Goal: Information Seeking & Learning: Learn about a topic

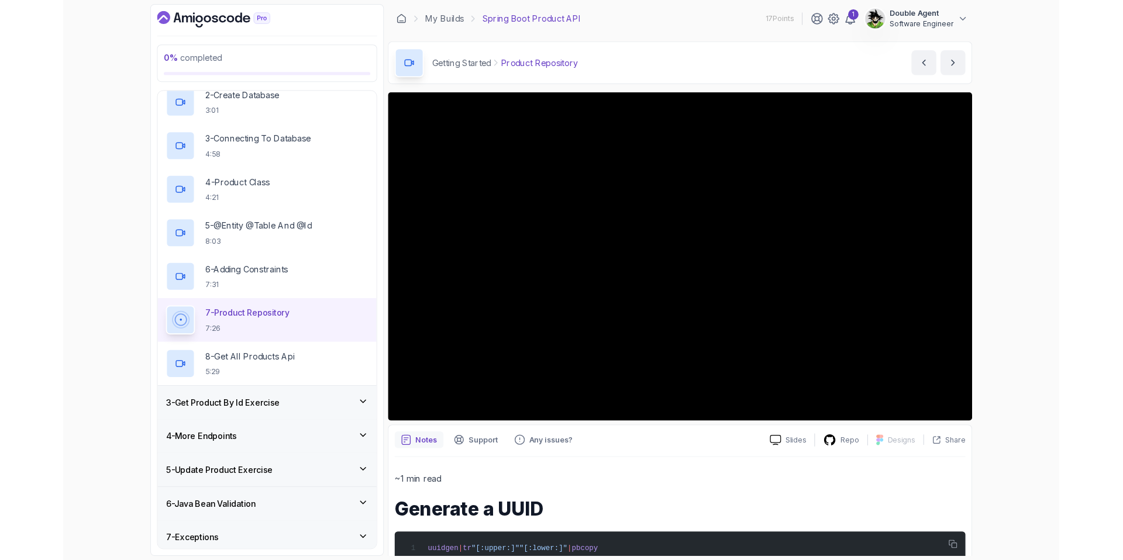
scroll to position [136, 0]
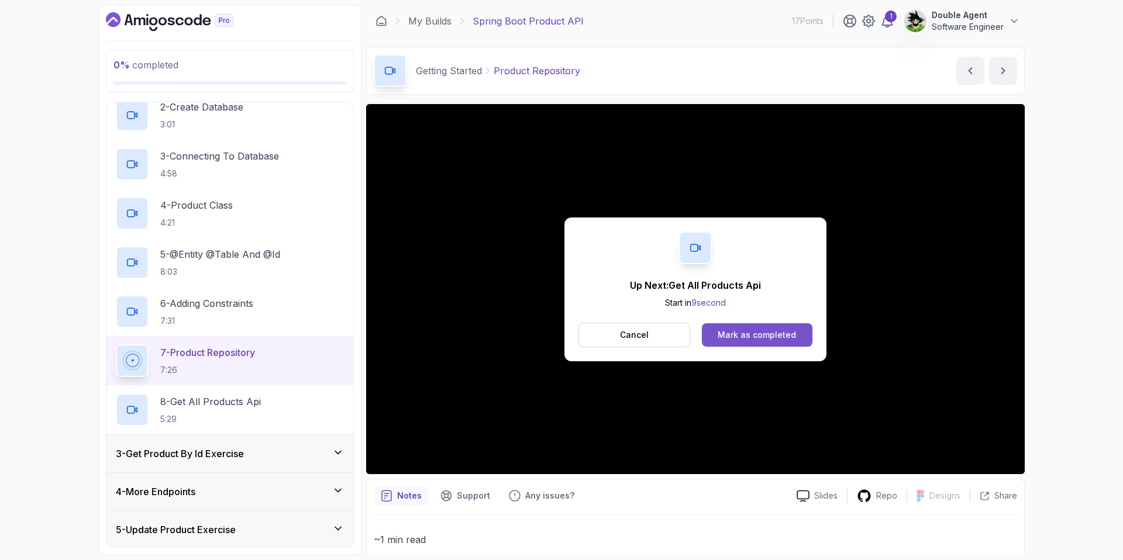
click at [759, 333] on div "Mark as completed" at bounding box center [756, 335] width 78 height 12
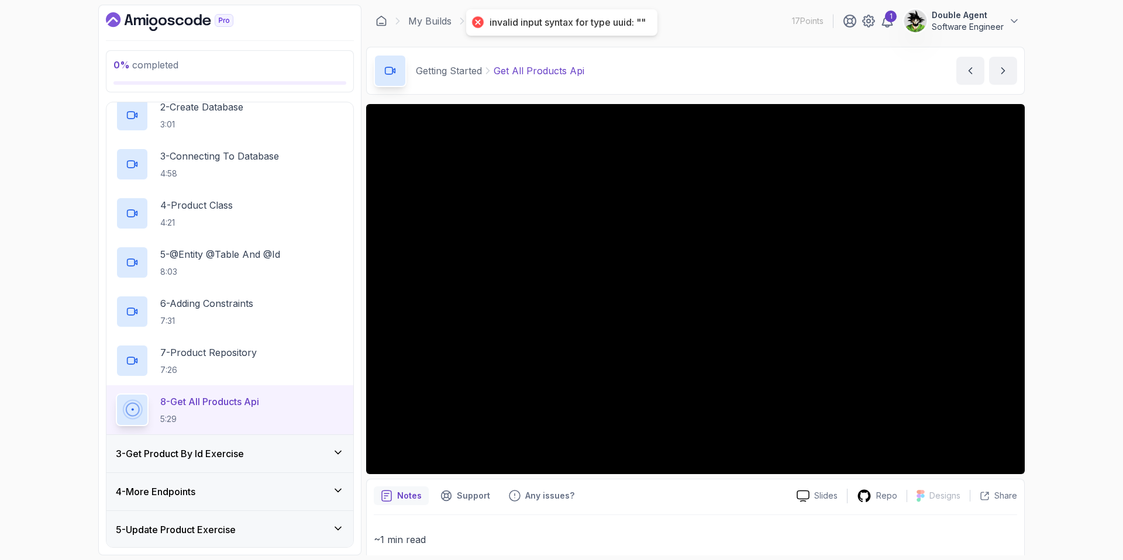
click at [474, 20] on div at bounding box center [477, 22] width 16 height 16
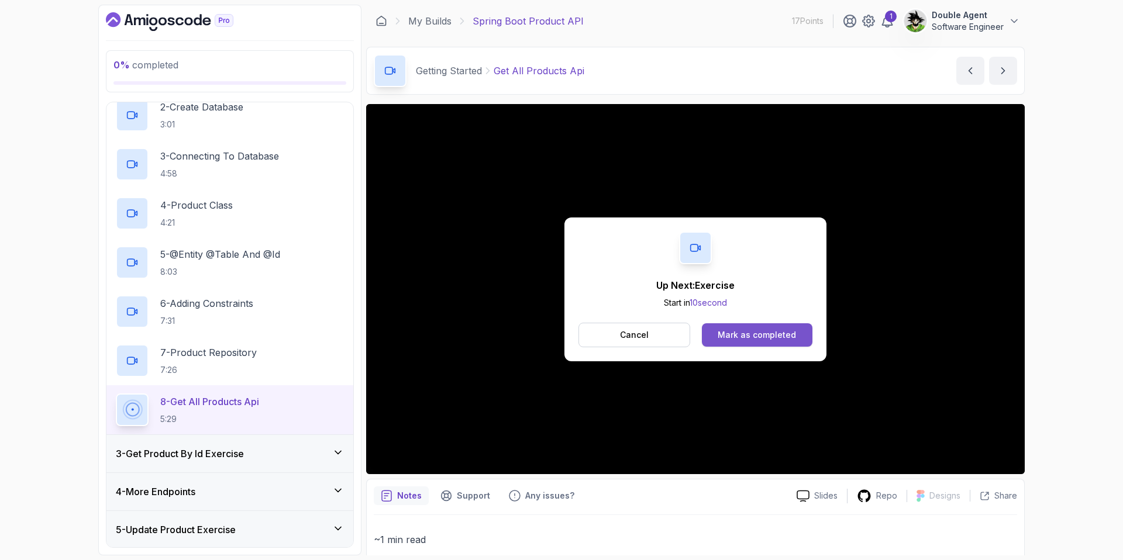
click at [749, 332] on div "Mark as completed" at bounding box center [756, 335] width 78 height 12
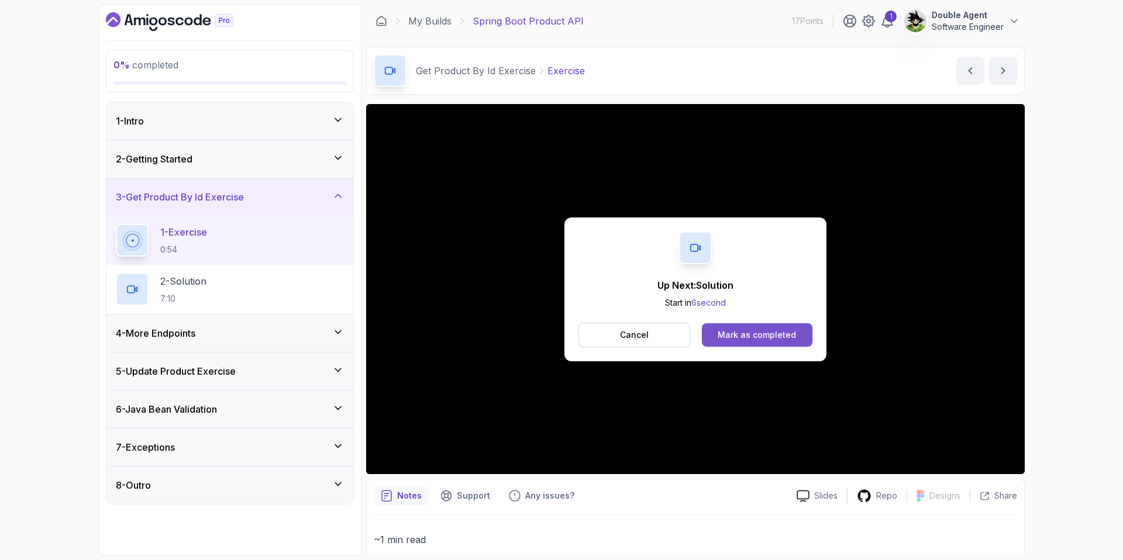
click at [779, 343] on button "Mark as completed" at bounding box center [757, 334] width 111 height 23
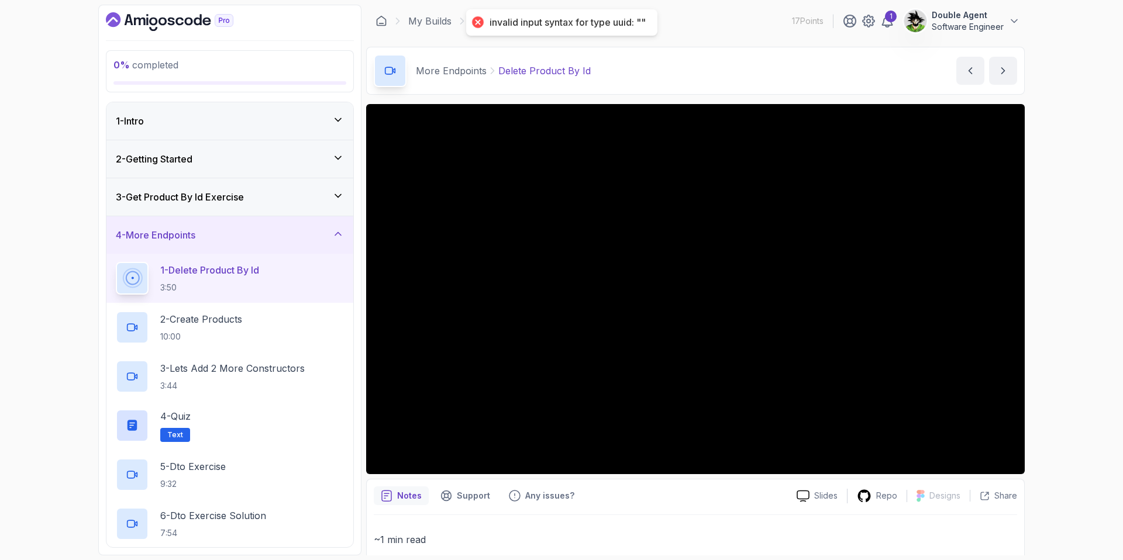
click at [197, 201] on h3 "3 - Get Product By Id Exercise" at bounding box center [180, 197] width 128 height 14
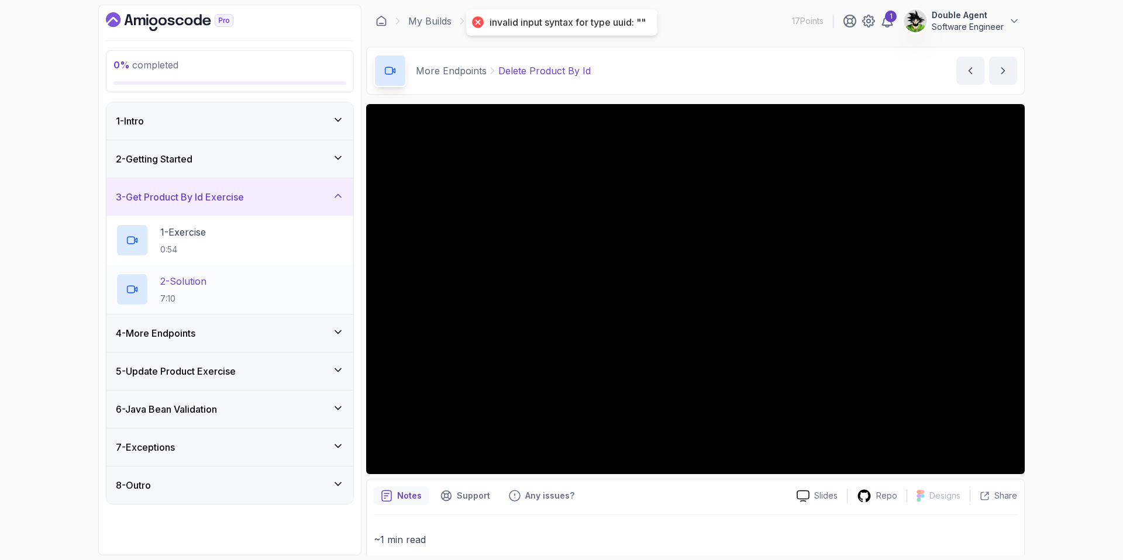
click at [198, 277] on p "2 - Solution" at bounding box center [183, 281] width 46 height 14
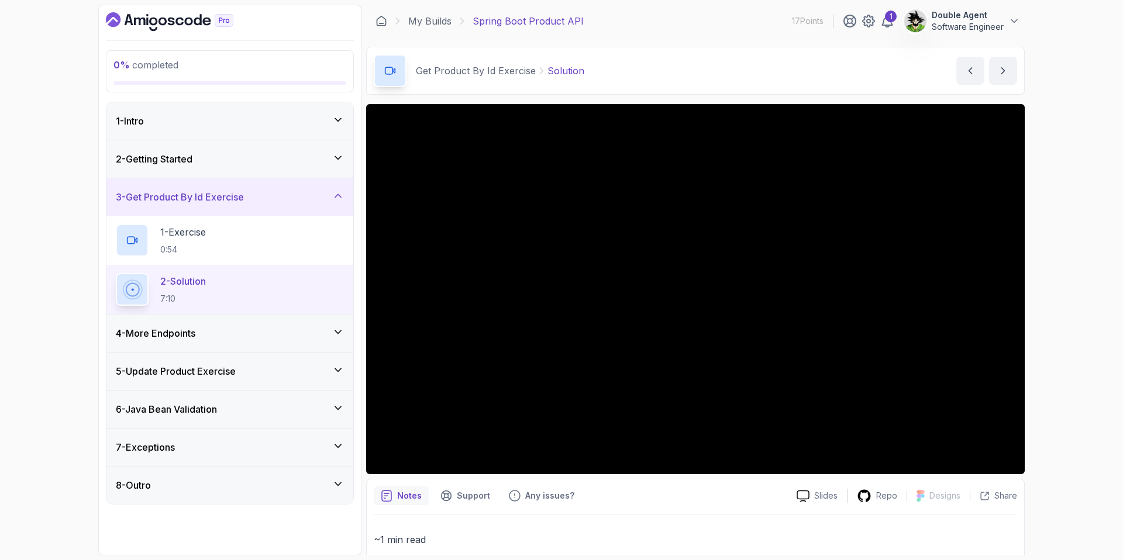
click at [237, 331] on div "4 - More Endpoints" at bounding box center [230, 333] width 228 height 14
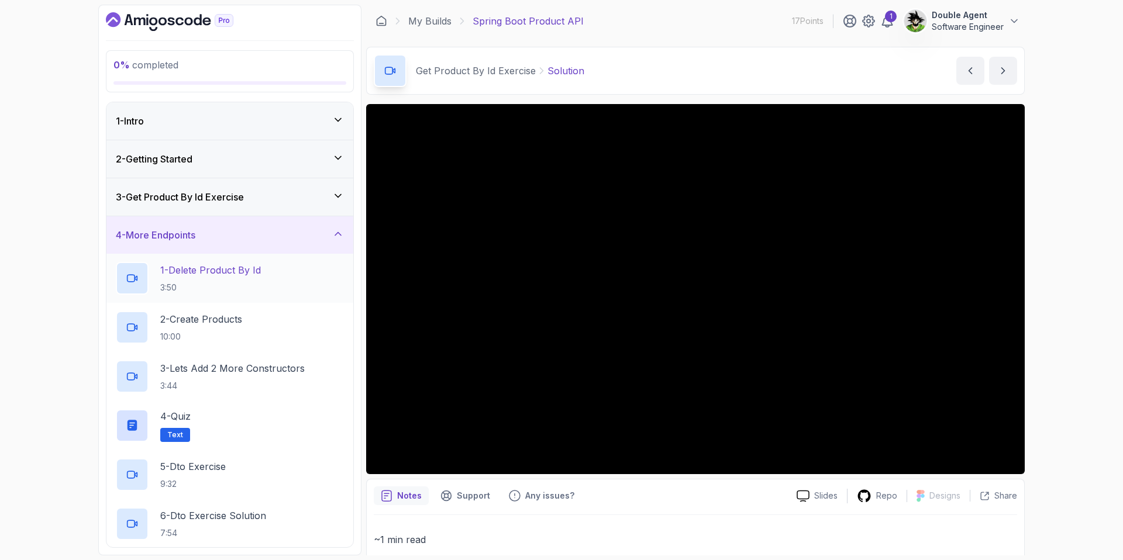
click at [202, 272] on p "1 - Delete Product By Id" at bounding box center [210, 270] width 101 height 14
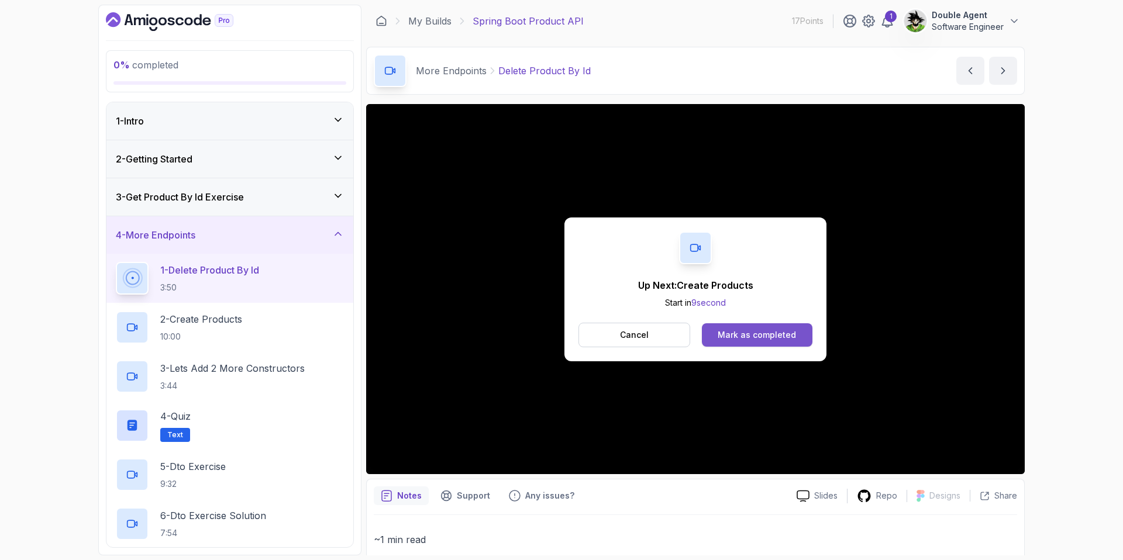
click at [774, 340] on div "Mark as completed" at bounding box center [756, 335] width 78 height 12
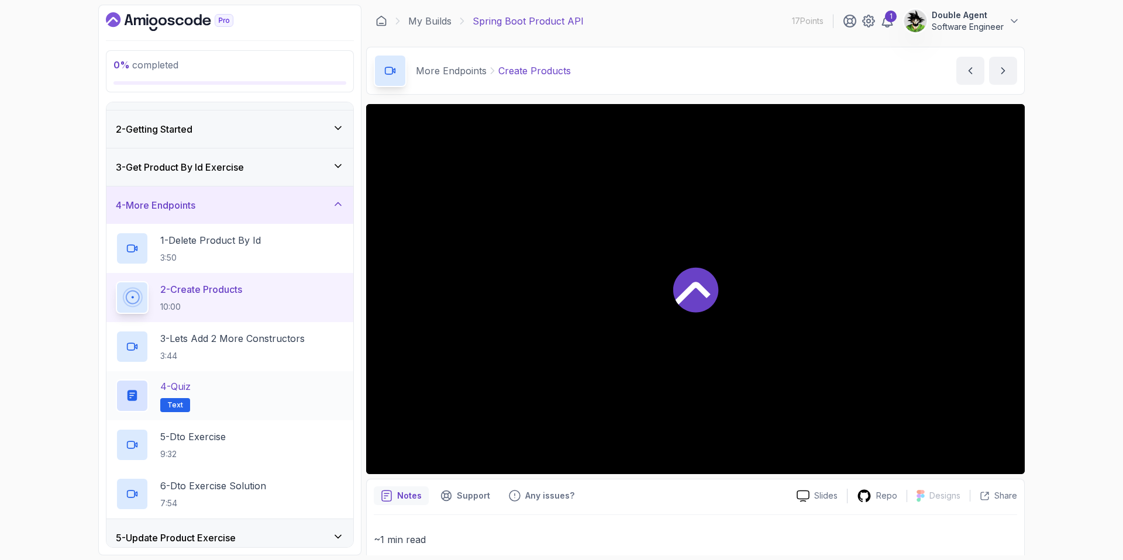
scroll to position [35, 0]
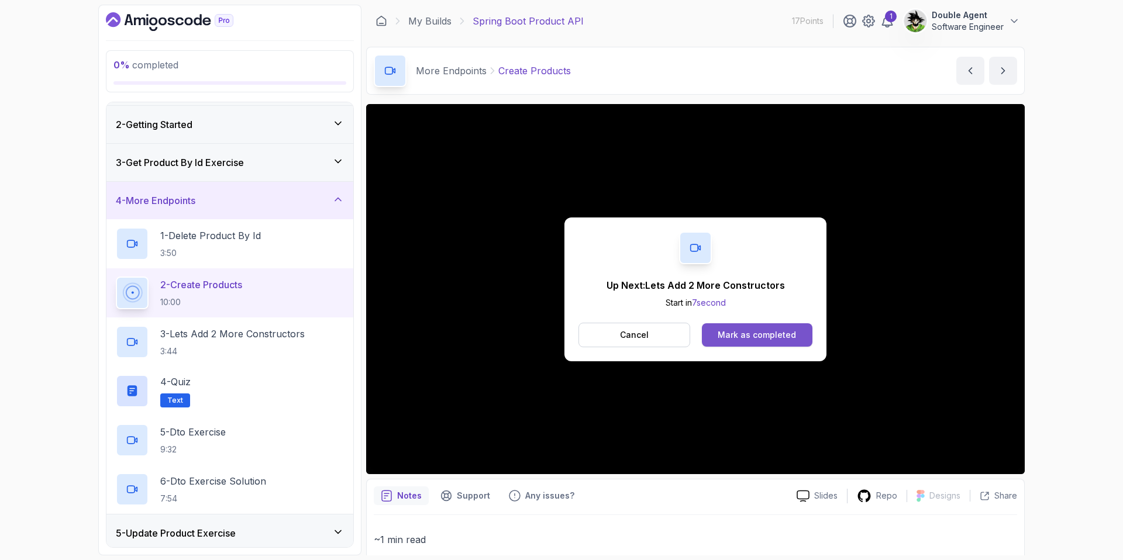
click at [760, 330] on div "Mark as completed" at bounding box center [756, 335] width 78 height 12
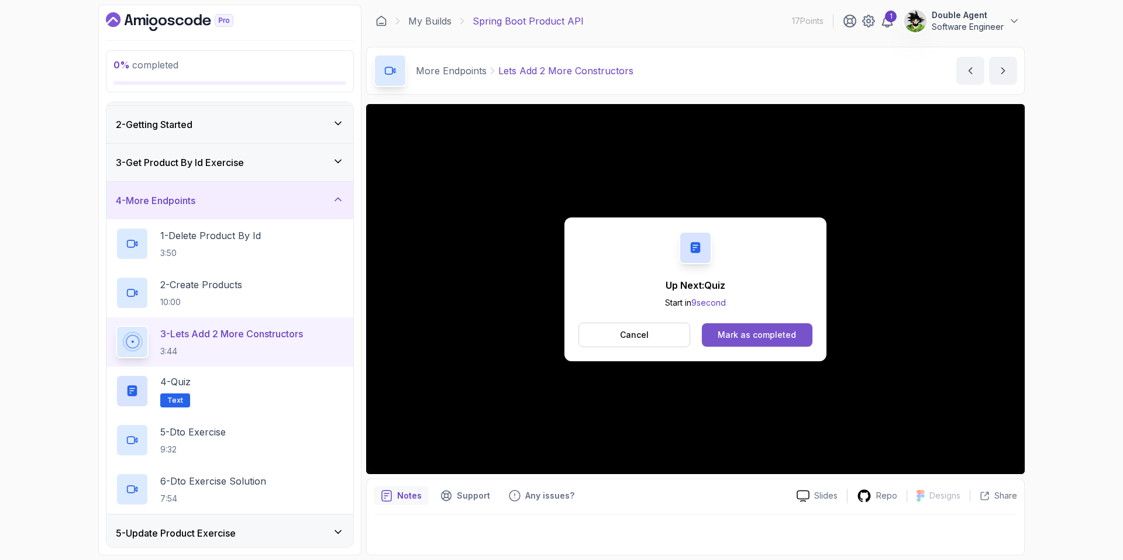
click at [740, 327] on button "Mark as completed" at bounding box center [757, 334] width 111 height 23
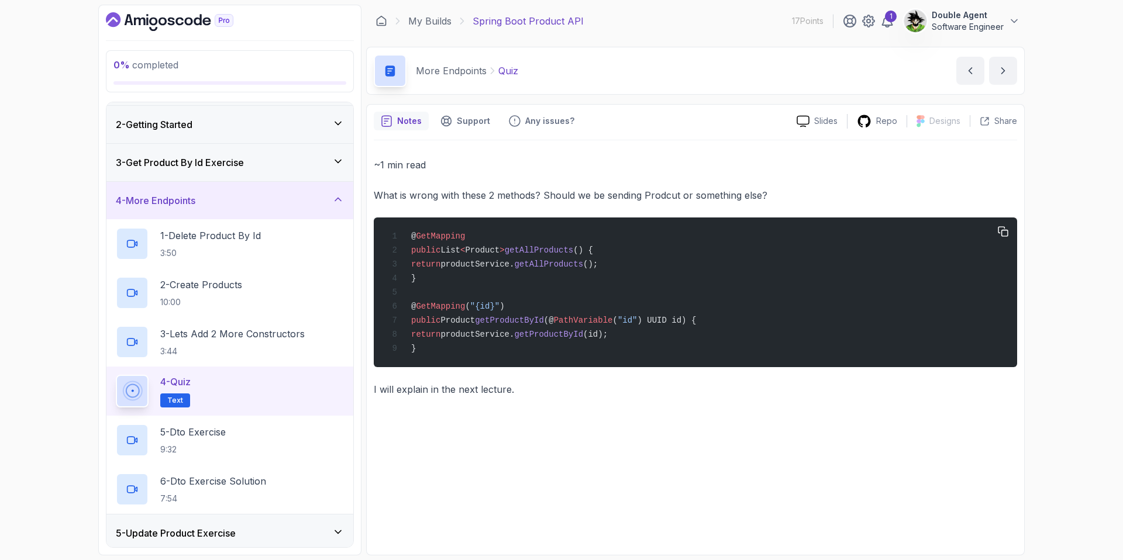
click at [468, 322] on span "Product" at bounding box center [457, 320] width 35 height 9
click at [495, 392] on p "I will explain in the next lecture." at bounding box center [695, 389] width 643 height 16
drag, startPoint x: 447, startPoint y: 320, endPoint x: 482, endPoint y: 320, distance: 35.1
click at [475, 320] on span "Product" at bounding box center [457, 320] width 35 height 9
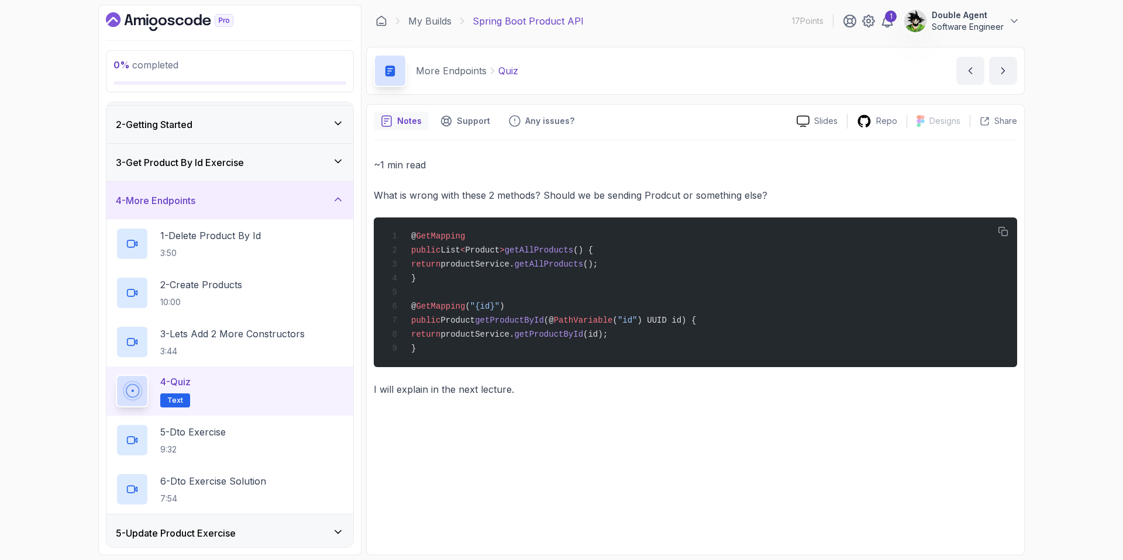
drag, startPoint x: 585, startPoint y: 409, endPoint x: 570, endPoint y: 410, distance: 15.9
click at [585, 409] on div "~1 min read What is wrong with these 2 methods? Should we be sending Prodcut or…" at bounding box center [695, 344] width 643 height 408
click at [189, 442] on h2 "5 - Dto Exercise 9:32" at bounding box center [192, 440] width 65 height 30
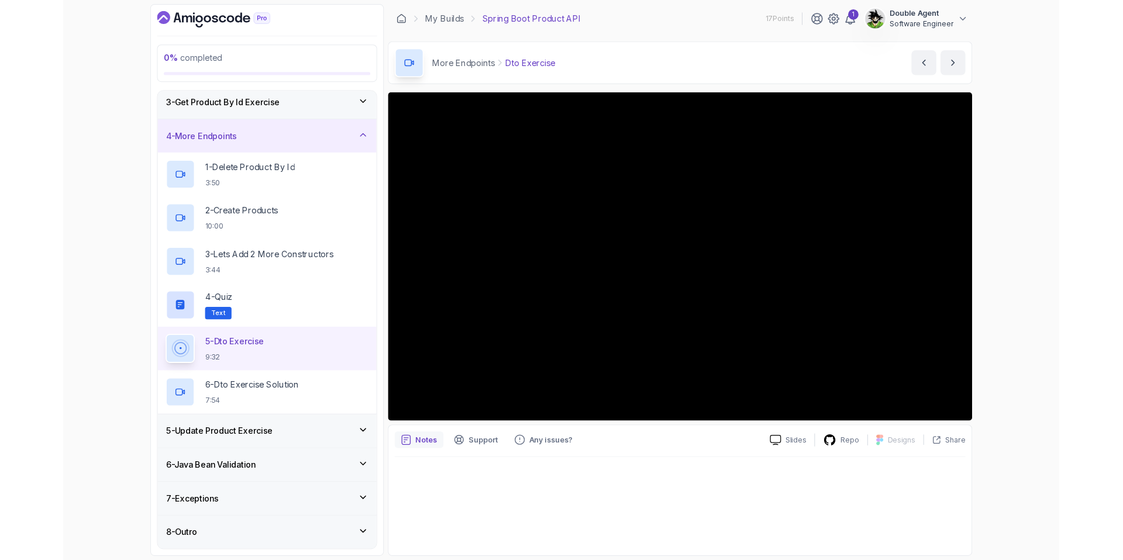
scroll to position [153, 0]
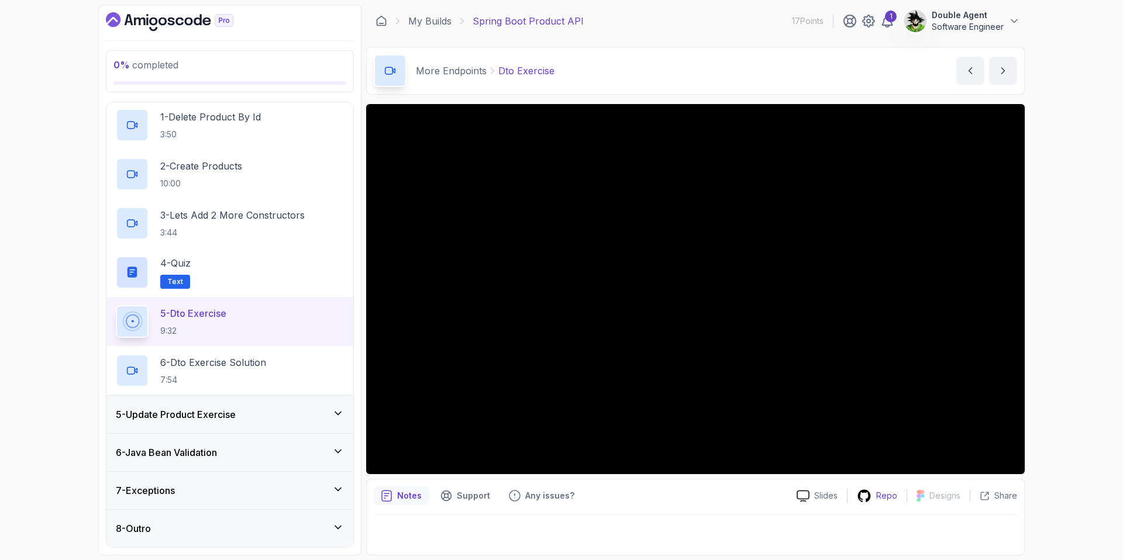
click at [873, 491] on div "Repo" at bounding box center [876, 496] width 59 height 15
click at [884, 491] on p "Repo" at bounding box center [886, 496] width 21 height 12
click at [478, 494] on p "Support" at bounding box center [473, 496] width 33 height 12
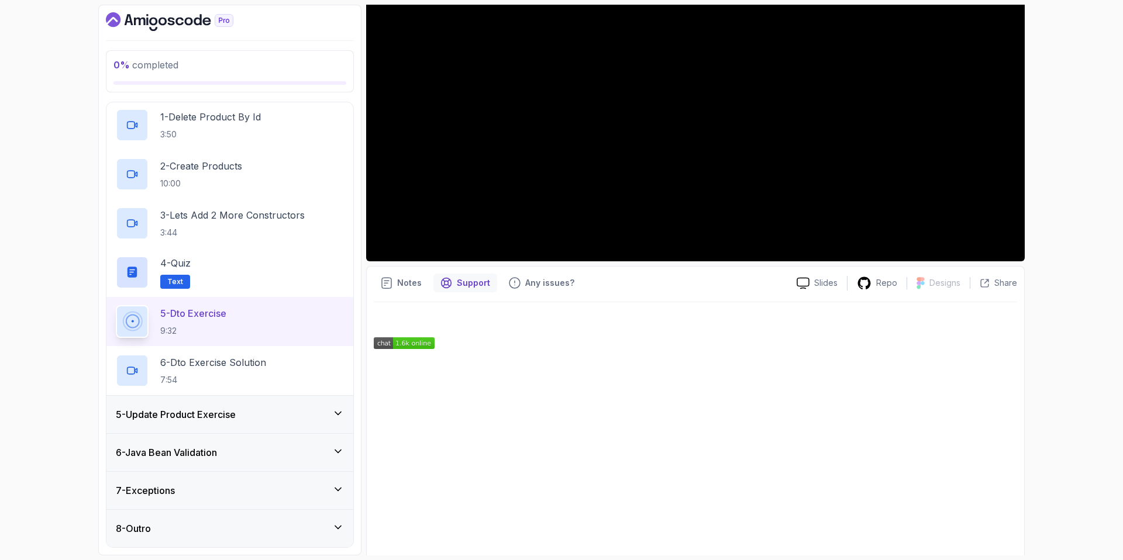
scroll to position [225, 0]
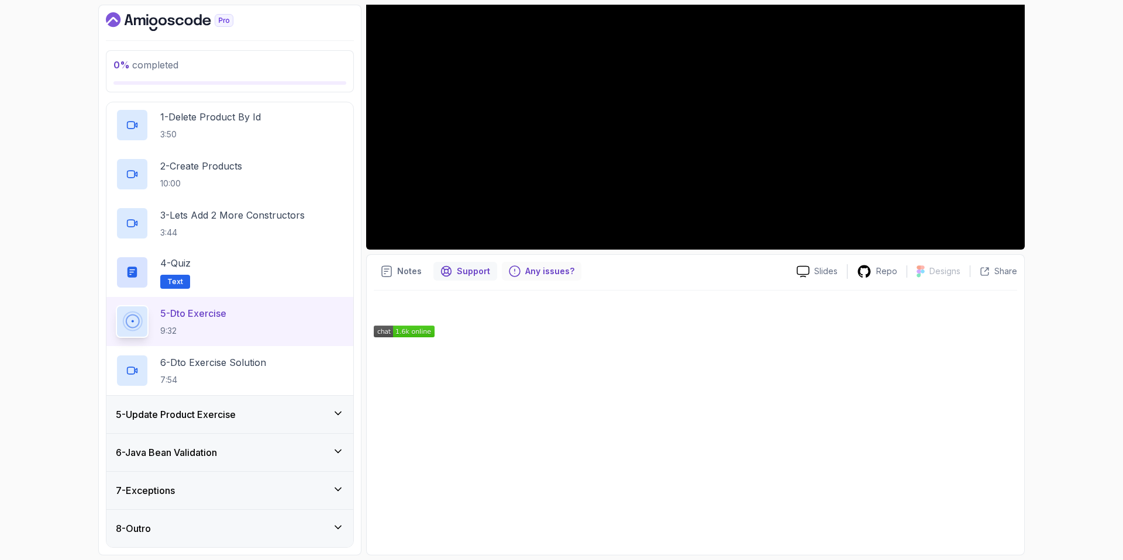
click at [518, 270] on div "Any issues?" at bounding box center [542, 271] width 80 height 19
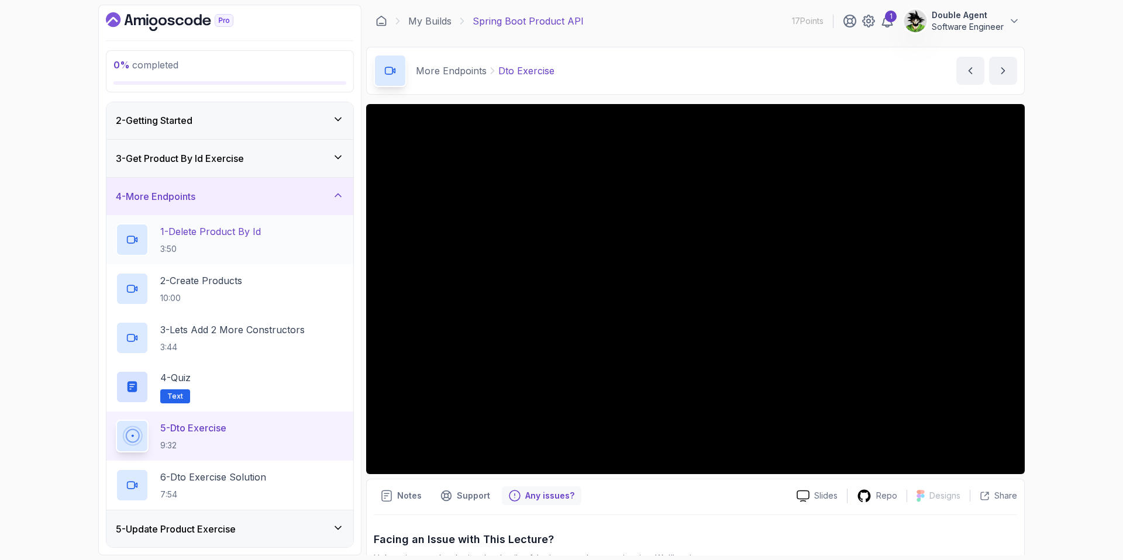
scroll to position [0, 0]
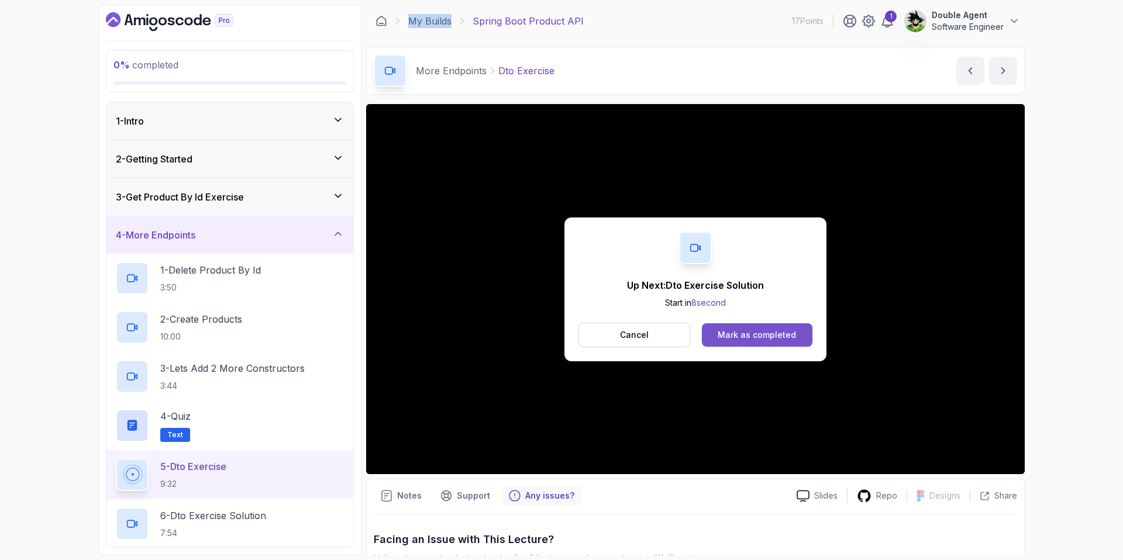
click at [733, 332] on div "Mark as completed" at bounding box center [756, 335] width 78 height 12
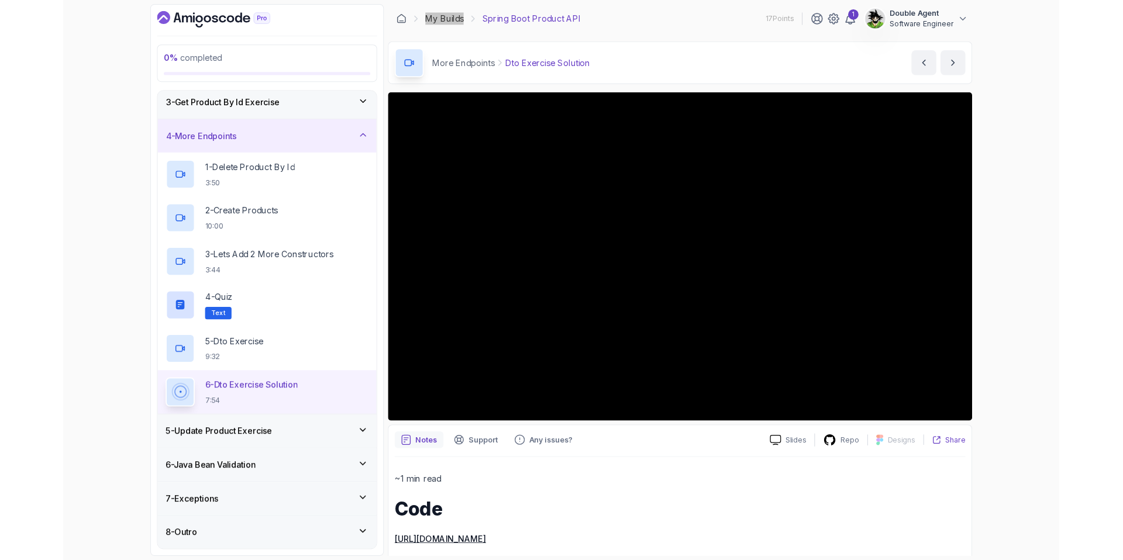
scroll to position [153, 0]
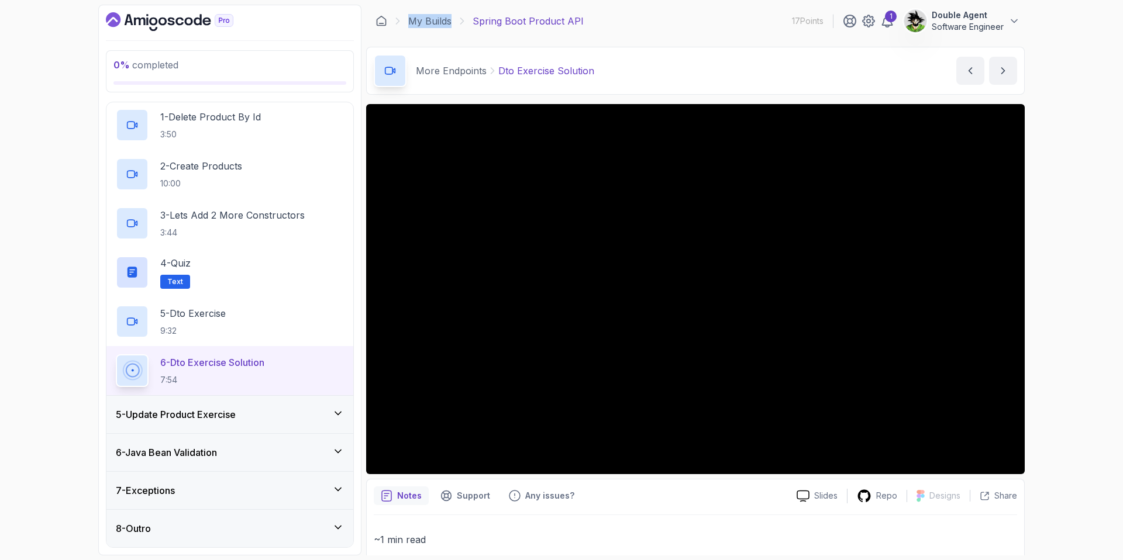
click at [334, 414] on icon at bounding box center [338, 414] width 12 height 12
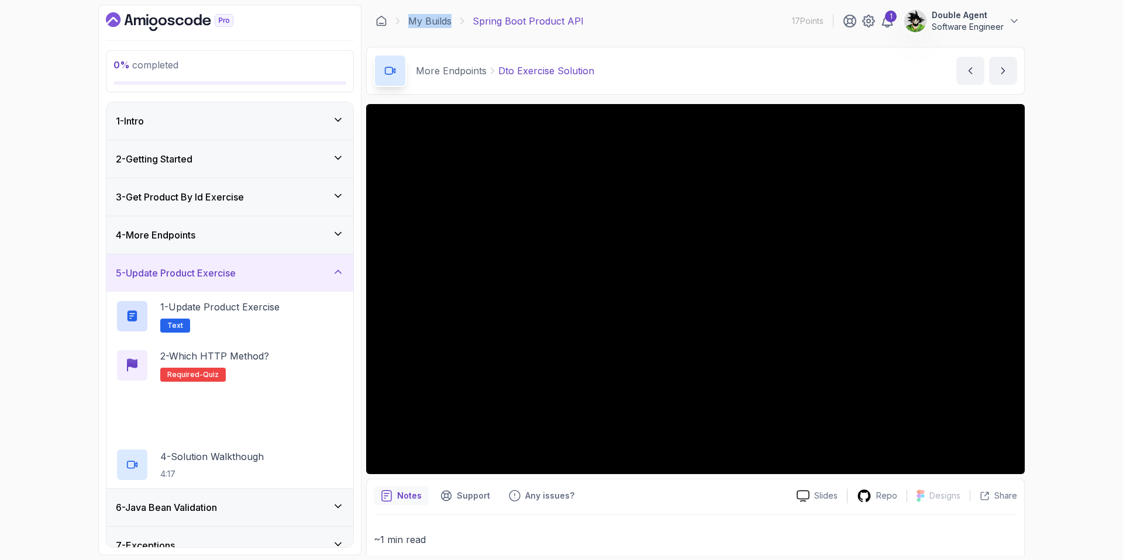
scroll to position [55, 0]
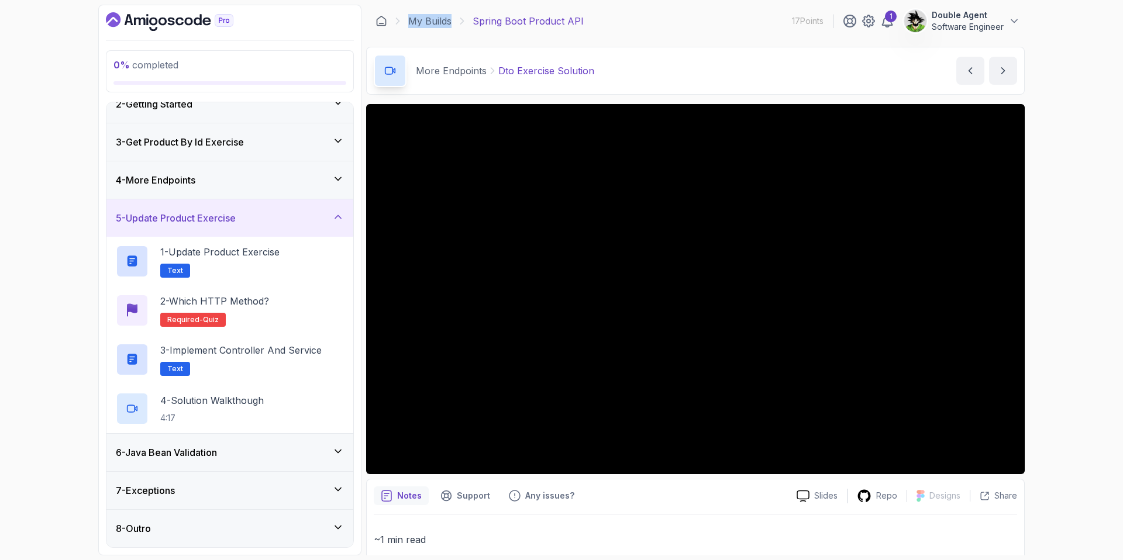
click at [337, 452] on icon at bounding box center [338, 451] width 6 height 3
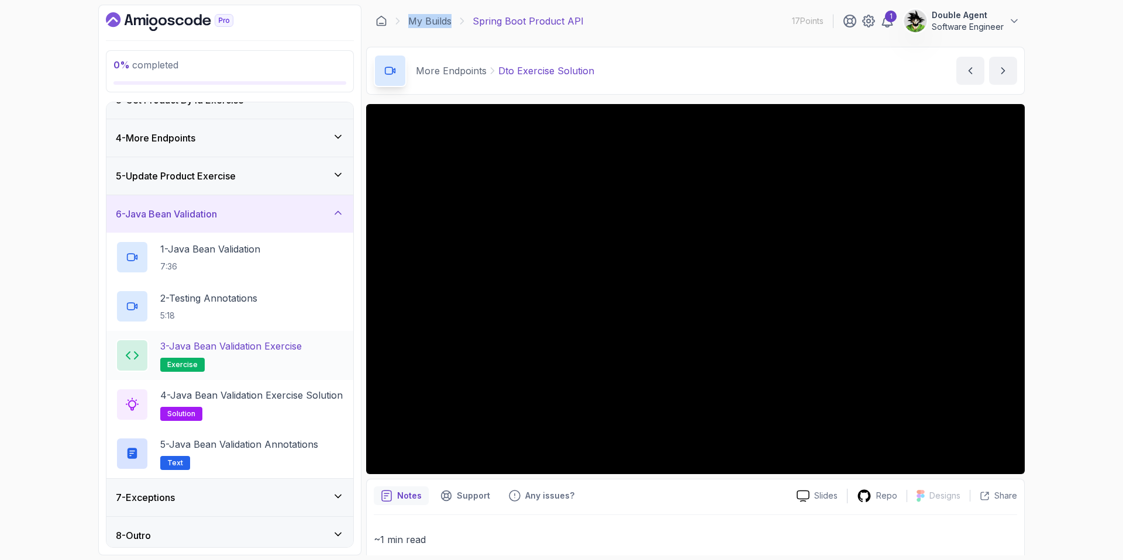
scroll to position [104, 0]
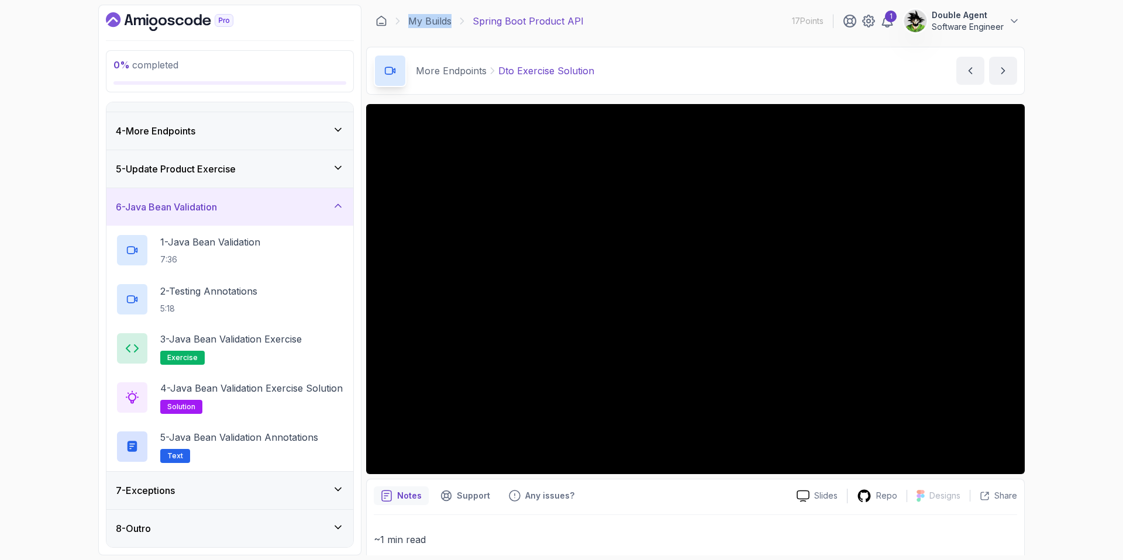
click at [342, 485] on icon at bounding box center [338, 490] width 12 height 12
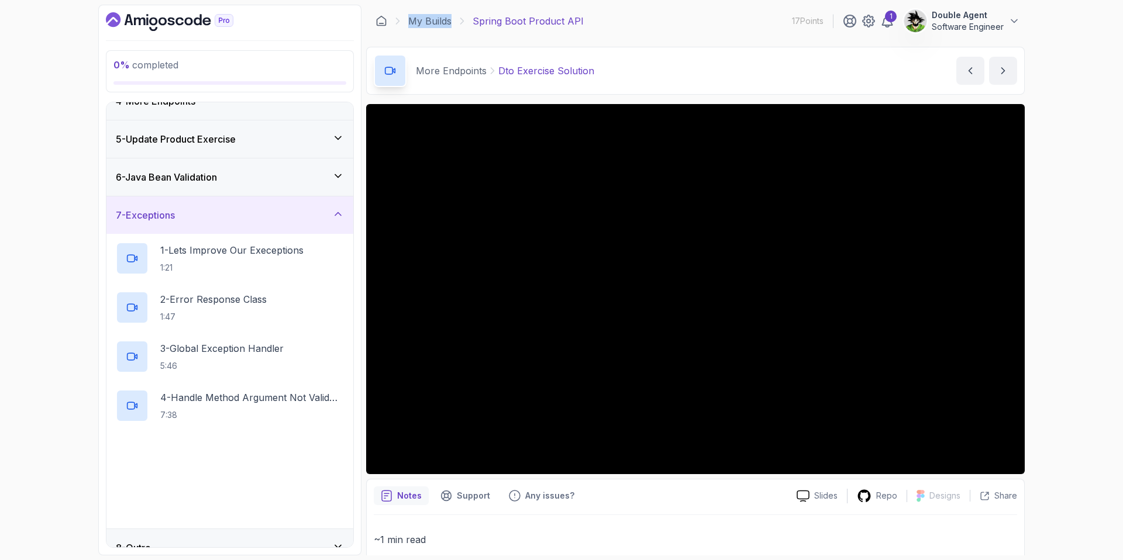
scroll to position [153, 0]
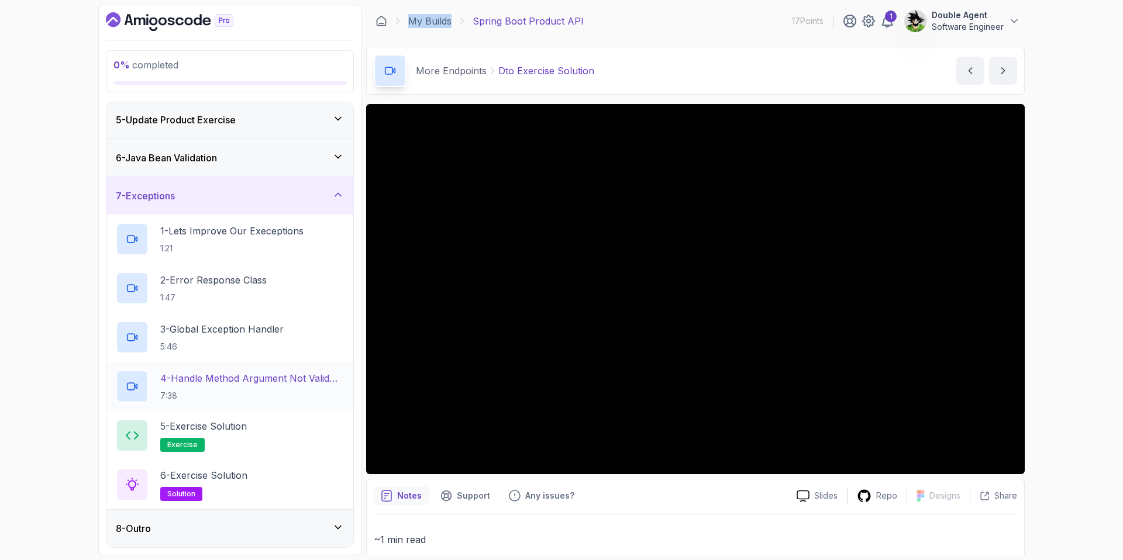
click at [340, 525] on icon at bounding box center [338, 528] width 12 height 12
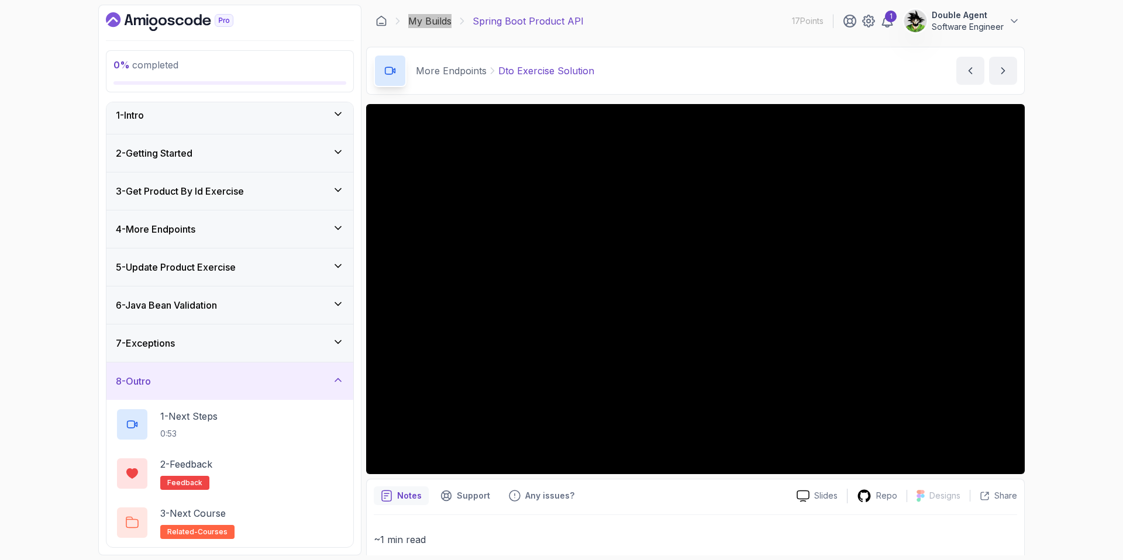
scroll to position [0, 0]
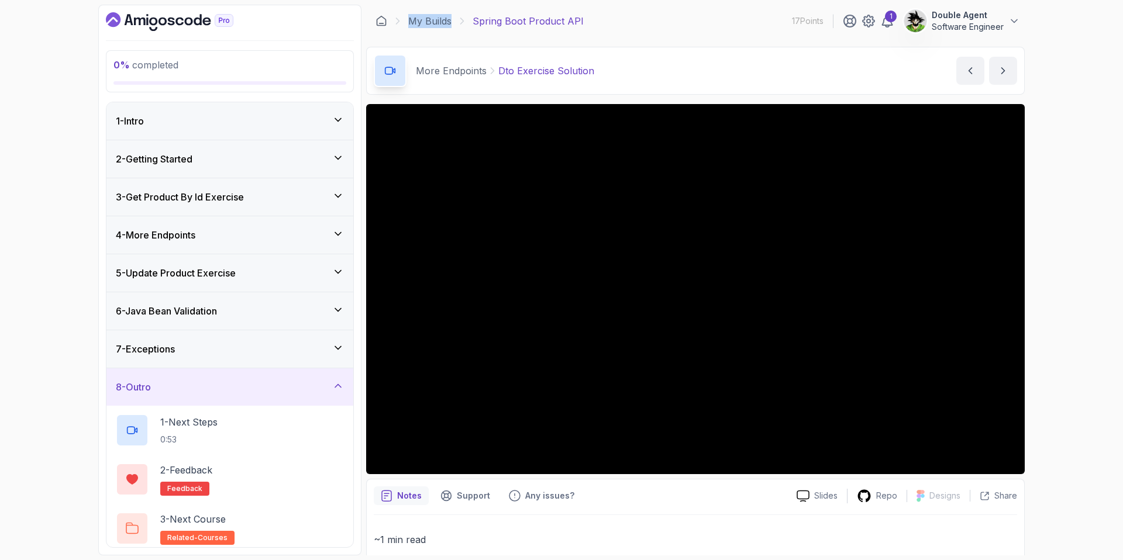
click at [240, 168] on div "2 - Getting Started" at bounding box center [229, 158] width 247 height 37
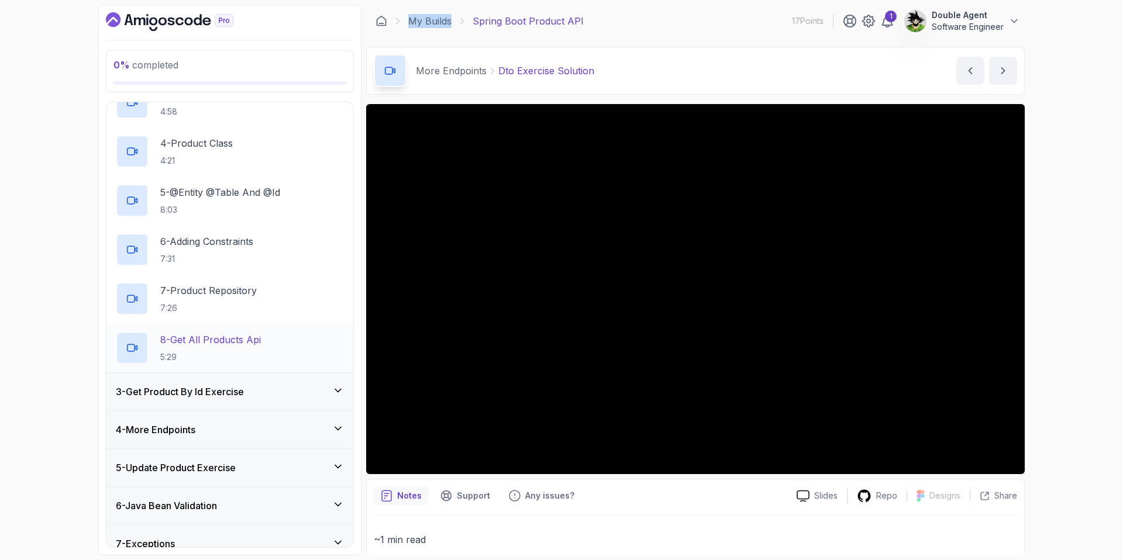
scroll to position [251, 0]
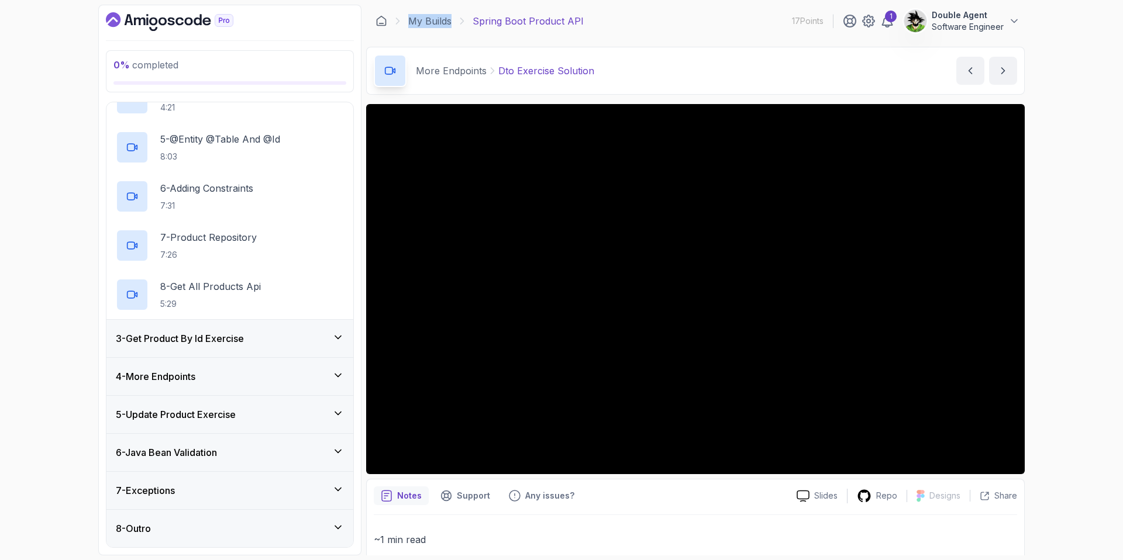
click at [286, 342] on div "3 - Get Product By Id Exercise" at bounding box center [230, 339] width 228 height 14
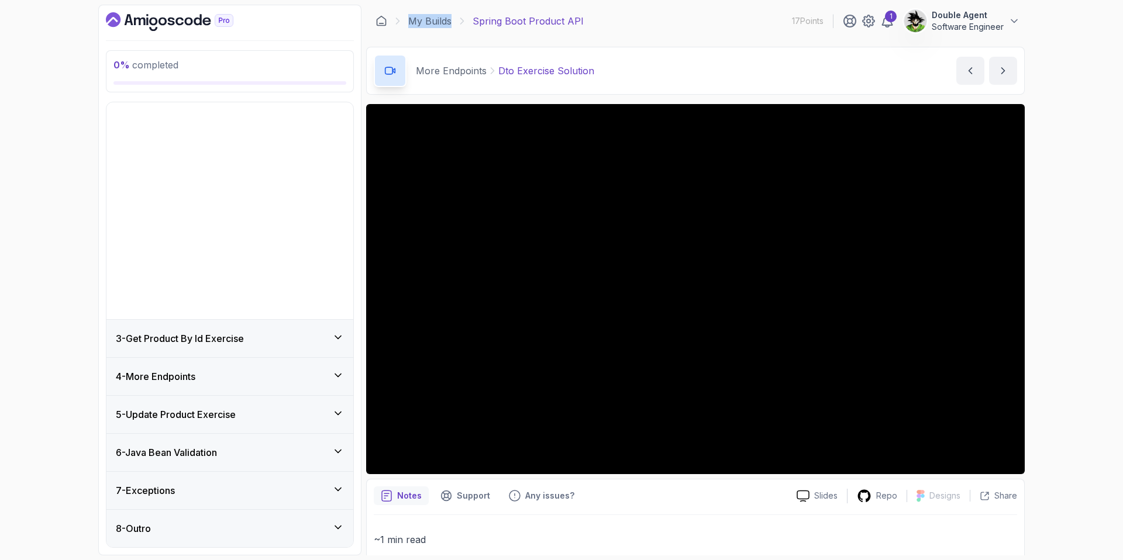
scroll to position [0, 0]
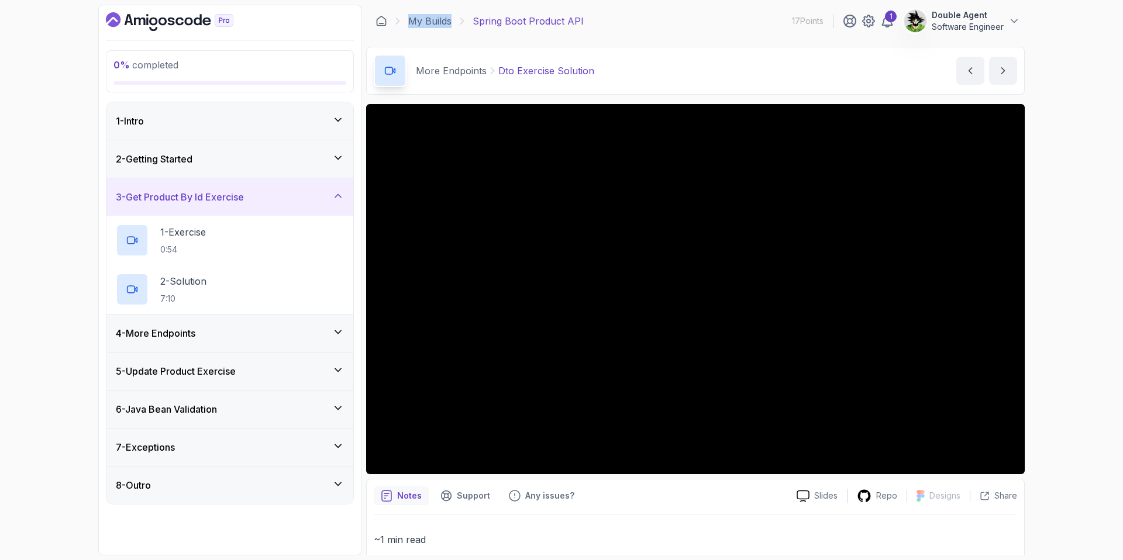
click at [269, 330] on div "4 - More Endpoints" at bounding box center [230, 333] width 228 height 14
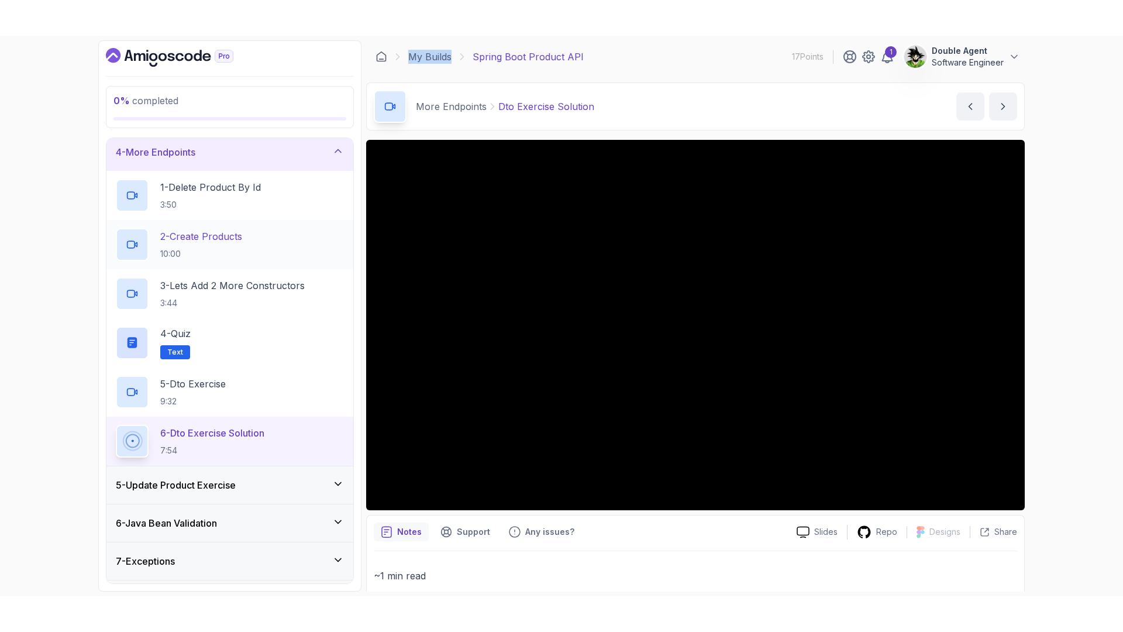
scroll to position [153, 0]
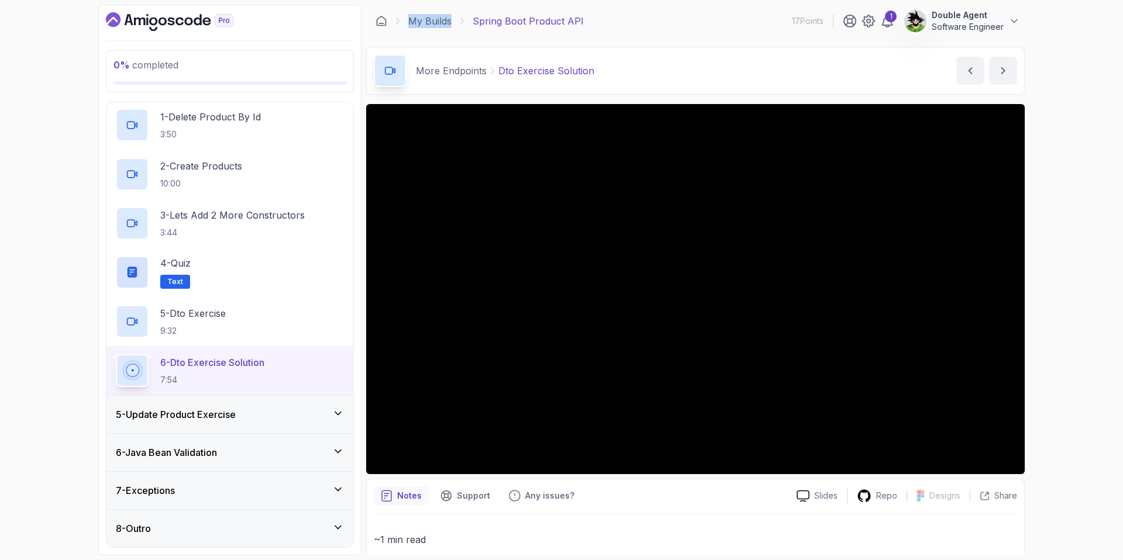
click at [239, 367] on p "6 - Dto Exercise Solution" at bounding box center [212, 363] width 104 height 14
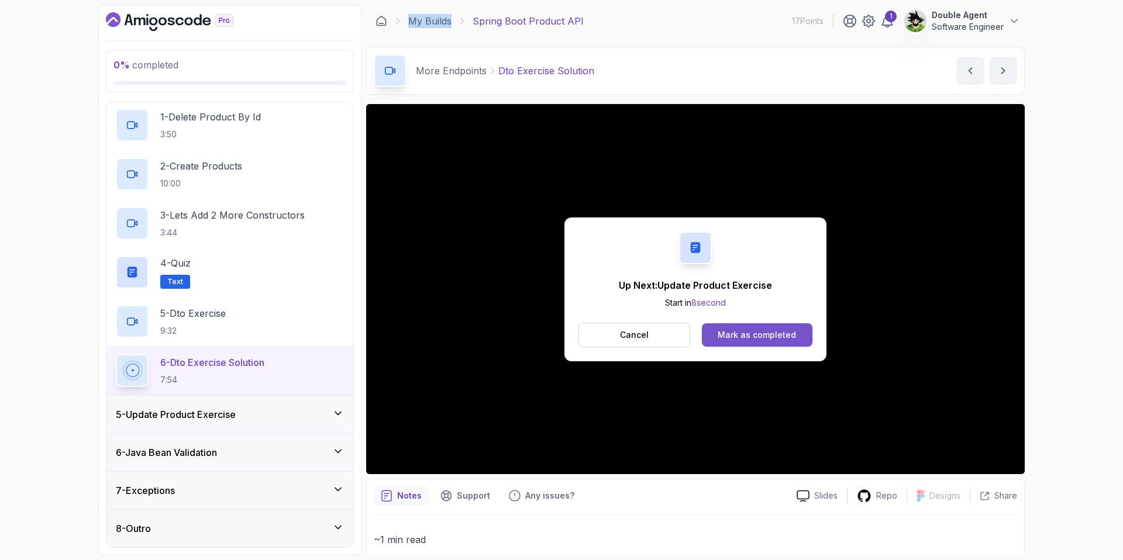
click at [732, 333] on div "Mark as completed" at bounding box center [756, 335] width 78 height 12
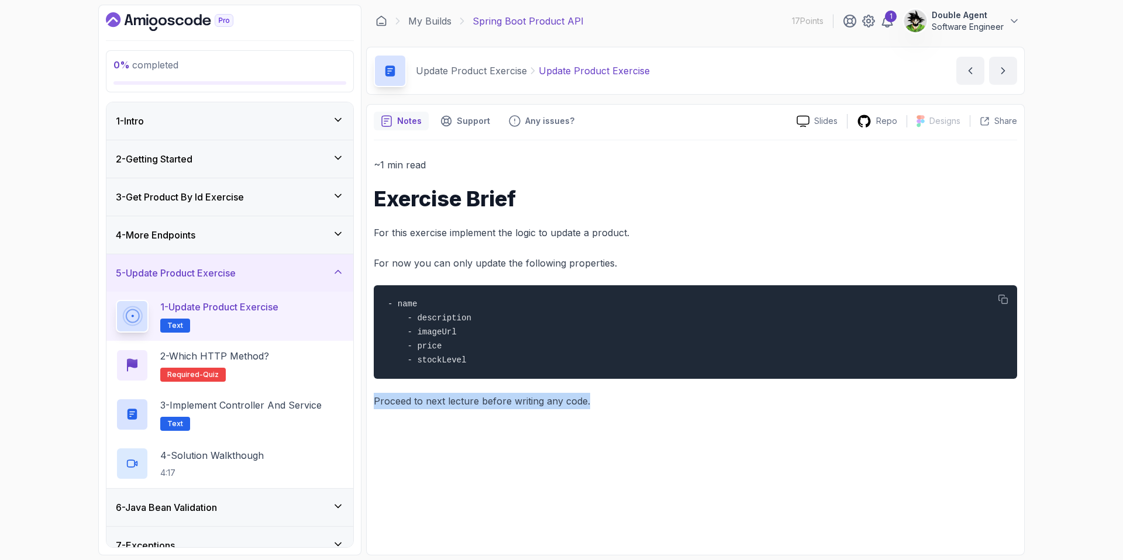
drag, startPoint x: 579, startPoint y: 402, endPoint x: 370, endPoint y: 394, distance: 210.1
click at [370, 394] on div "Notes Support Any issues? Slides Repo Designs Design not available Share ~1 min…" at bounding box center [695, 329] width 658 height 451
click at [220, 351] on p "2 - Which HTTP Method?" at bounding box center [214, 356] width 109 height 14
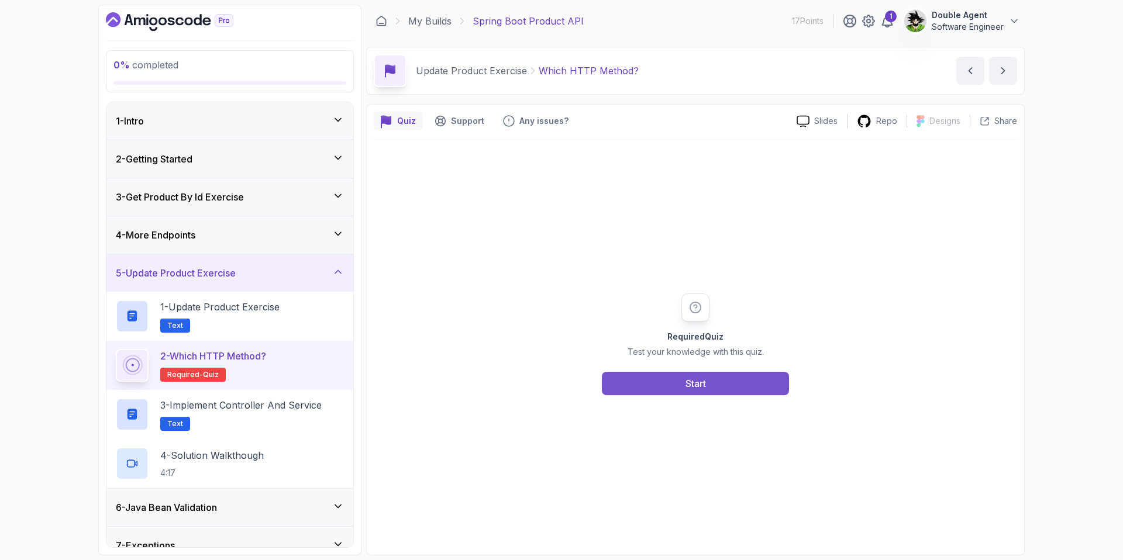
click at [696, 382] on div "Start" at bounding box center [695, 384] width 20 height 14
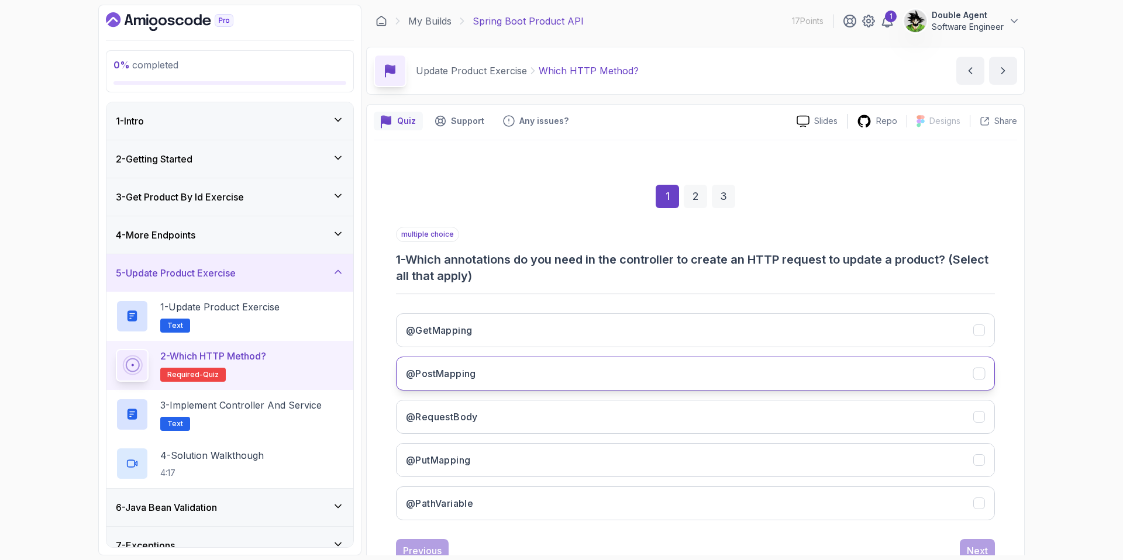
click at [509, 369] on button "@PostMapping" at bounding box center [695, 374] width 599 height 34
click at [884, 544] on div "Next" at bounding box center [977, 551] width 21 height 14
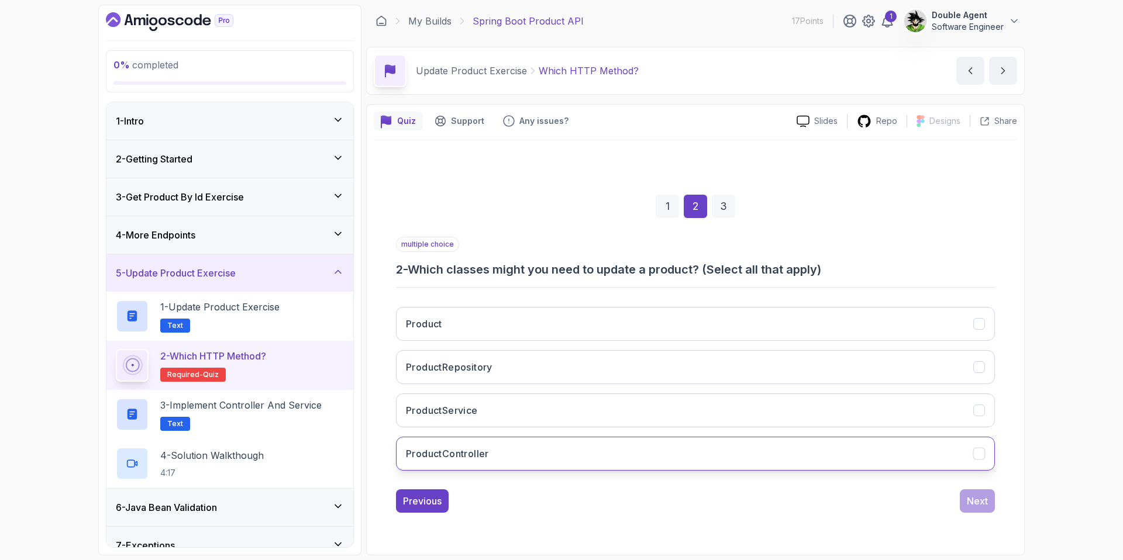
click at [519, 463] on button "ProductController" at bounding box center [695, 454] width 599 height 34
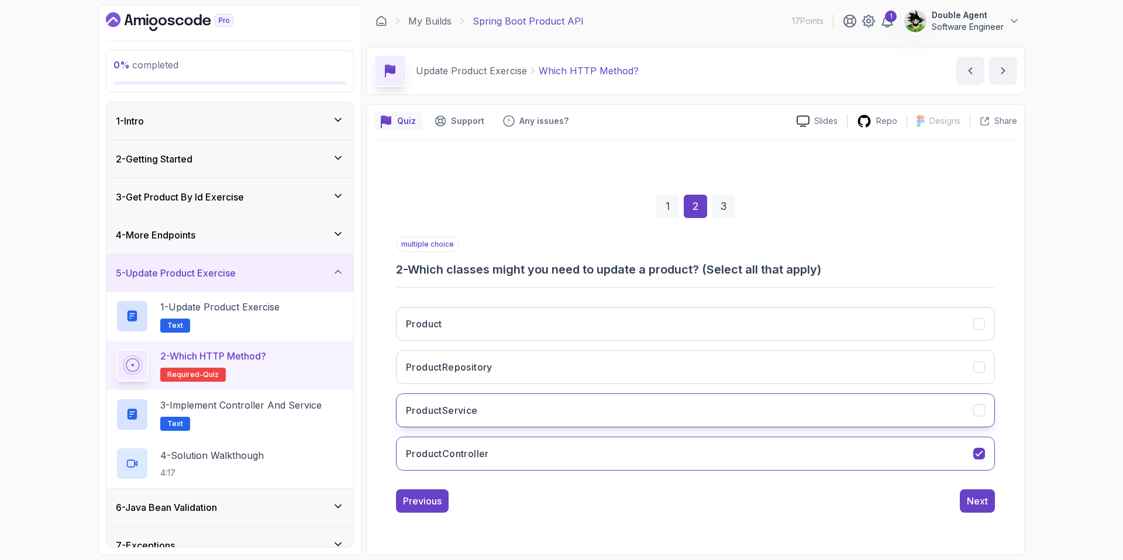
click at [521, 410] on button "ProductService" at bounding box center [695, 411] width 599 height 34
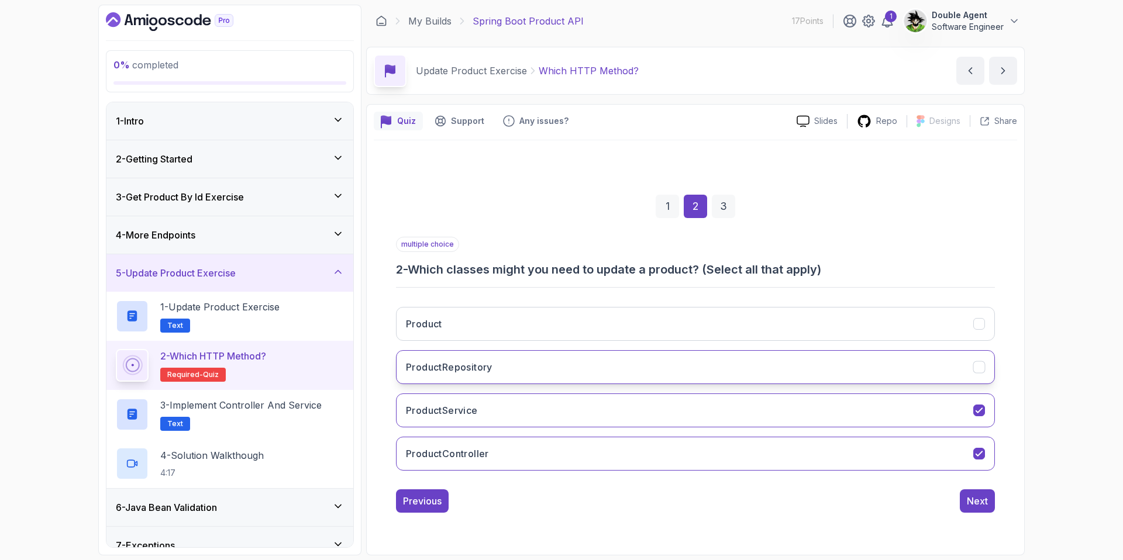
click at [531, 368] on button "ProductRepository" at bounding box center [695, 367] width 599 height 34
click at [533, 330] on button "Product" at bounding box center [695, 324] width 599 height 34
click at [884, 499] on div "Next" at bounding box center [977, 501] width 21 height 14
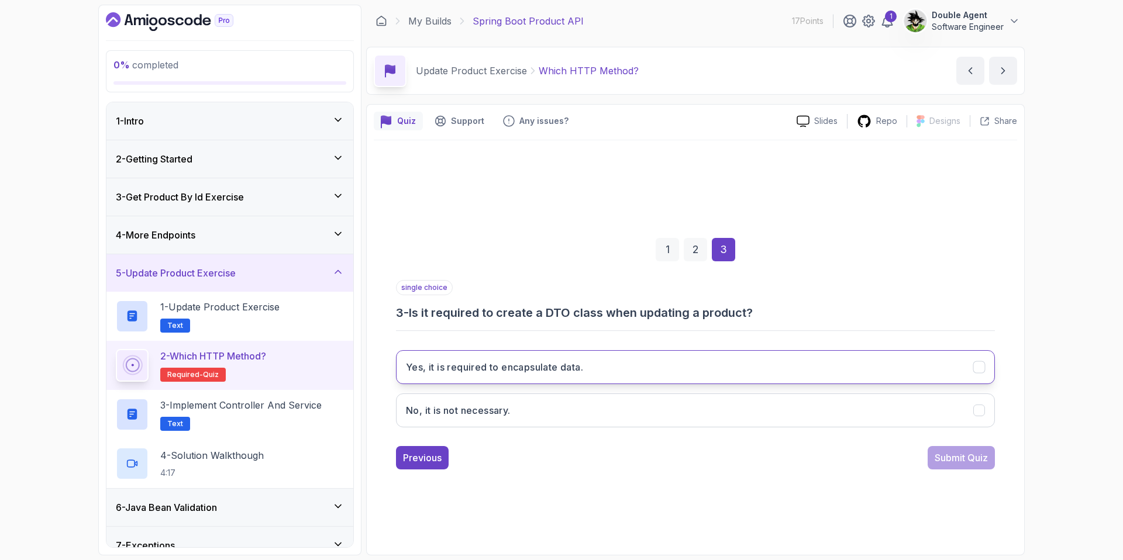
click at [632, 361] on button "Yes, it is required to encapsulate data." at bounding box center [695, 367] width 599 height 34
click at [884, 458] on div "Submit Quiz" at bounding box center [960, 458] width 53 height 14
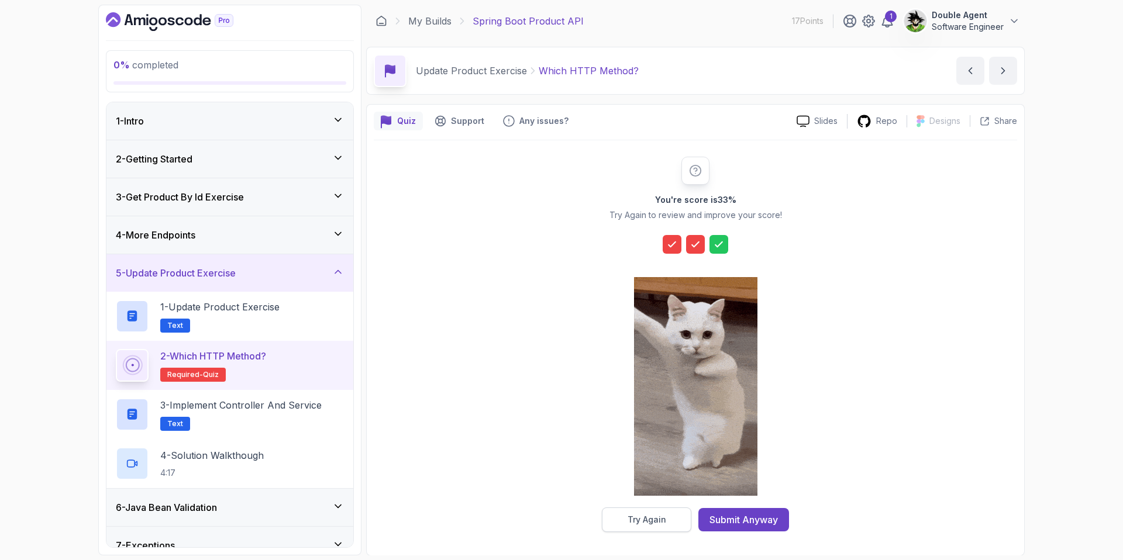
click at [633, 519] on div "Try Again" at bounding box center [646, 520] width 39 height 12
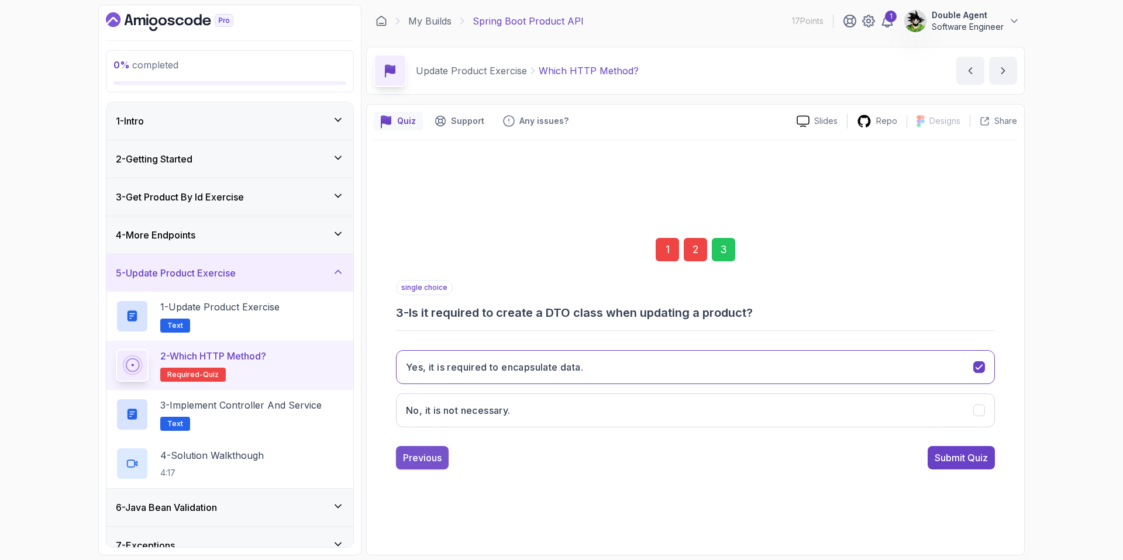
click at [429, 456] on div "Previous" at bounding box center [422, 458] width 39 height 14
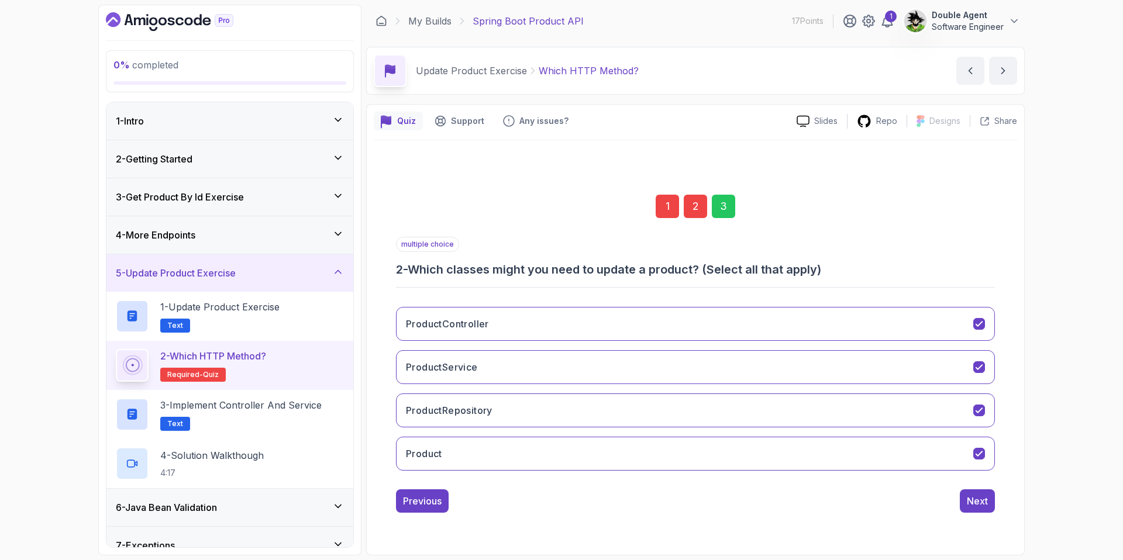
click at [700, 211] on div "2" at bounding box center [695, 206] width 23 height 23
click at [509, 330] on button "ProductController" at bounding box center [695, 324] width 599 height 34
drag, startPoint x: 661, startPoint y: 209, endPoint x: 557, endPoint y: 348, distance: 173.0
click at [661, 209] on div "1" at bounding box center [667, 206] width 23 height 23
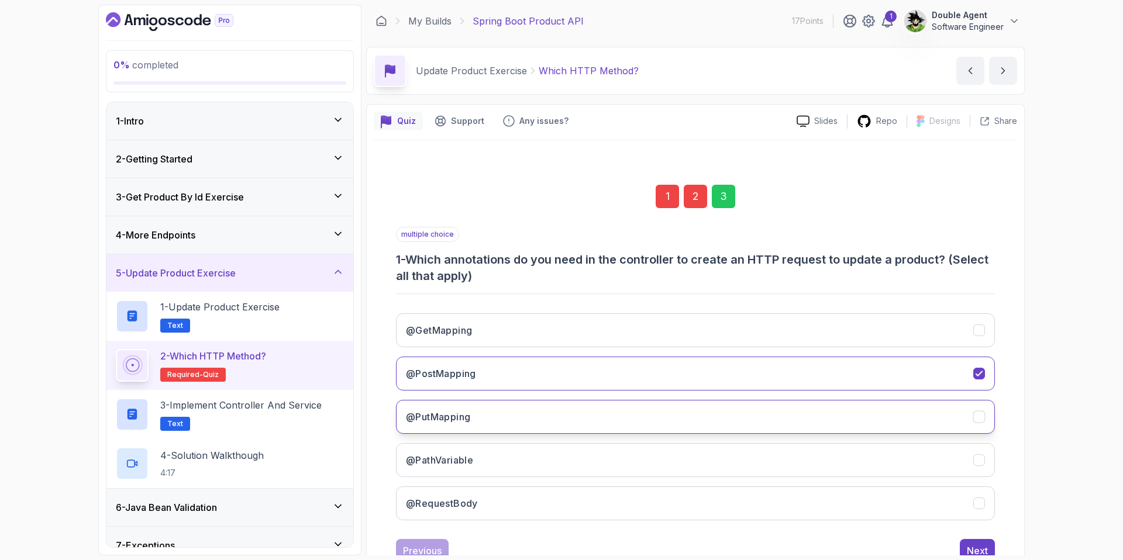
click at [545, 424] on button "@PutMapping" at bounding box center [695, 417] width 599 height 34
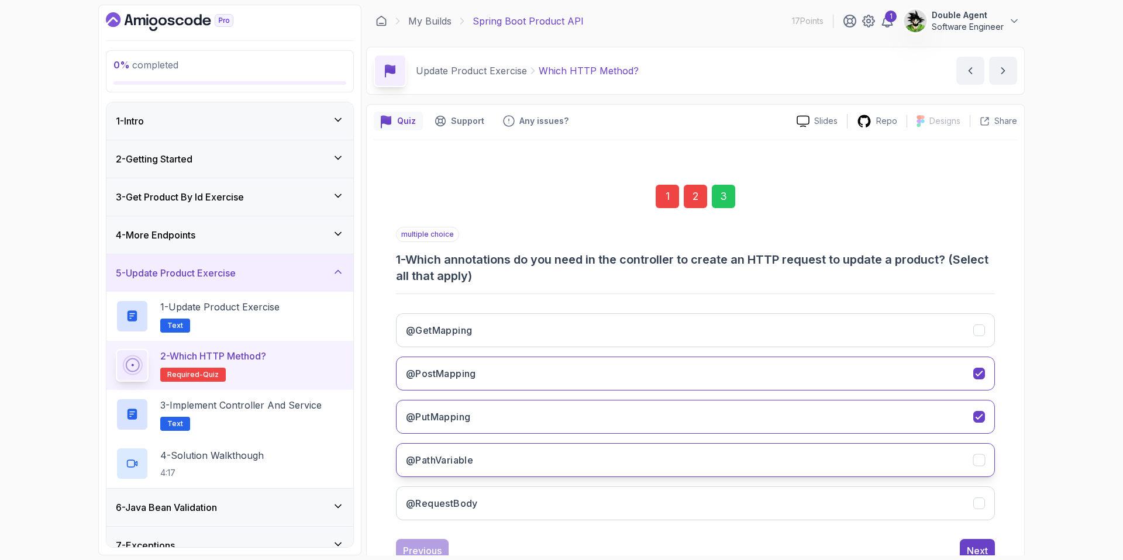
drag, startPoint x: 546, startPoint y: 456, endPoint x: 548, endPoint y: 470, distance: 14.9
click at [546, 456] on button "@PathVariable" at bounding box center [695, 460] width 599 height 34
click at [556, 515] on button "@RequestBody" at bounding box center [695, 504] width 599 height 34
click at [884, 546] on div "Next" at bounding box center [977, 551] width 21 height 14
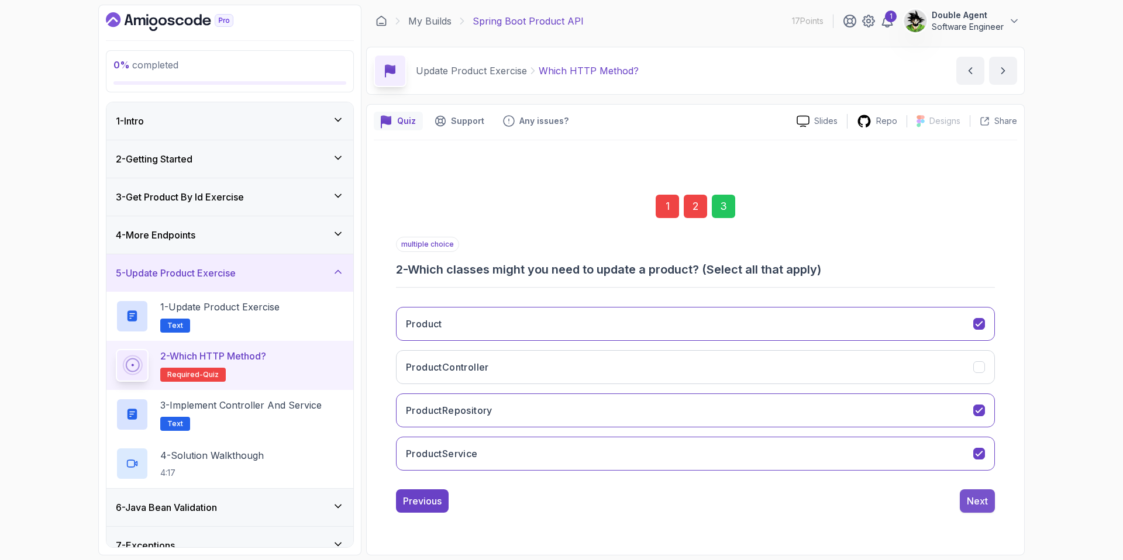
click at [884, 497] on div "Next" at bounding box center [977, 501] width 21 height 14
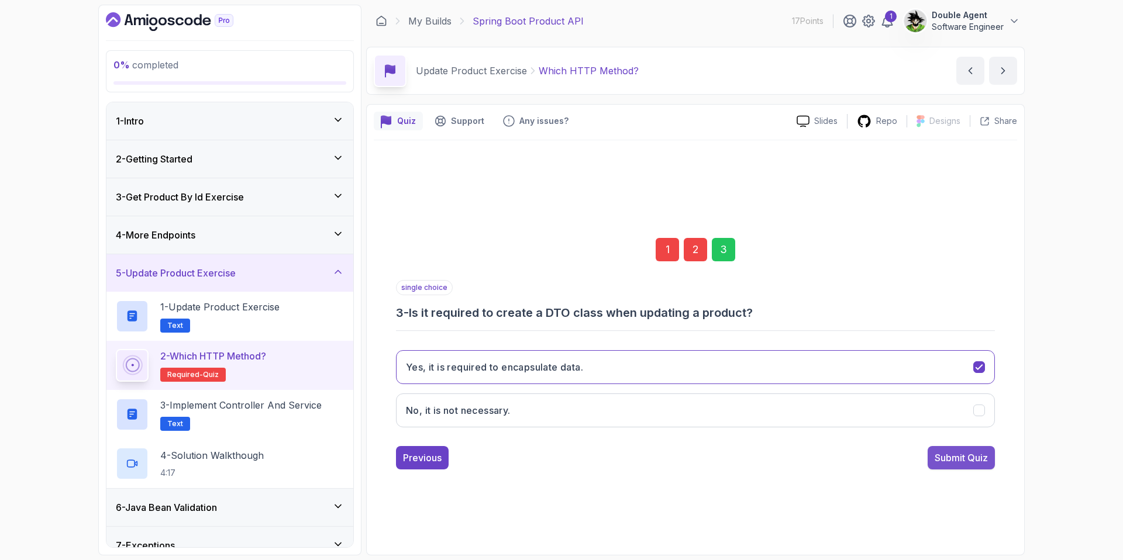
click at [884, 465] on button "Submit Quiz" at bounding box center [960, 457] width 67 height 23
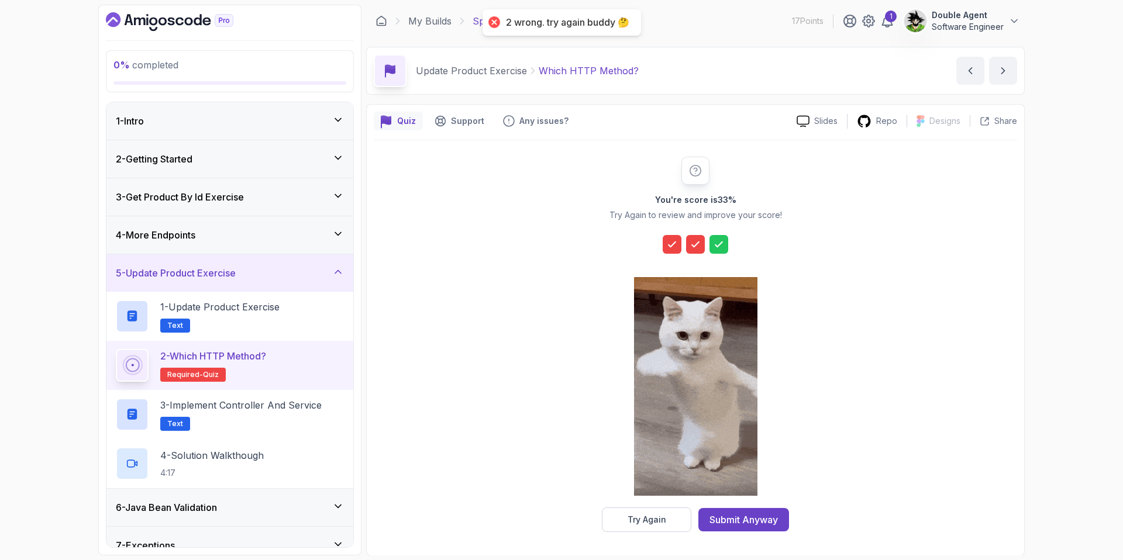
scroll to position [1, 0]
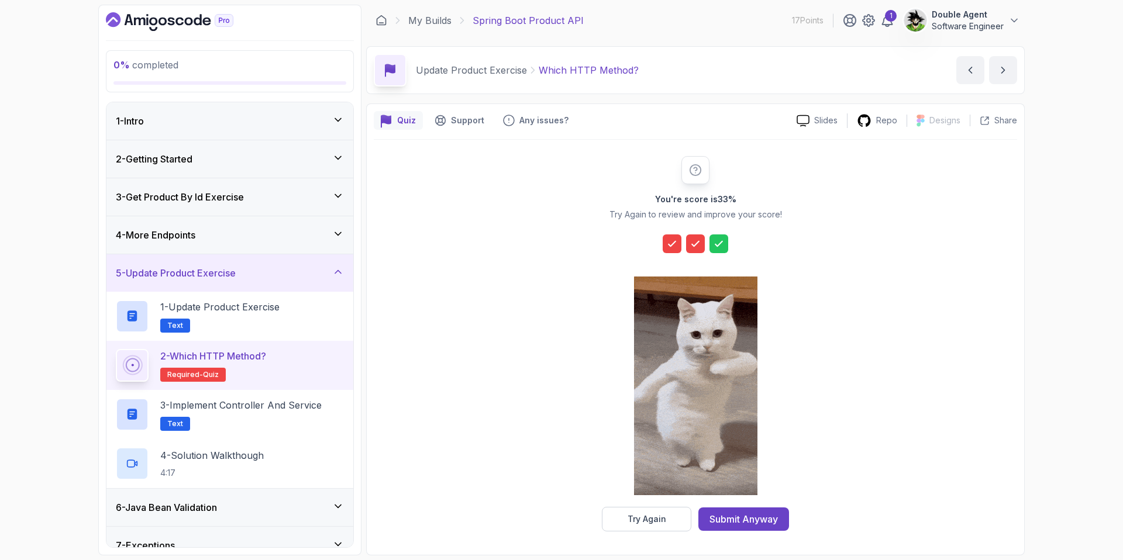
click at [672, 244] on icon at bounding box center [671, 244] width 7 height 5
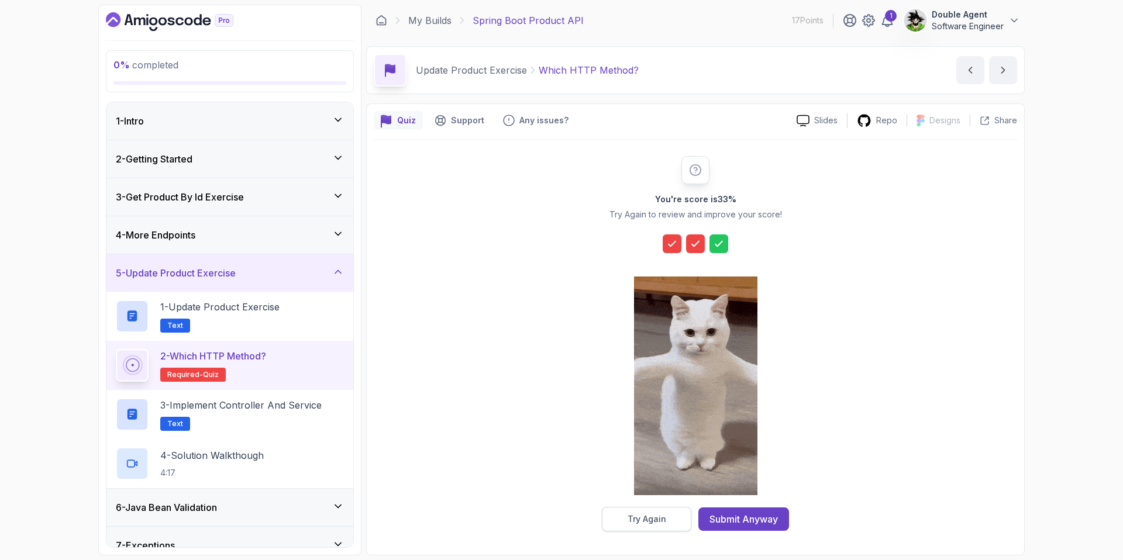
click at [655, 512] on button "Try Again" at bounding box center [646, 519] width 89 height 25
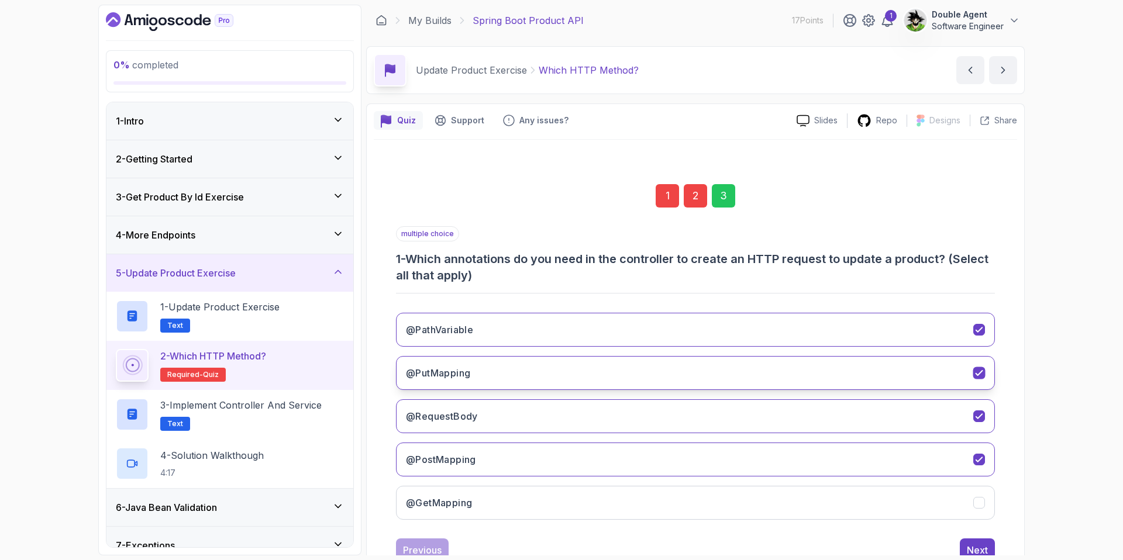
scroll to position [3, 0]
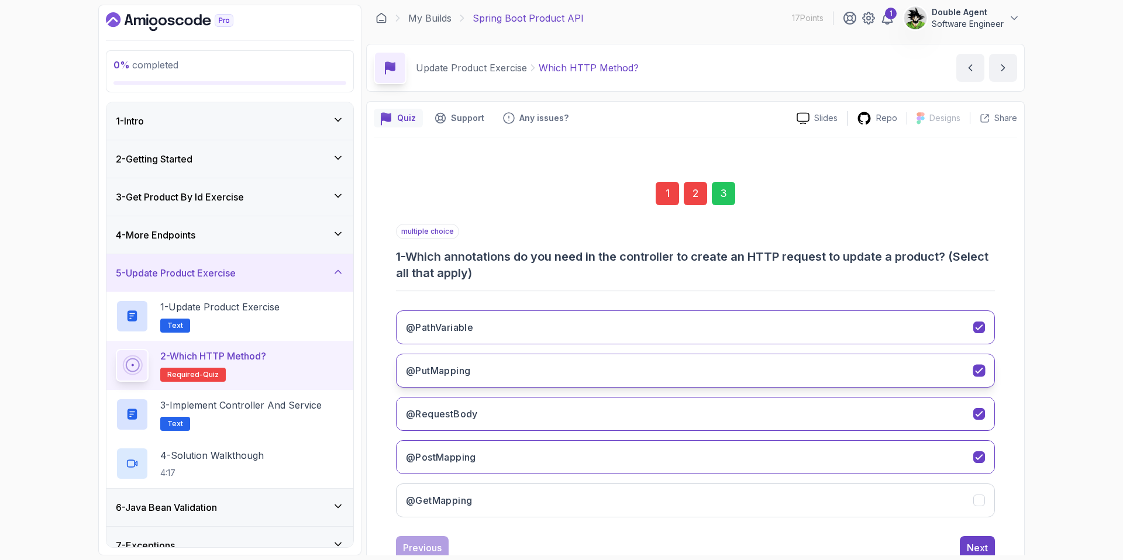
click at [465, 376] on h3 "@PutMapping" at bounding box center [438, 371] width 64 height 14
click at [884, 544] on div "Previous Next" at bounding box center [695, 547] width 599 height 23
click at [884, 543] on div "Next" at bounding box center [977, 548] width 21 height 14
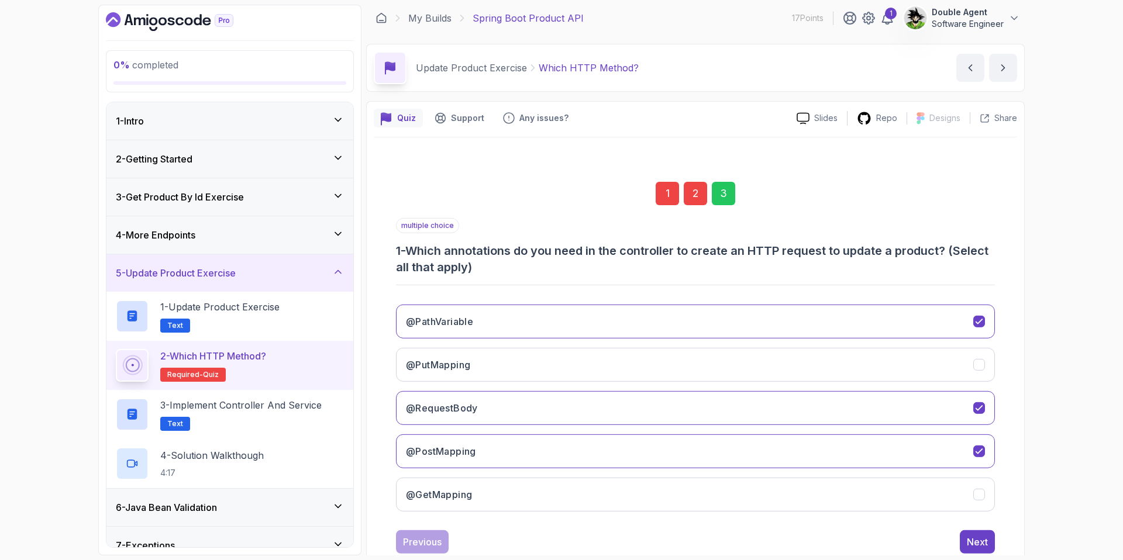
scroll to position [0, 0]
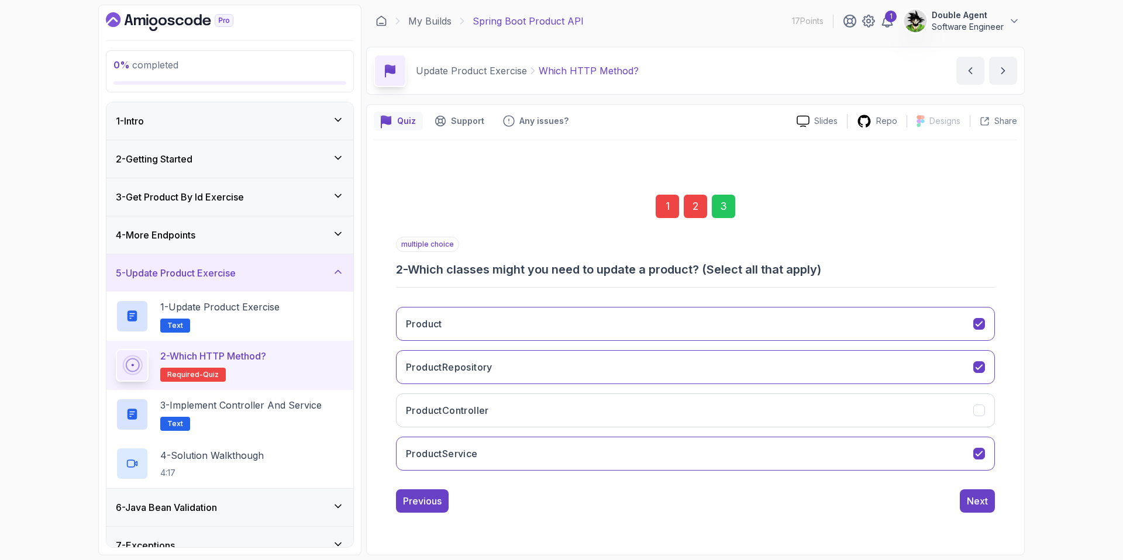
drag, startPoint x: 981, startPoint y: 524, endPoint x: 982, endPoint y: 515, distance: 8.8
click at [884, 521] on div "1 2 3 multiple choice 2 - Which classes might you need to update a product? (Se…" at bounding box center [695, 344] width 643 height 408
click at [884, 506] on div "Next" at bounding box center [977, 501] width 21 height 14
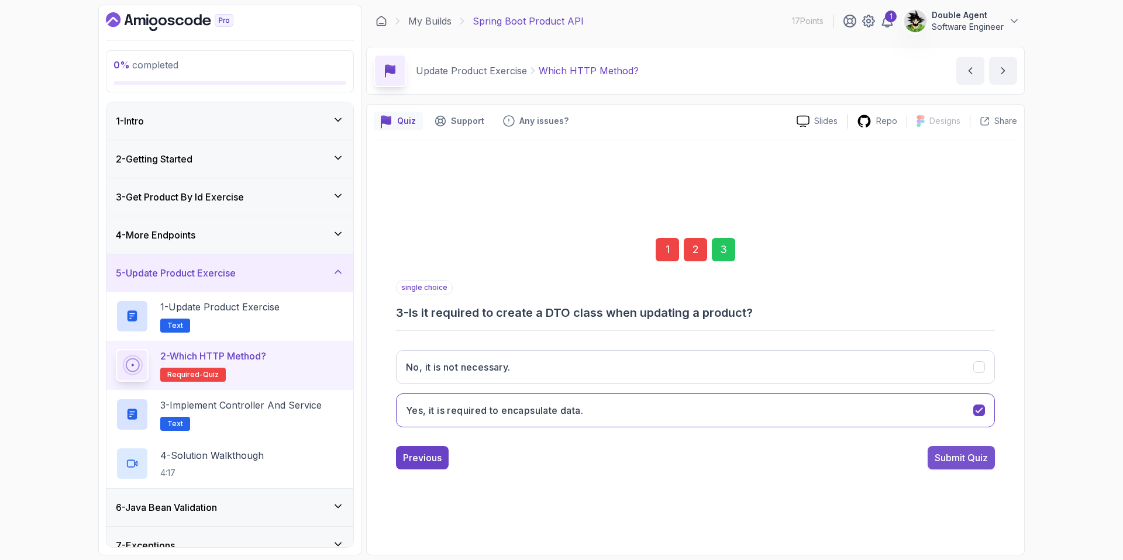
click at [884, 460] on div "Submit Quiz" at bounding box center [960, 458] width 53 height 14
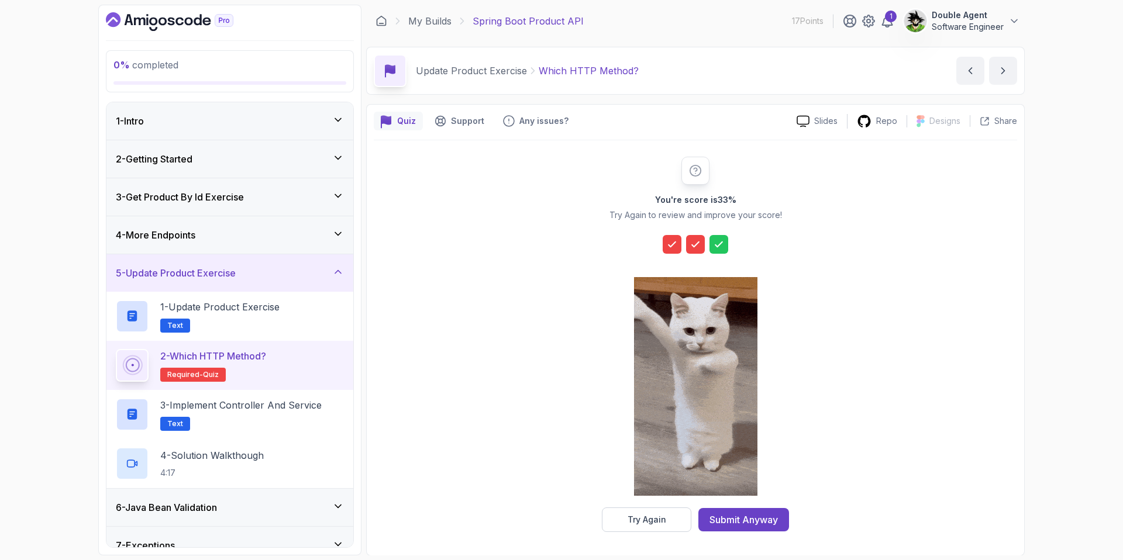
click at [674, 253] on div at bounding box center [672, 244] width 19 height 19
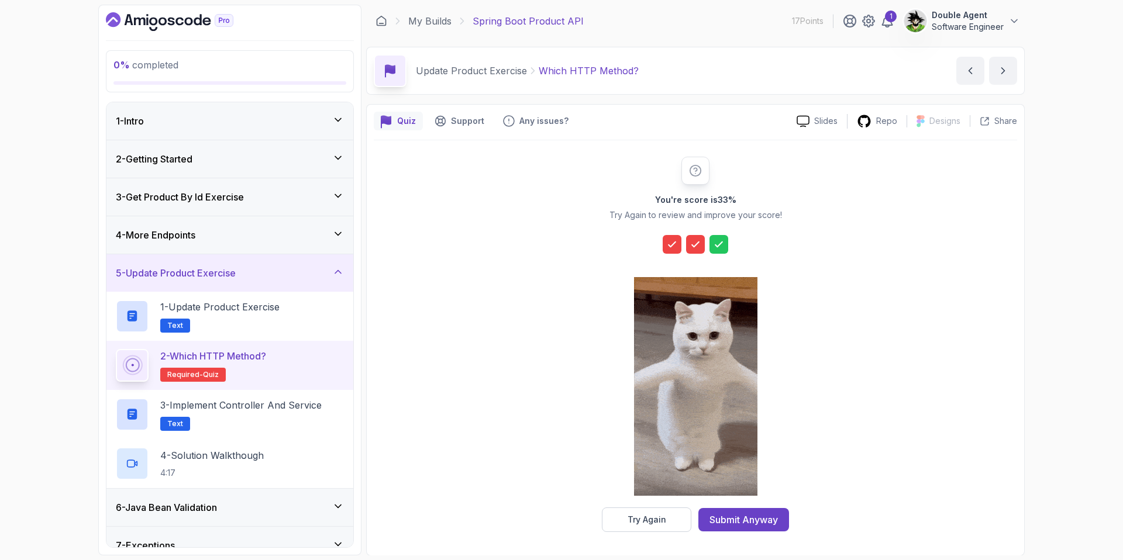
click at [677, 244] on icon at bounding box center [672, 245] width 12 height 12
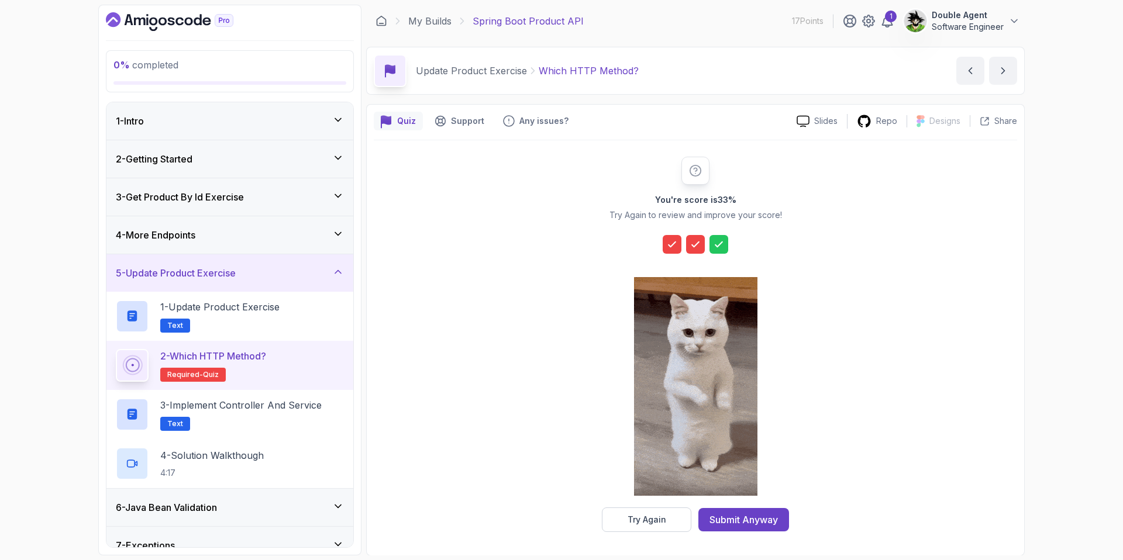
click at [676, 244] on icon at bounding box center [672, 245] width 12 height 12
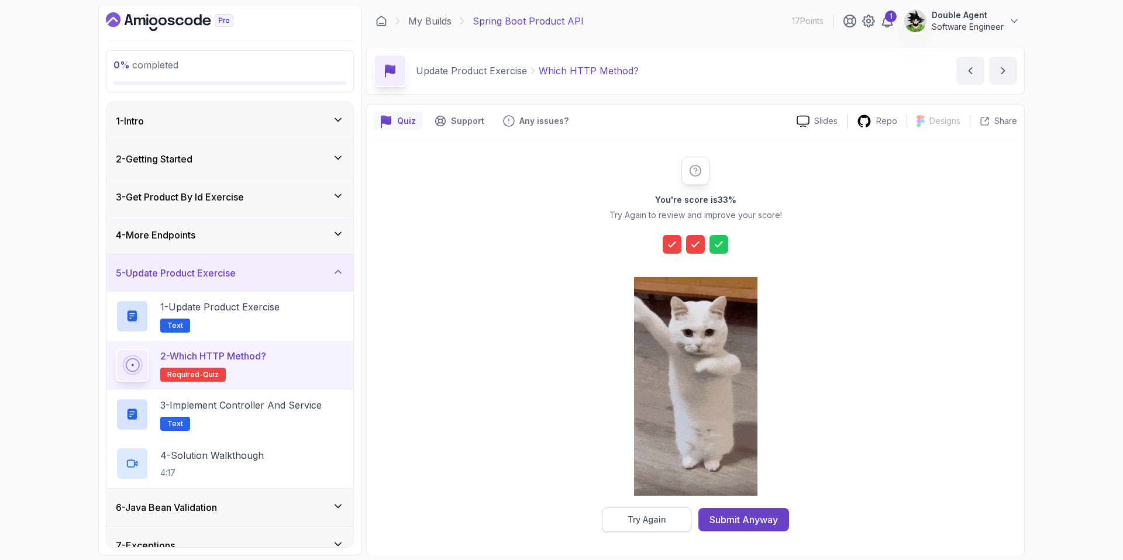
click at [652, 526] on button "Try Again" at bounding box center [646, 520] width 89 height 25
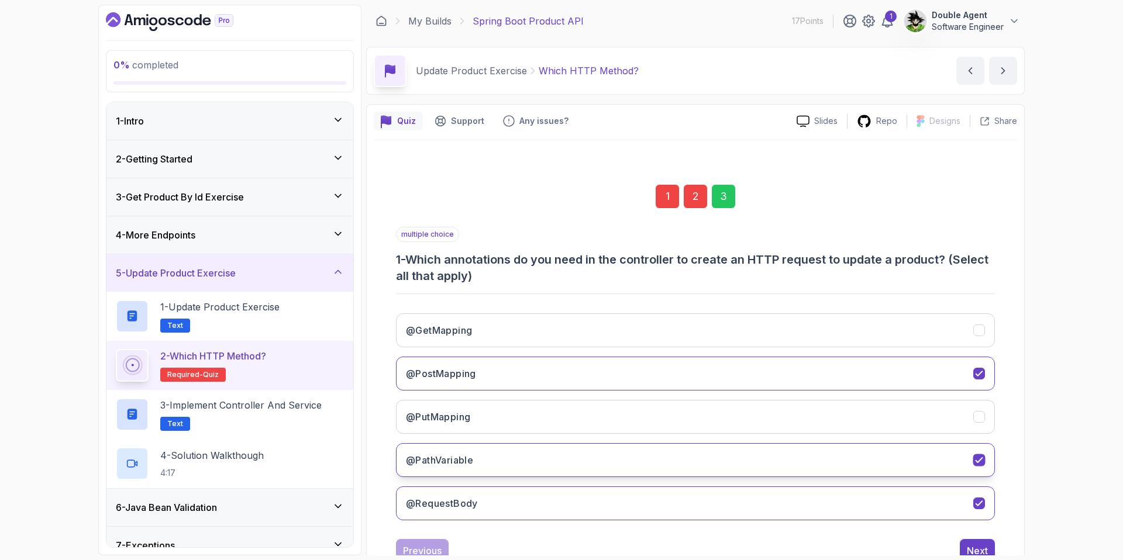
click at [514, 463] on button "@PathVariable" at bounding box center [695, 460] width 599 height 34
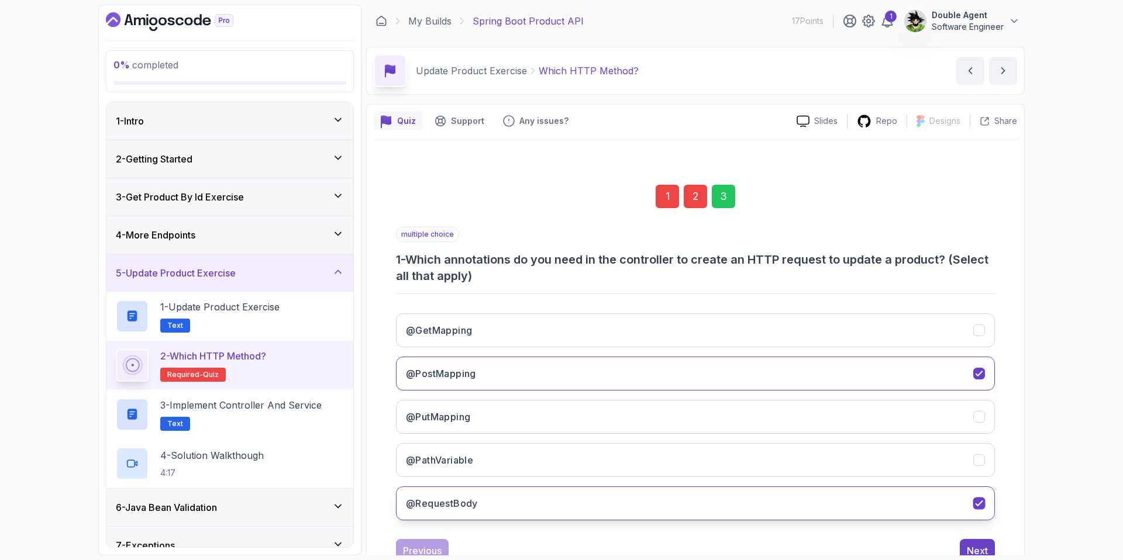
click at [528, 493] on button "@RequestBody" at bounding box center [695, 504] width 599 height 34
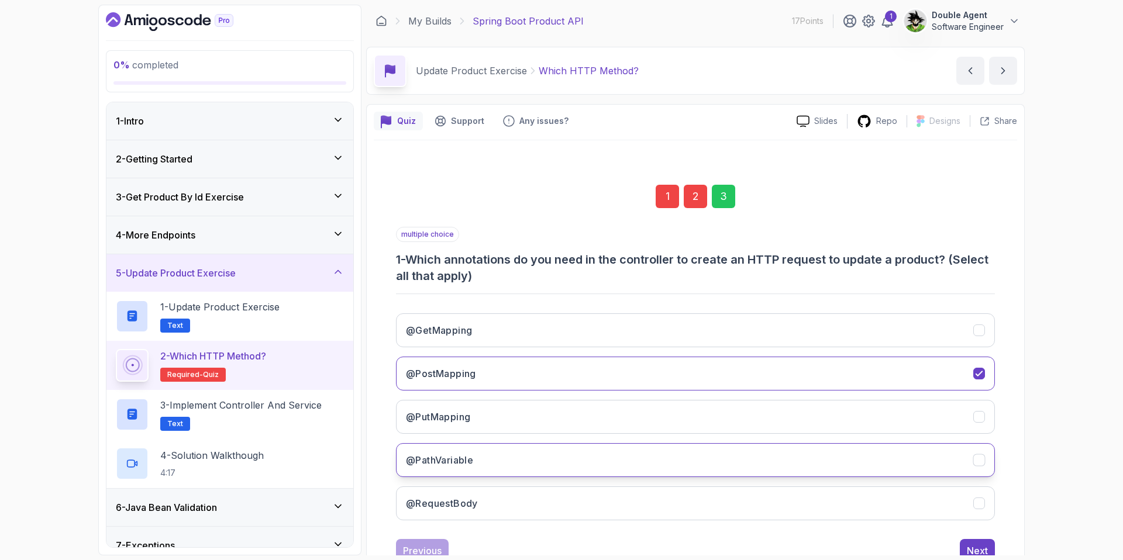
click at [470, 449] on button "@PathVariable" at bounding box center [695, 460] width 599 height 34
click at [884, 546] on div "Next" at bounding box center [977, 551] width 21 height 14
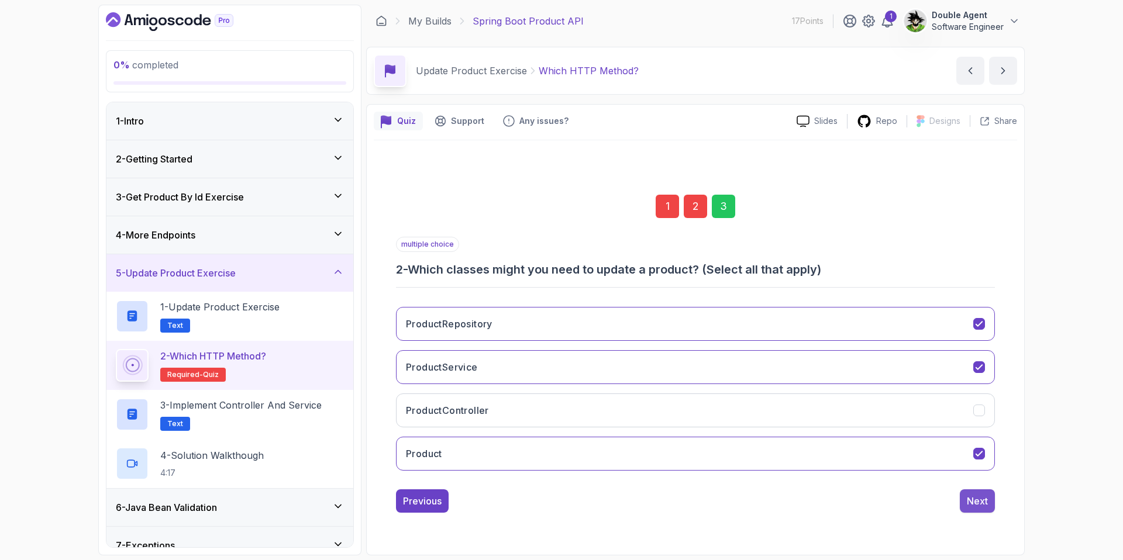
click at [884, 498] on div "Next" at bounding box center [977, 501] width 21 height 14
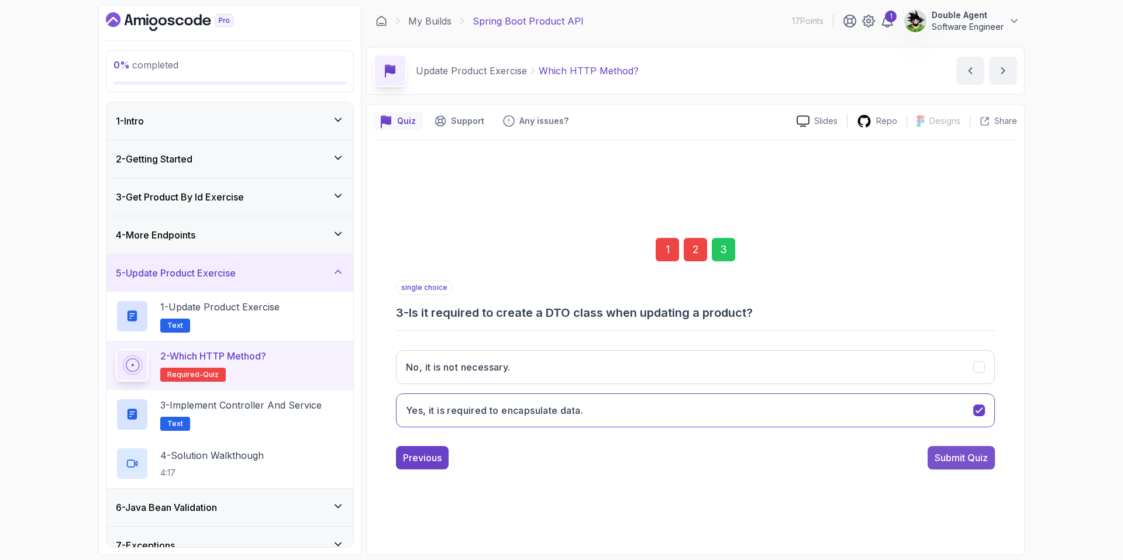
click at [884, 467] on button "Submit Quiz" at bounding box center [960, 457] width 67 height 23
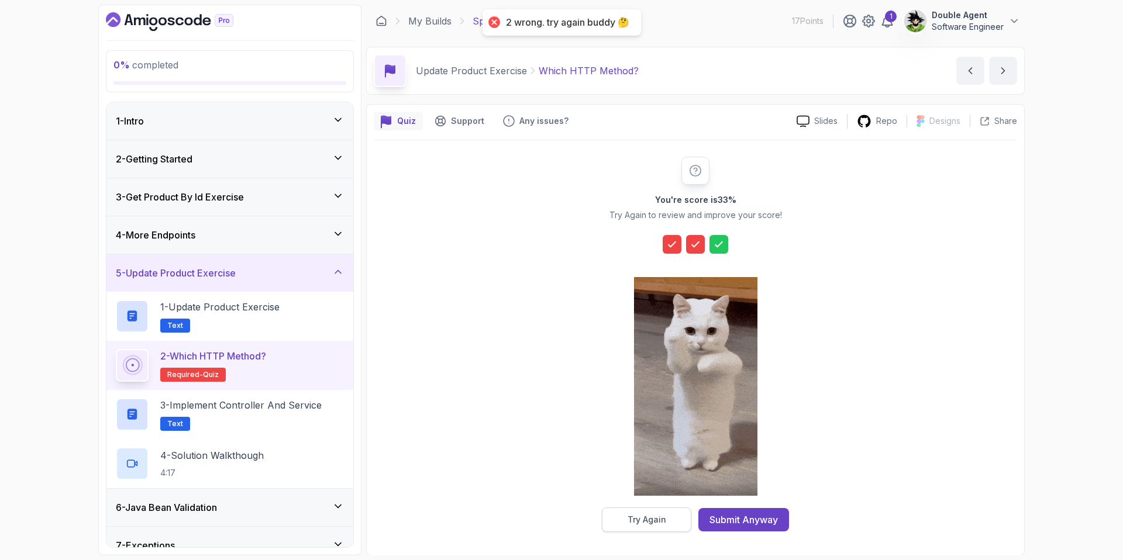
click at [660, 510] on button "Try Again" at bounding box center [646, 520] width 89 height 25
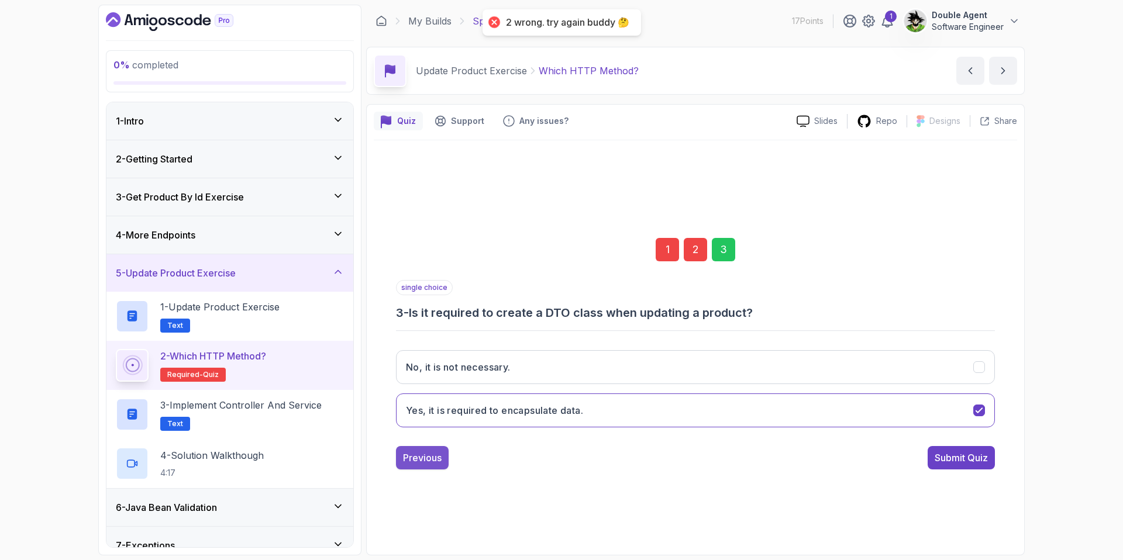
click at [415, 447] on button "Previous" at bounding box center [422, 457] width 53 height 23
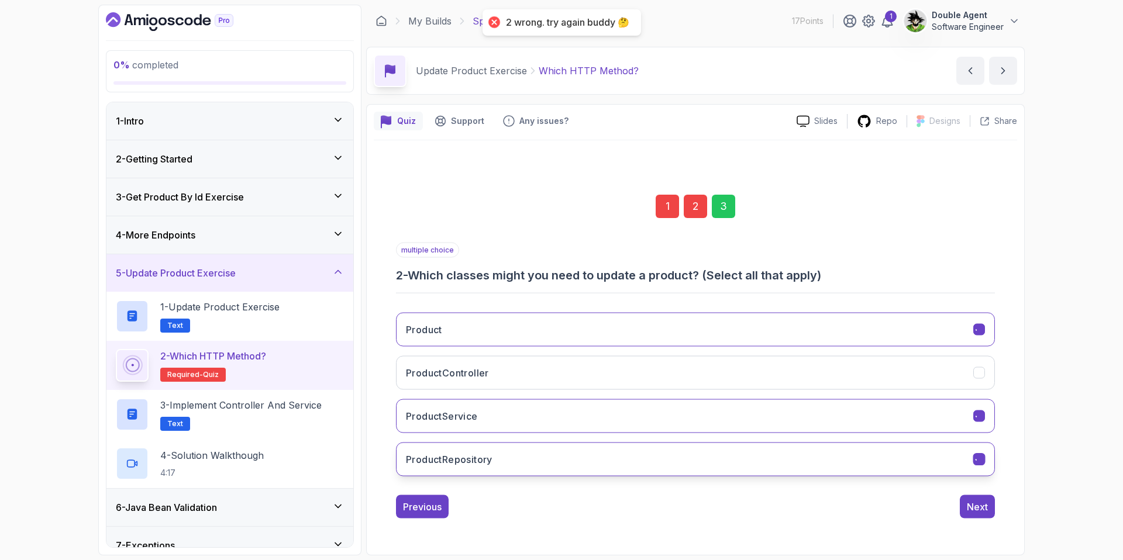
click at [426, 464] on div "1 2 3 multiple choice 2 - Which classes might you need to update a product? (Se…" at bounding box center [695, 344] width 599 height 337
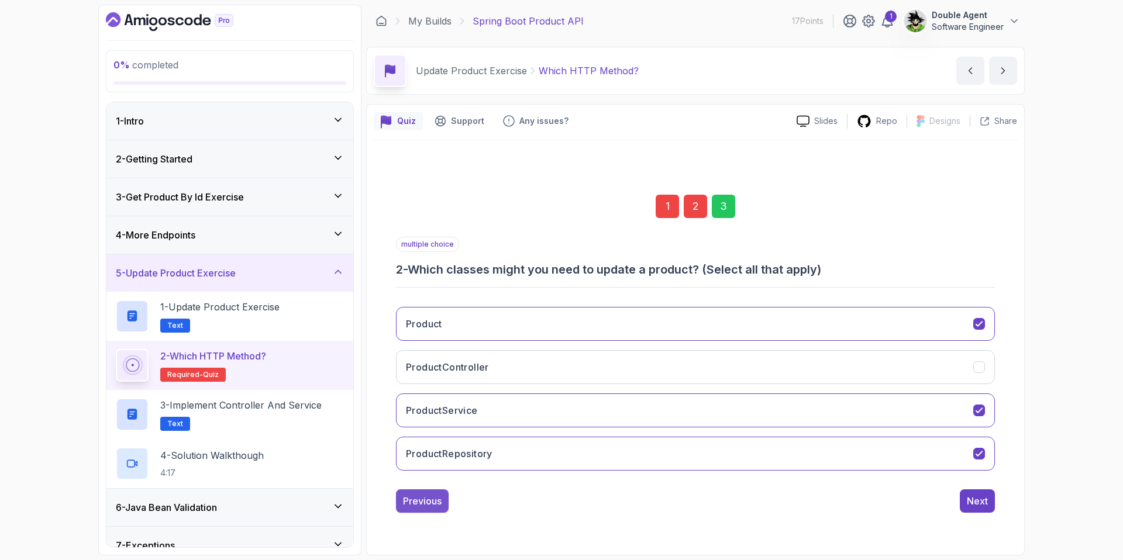
click at [437, 497] on div "Previous" at bounding box center [422, 501] width 39 height 14
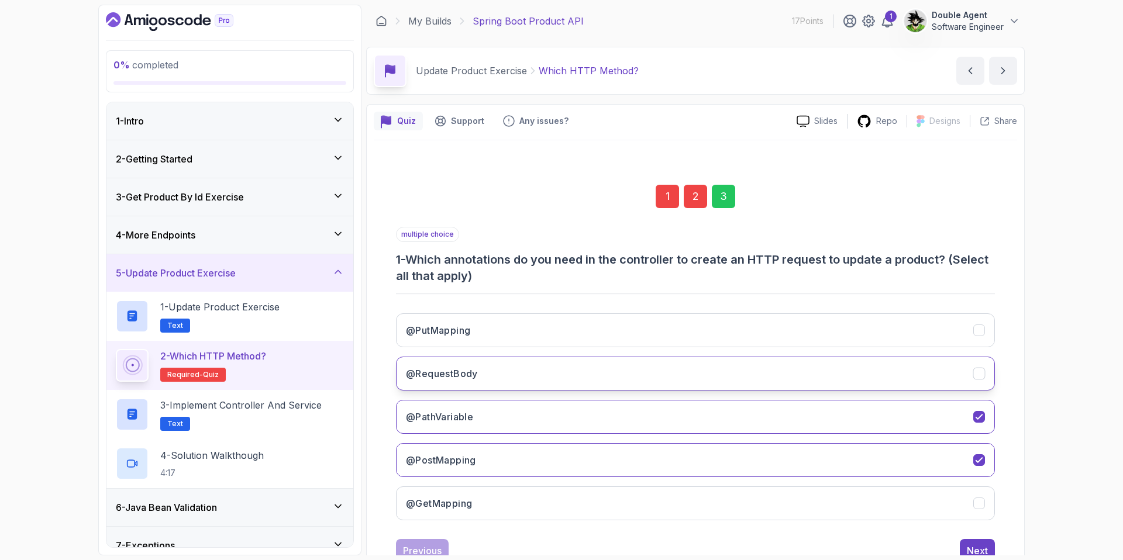
click at [479, 377] on button "@RequestBody" at bounding box center [695, 374] width 599 height 34
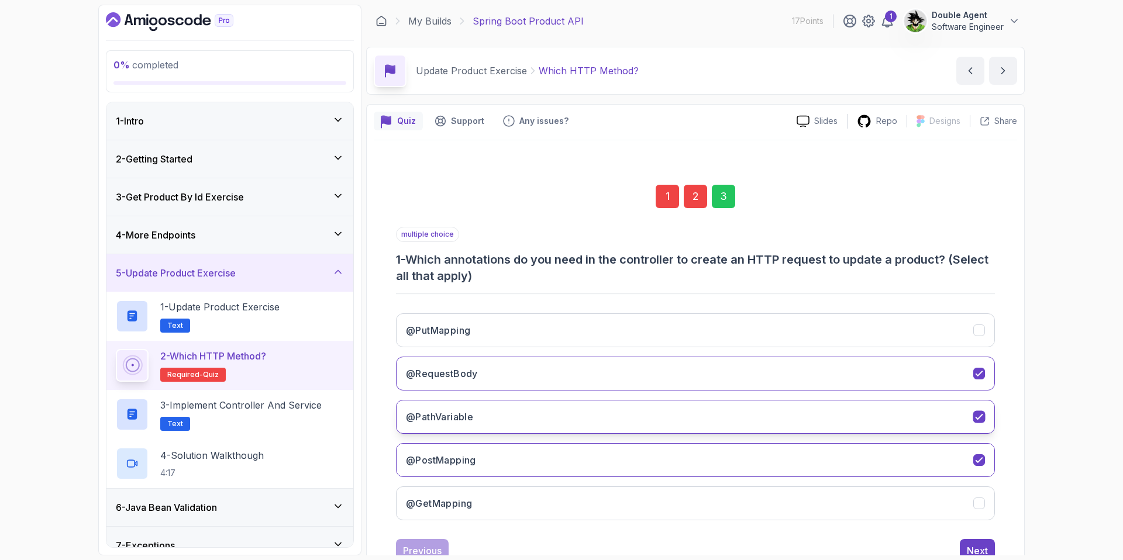
click at [710, 412] on button "@PathVariable" at bounding box center [695, 417] width 599 height 34
click at [884, 546] on div "Next" at bounding box center [977, 551] width 21 height 14
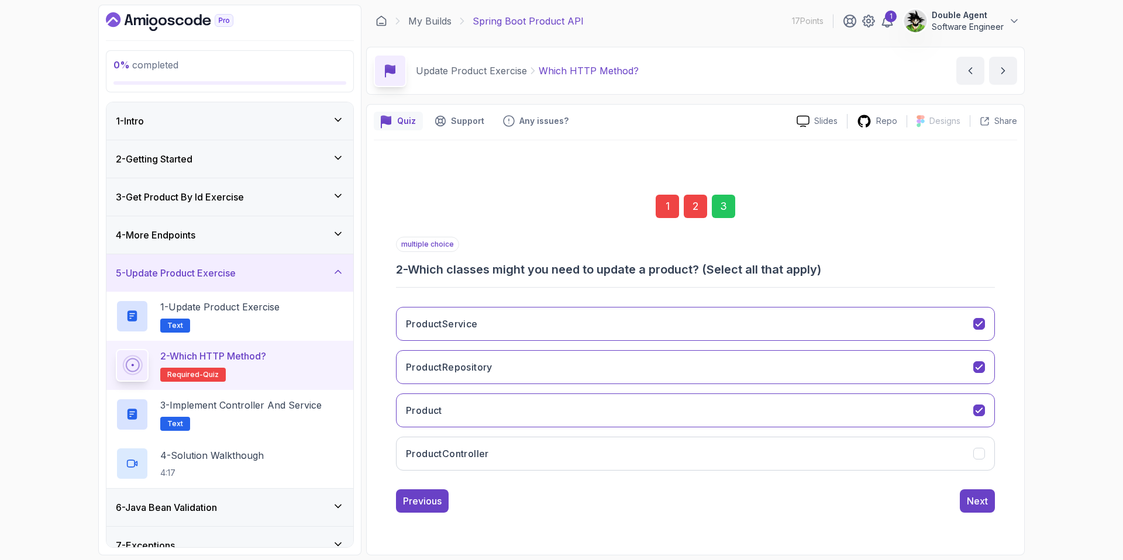
click at [884, 513] on div "1 2 3 multiple choice 2 - Which classes might you need to update a product? (Se…" at bounding box center [695, 345] width 643 height 356
click at [884, 508] on button "Next" at bounding box center [977, 500] width 35 height 23
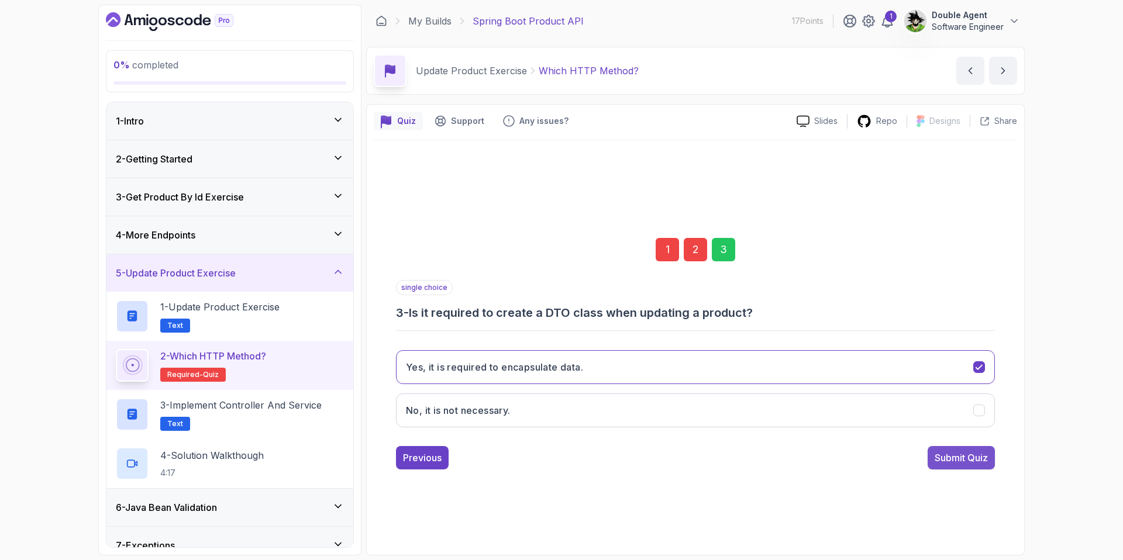
click at [884, 464] on div "Submit Quiz" at bounding box center [960, 458] width 53 height 14
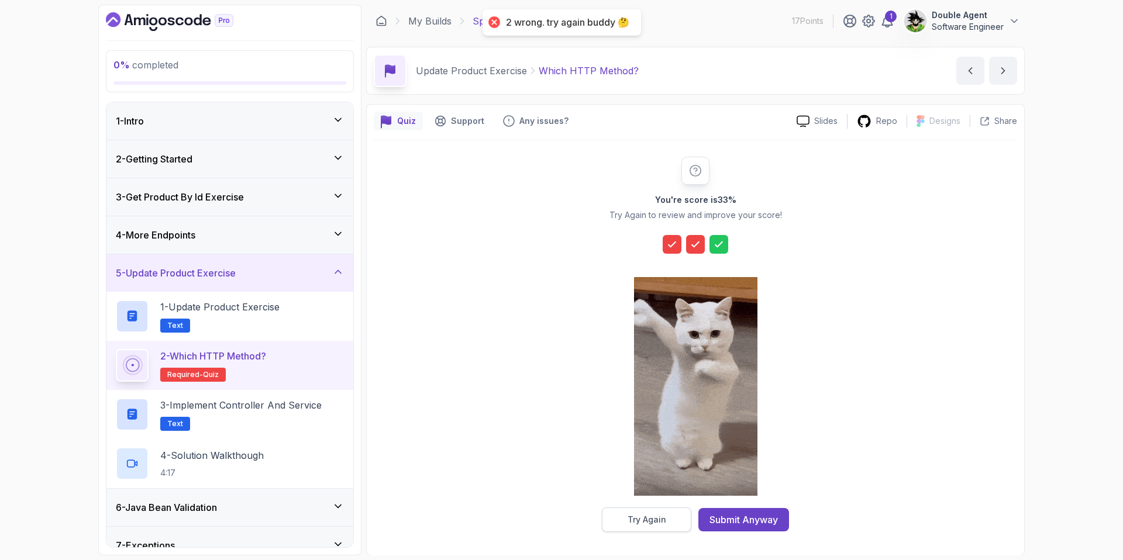
click at [664, 530] on button "Try Again" at bounding box center [646, 520] width 89 height 25
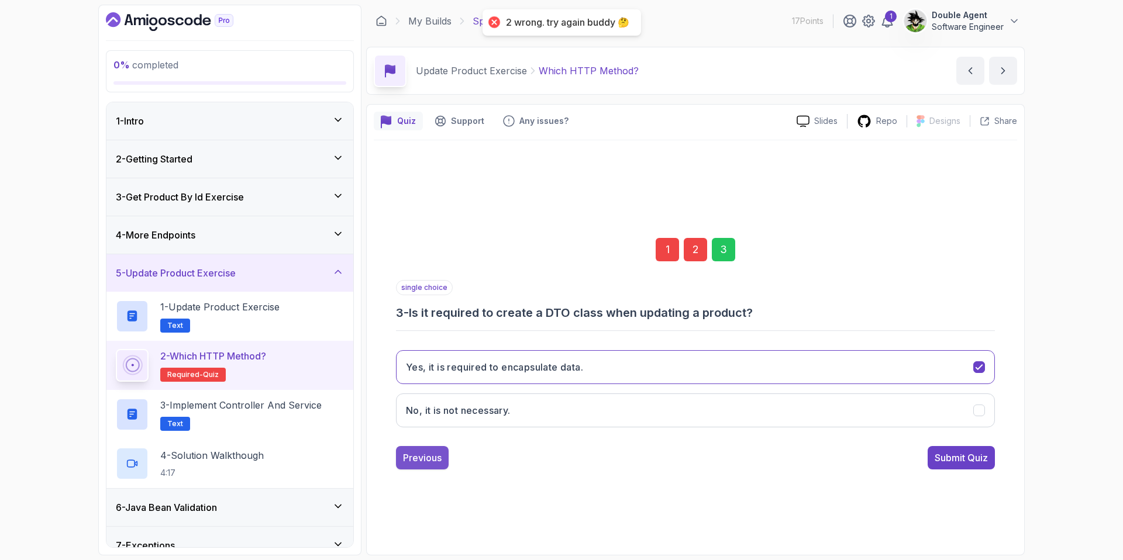
click at [430, 453] on div "Previous" at bounding box center [422, 458] width 39 height 14
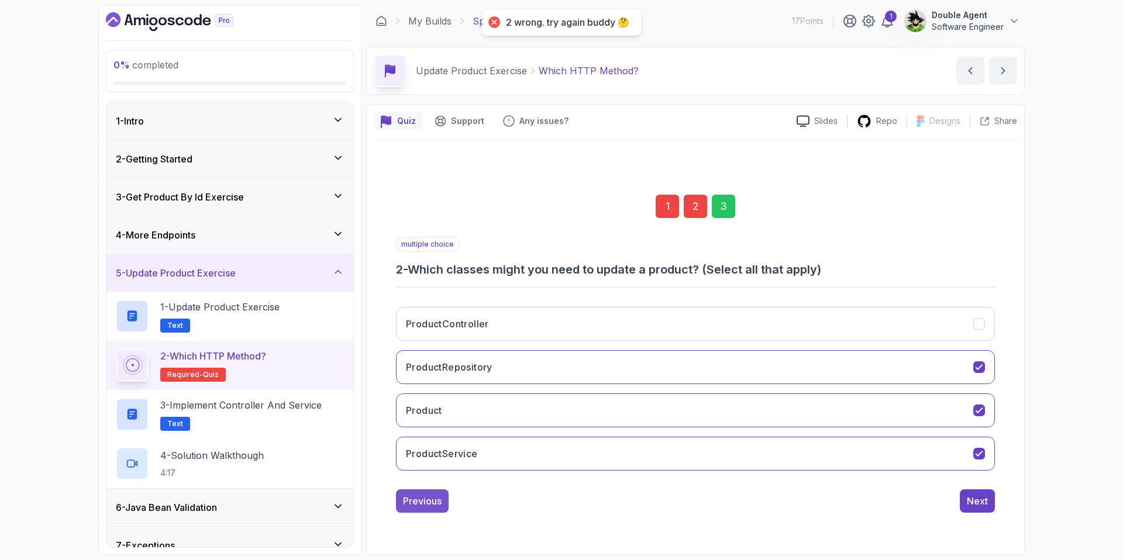
click at [439, 496] on div "Previous" at bounding box center [422, 501] width 39 height 14
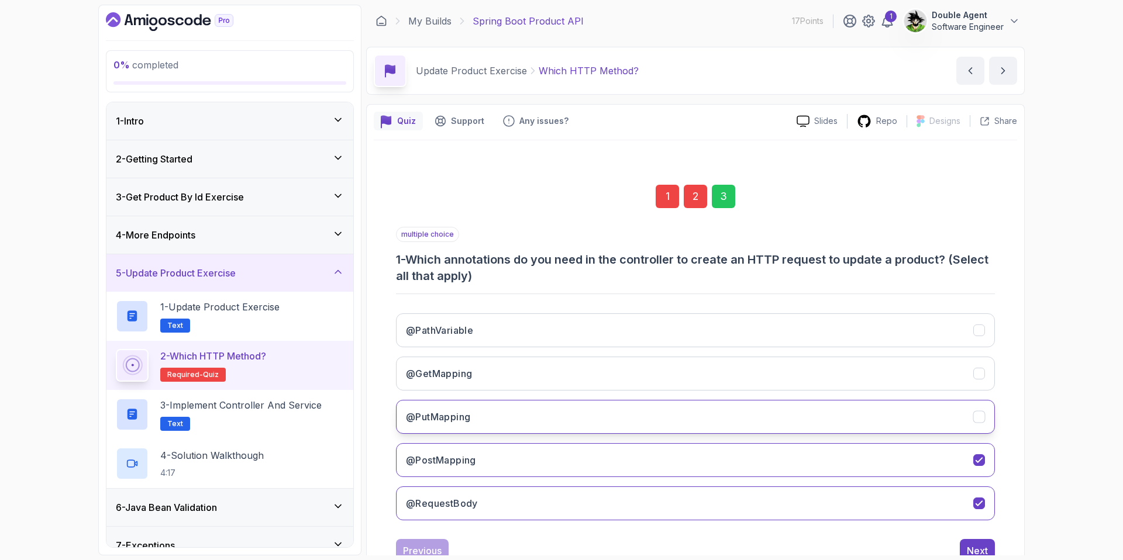
click at [496, 418] on button "@PutMapping" at bounding box center [695, 417] width 599 height 34
click at [884, 544] on button "Next" at bounding box center [977, 550] width 35 height 23
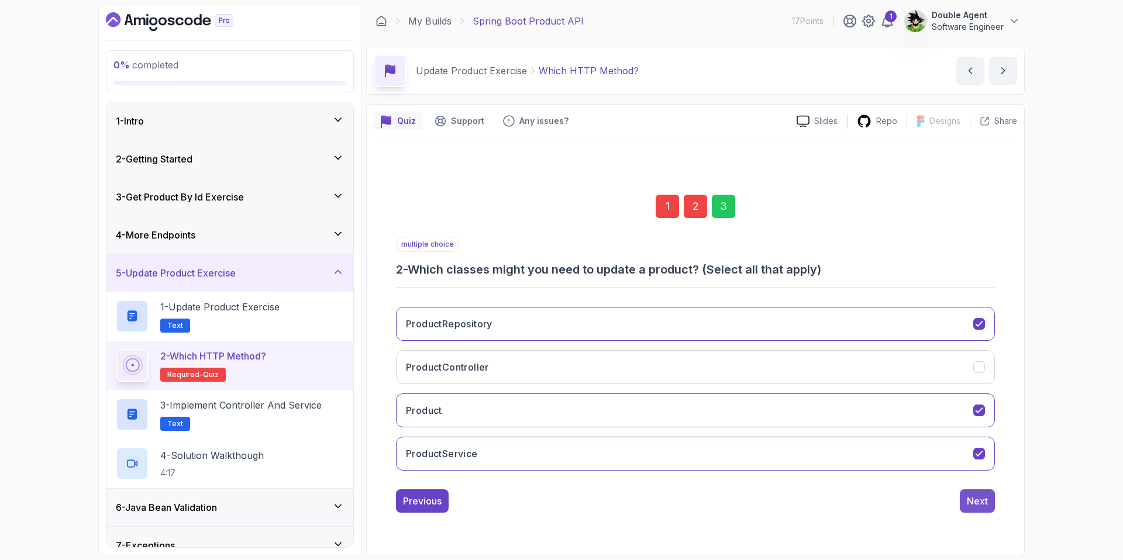
click at [884, 506] on div "Next" at bounding box center [977, 501] width 21 height 14
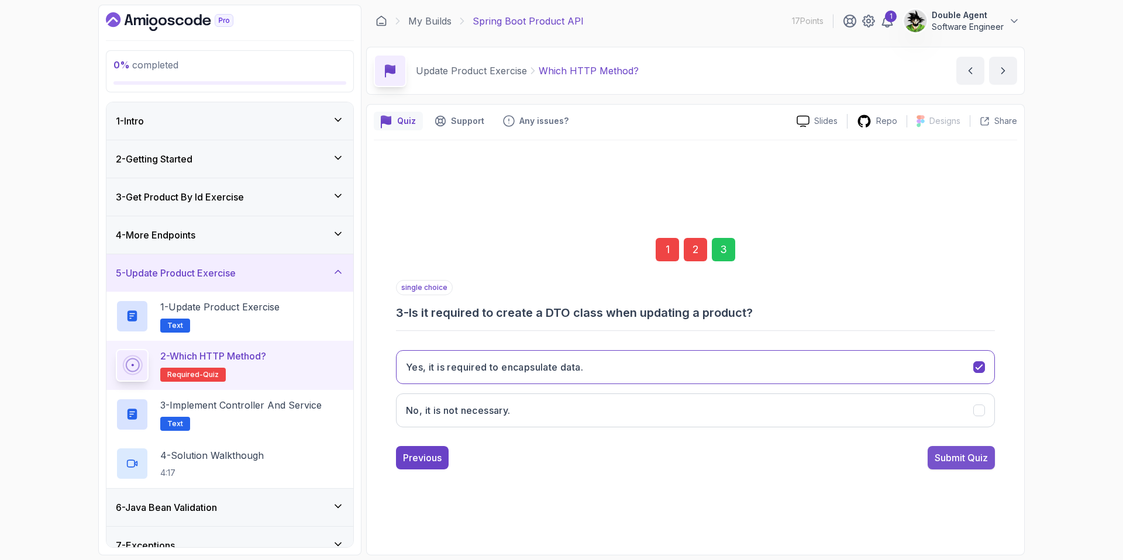
click at [884, 466] on button "Submit Quiz" at bounding box center [960, 457] width 67 height 23
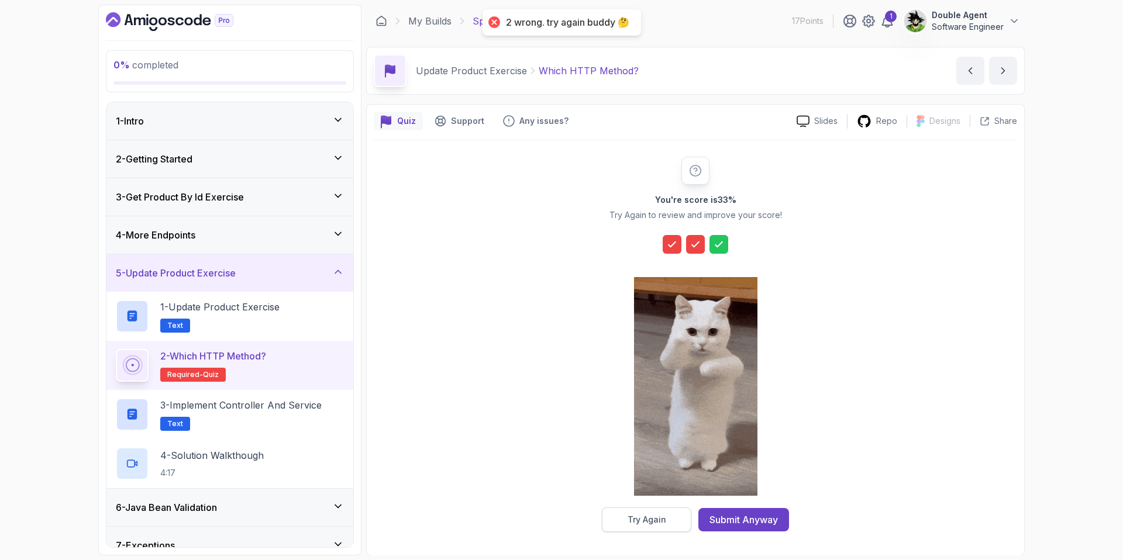
click at [671, 520] on button "Try Again" at bounding box center [646, 520] width 89 height 25
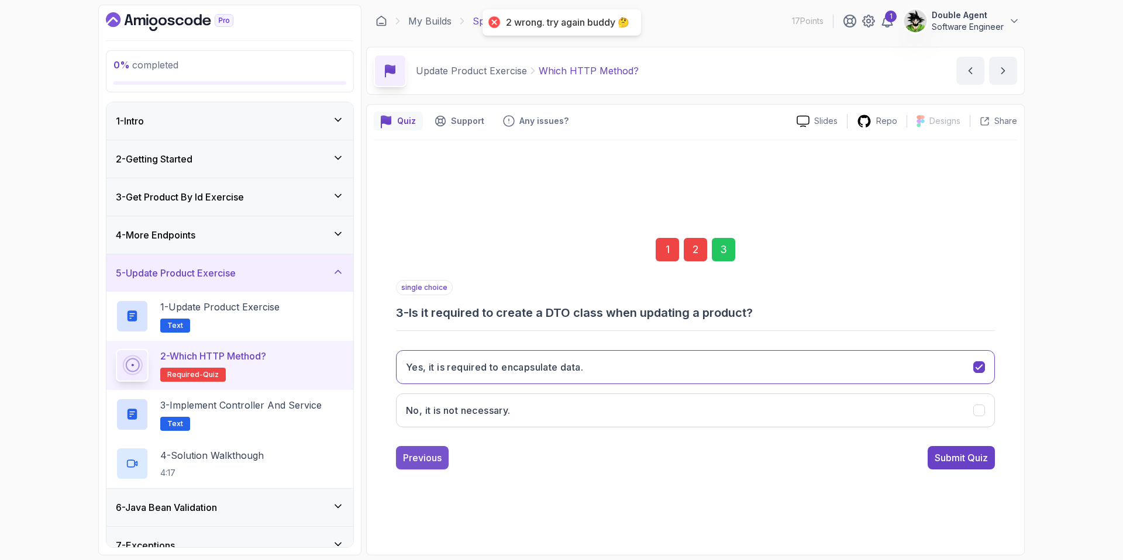
click at [427, 464] on button "Previous" at bounding box center [422, 457] width 53 height 23
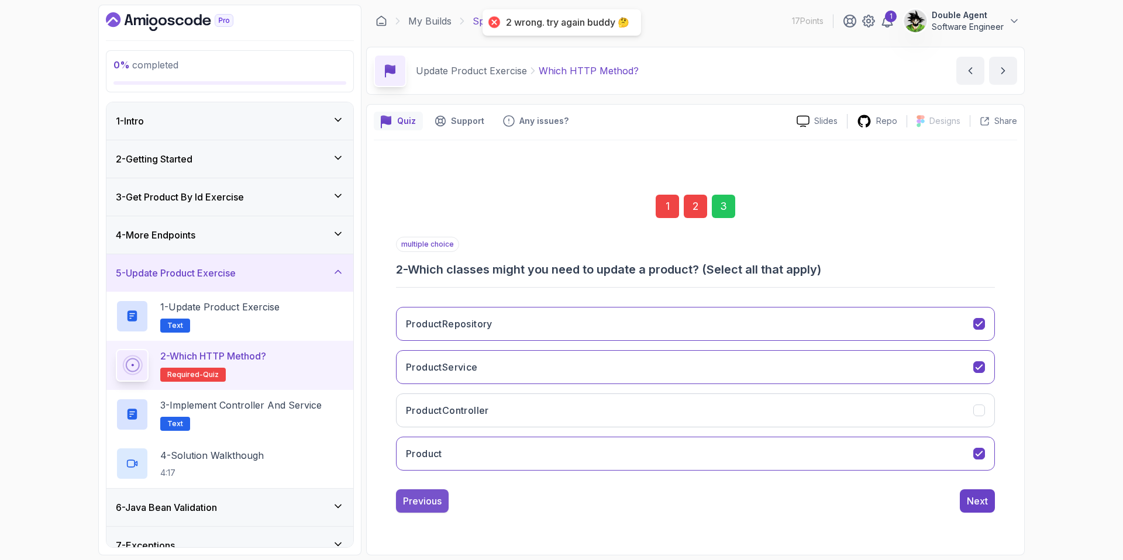
click at [429, 503] on div "Previous" at bounding box center [422, 501] width 39 height 14
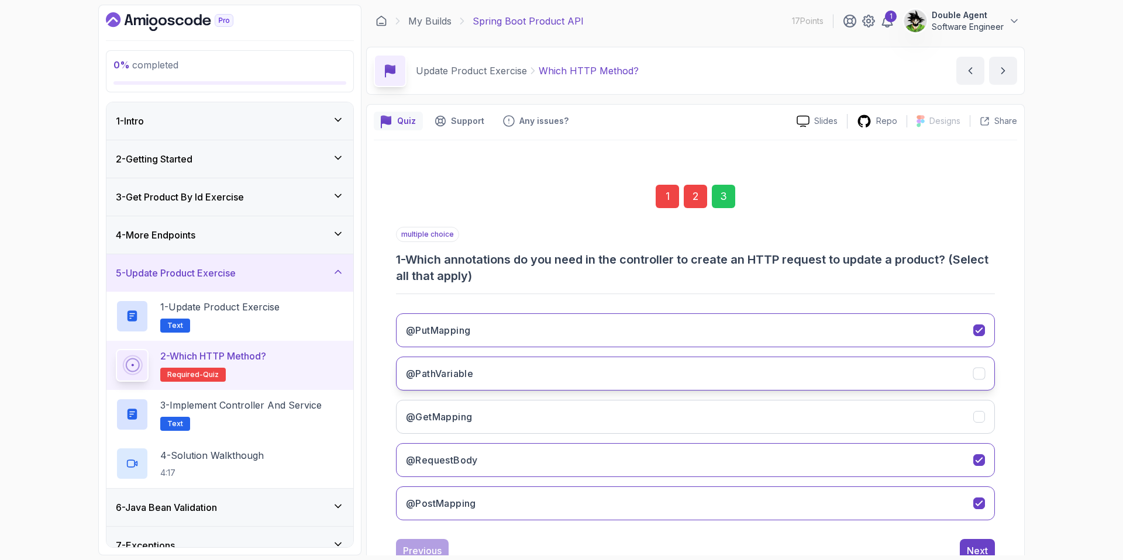
click at [543, 372] on button "@PathVariable" at bounding box center [695, 374] width 599 height 34
click at [884, 542] on button "Next" at bounding box center [977, 550] width 35 height 23
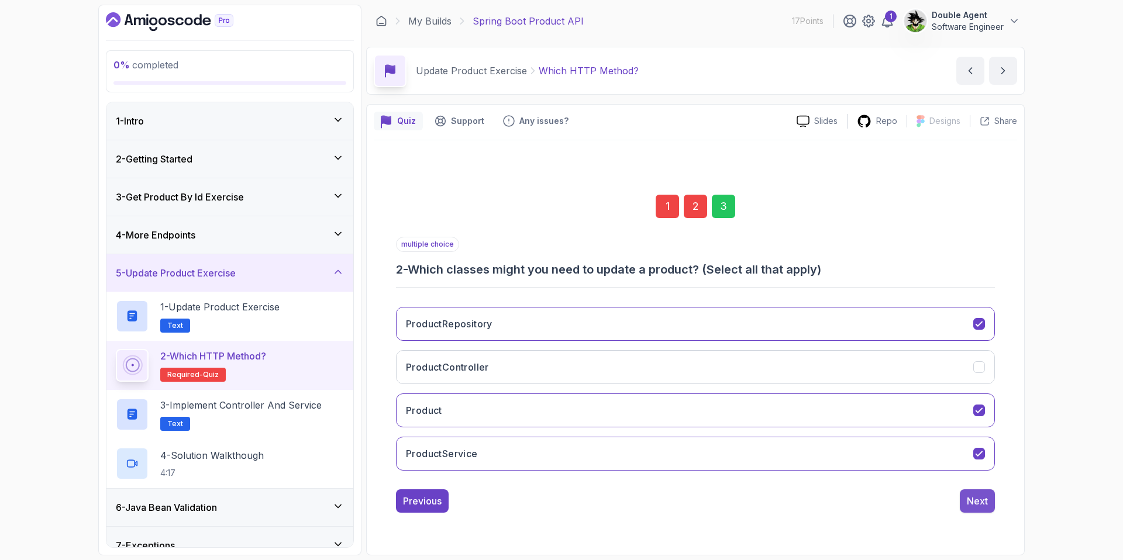
click at [884, 505] on div "Next" at bounding box center [977, 501] width 21 height 14
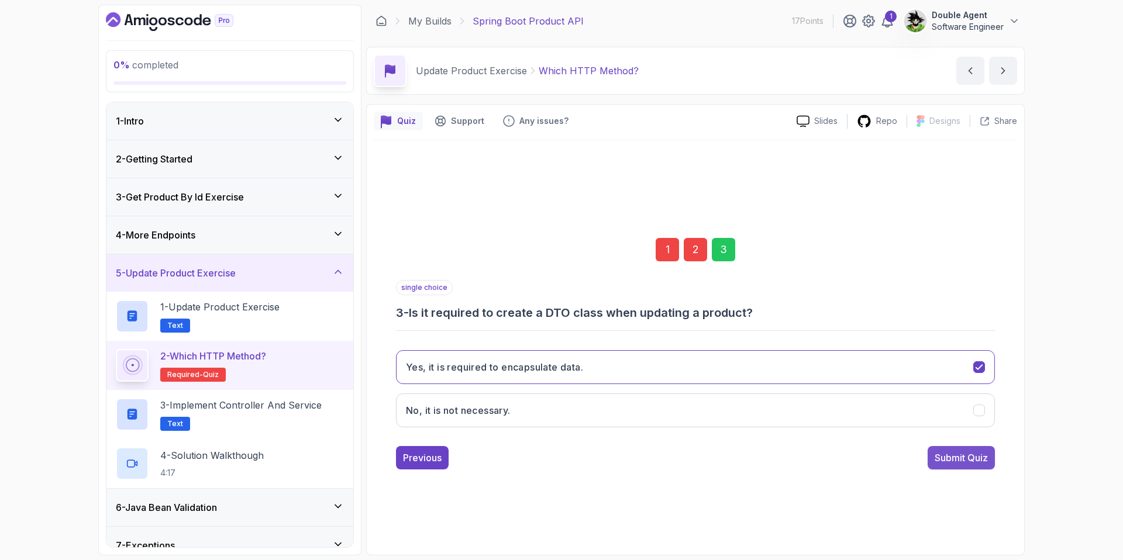
click at [884, 467] on button "Submit Quiz" at bounding box center [960, 457] width 67 height 23
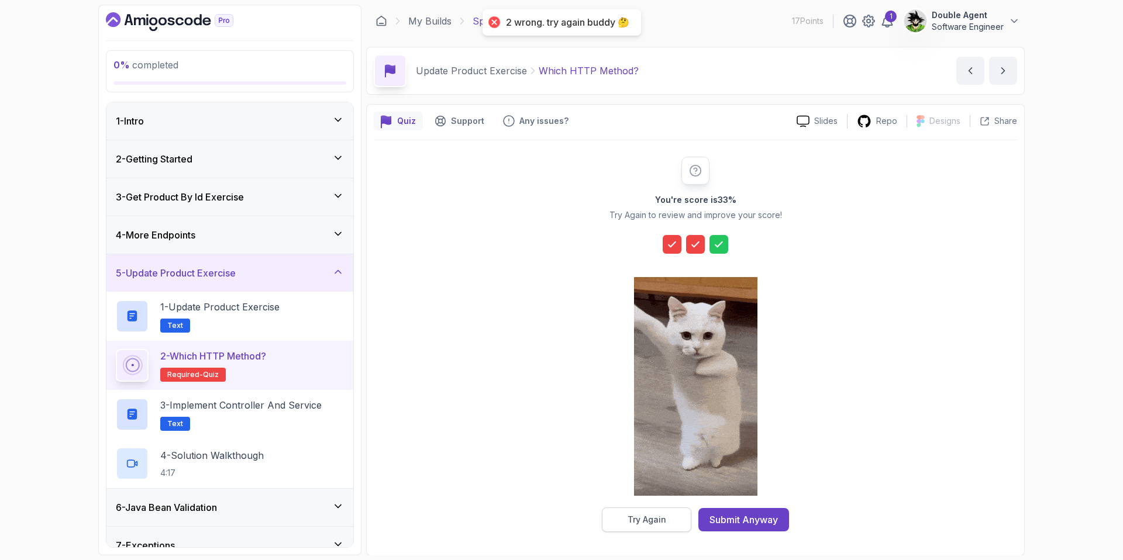
click at [641, 518] on div "Try Again" at bounding box center [646, 520] width 39 height 12
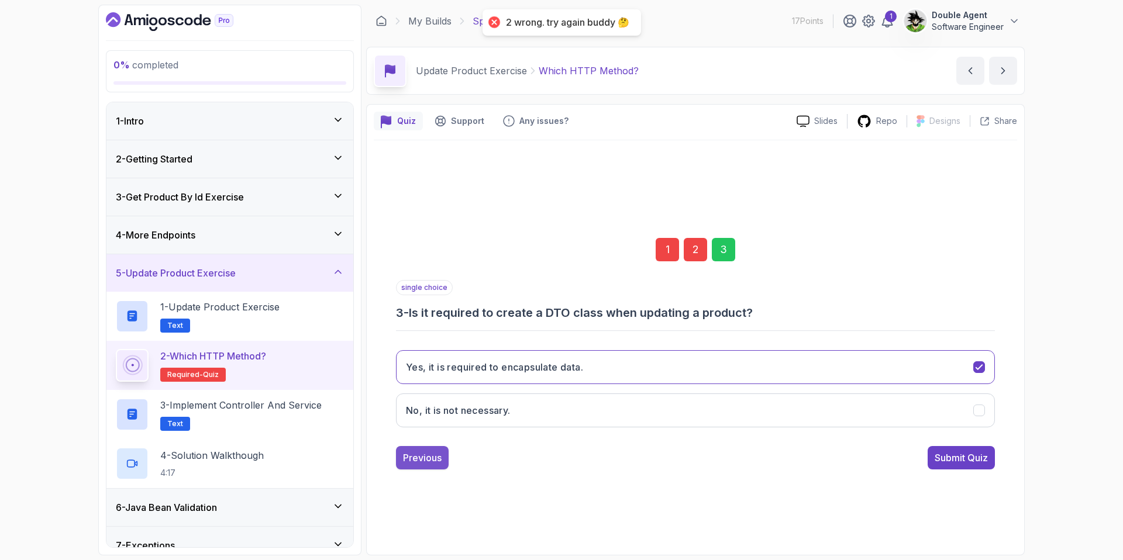
click at [428, 447] on button "Previous" at bounding box center [422, 457] width 53 height 23
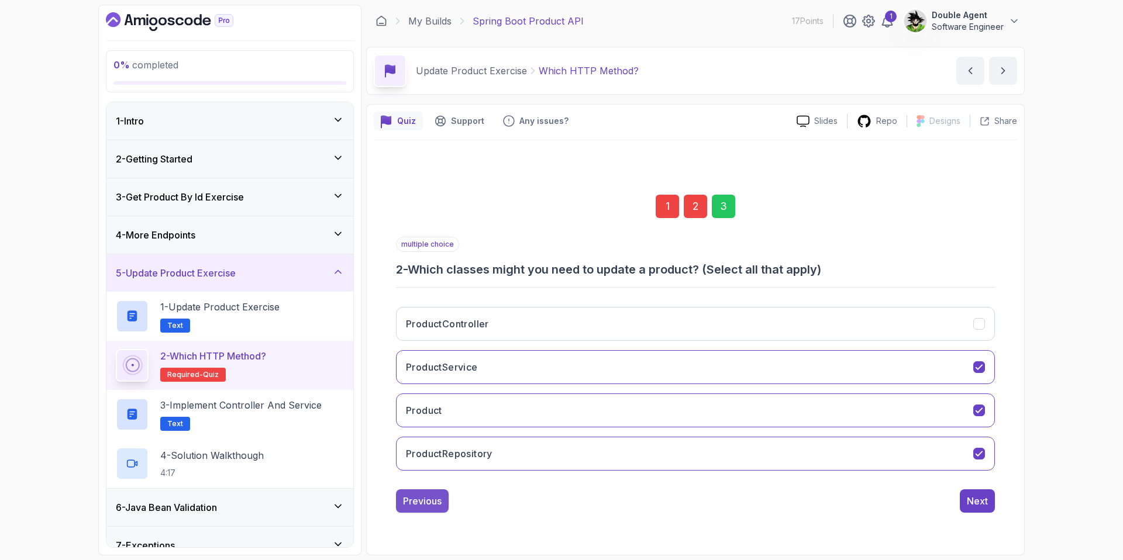
click at [434, 505] on div "Previous" at bounding box center [422, 501] width 39 height 14
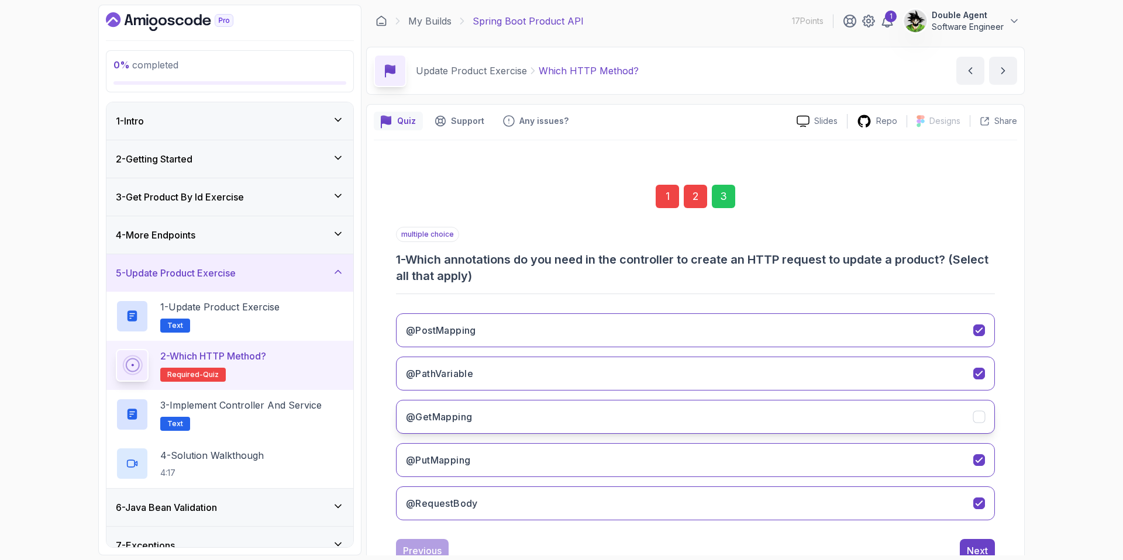
click at [612, 415] on button "@GetMapping" at bounding box center [695, 417] width 599 height 34
click at [858, 326] on button "@PostMapping" at bounding box center [695, 330] width 599 height 34
click at [884, 543] on button "Next" at bounding box center [977, 550] width 35 height 23
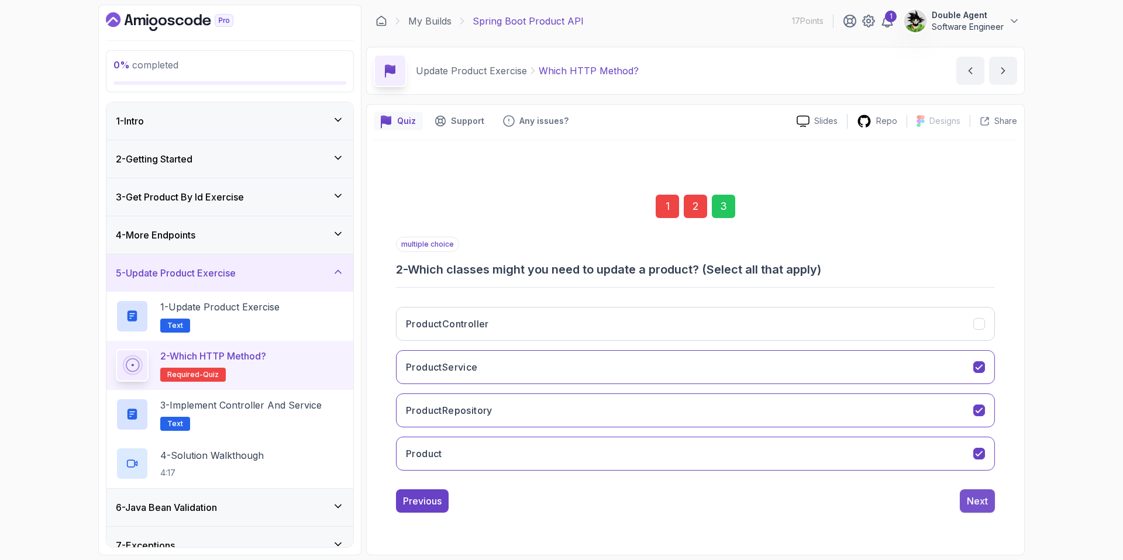
click at [884, 507] on div "Next" at bounding box center [977, 501] width 21 height 14
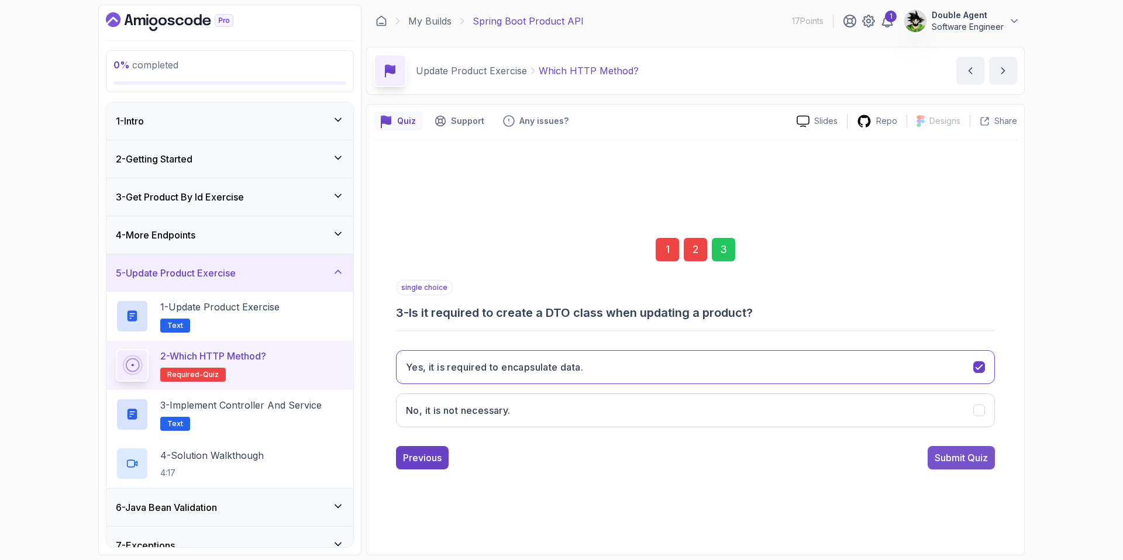
click at [884, 455] on div "Submit Quiz" at bounding box center [960, 458] width 53 height 14
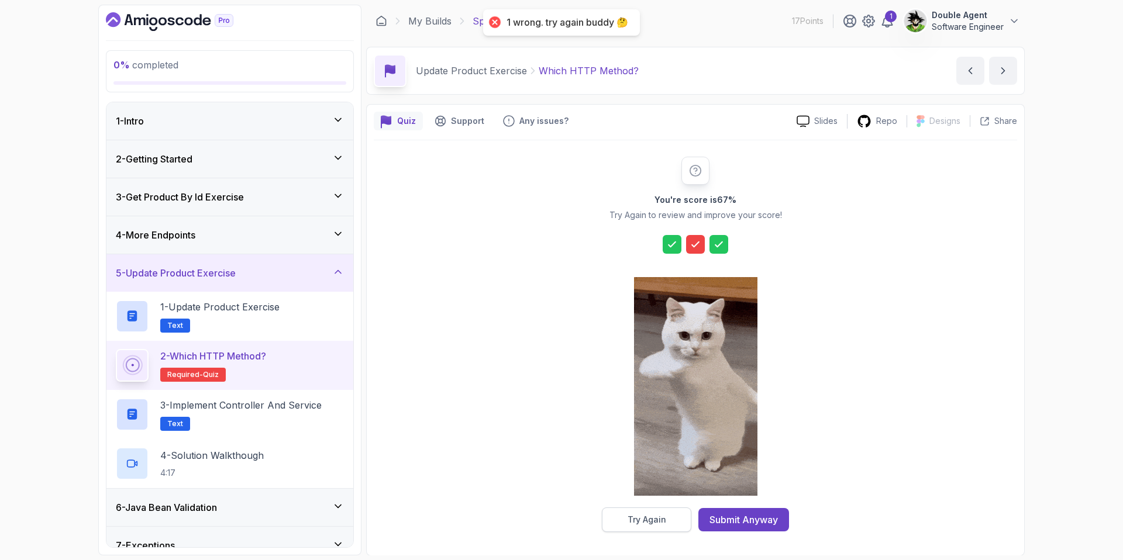
click at [671, 519] on button "Try Again" at bounding box center [646, 520] width 89 height 25
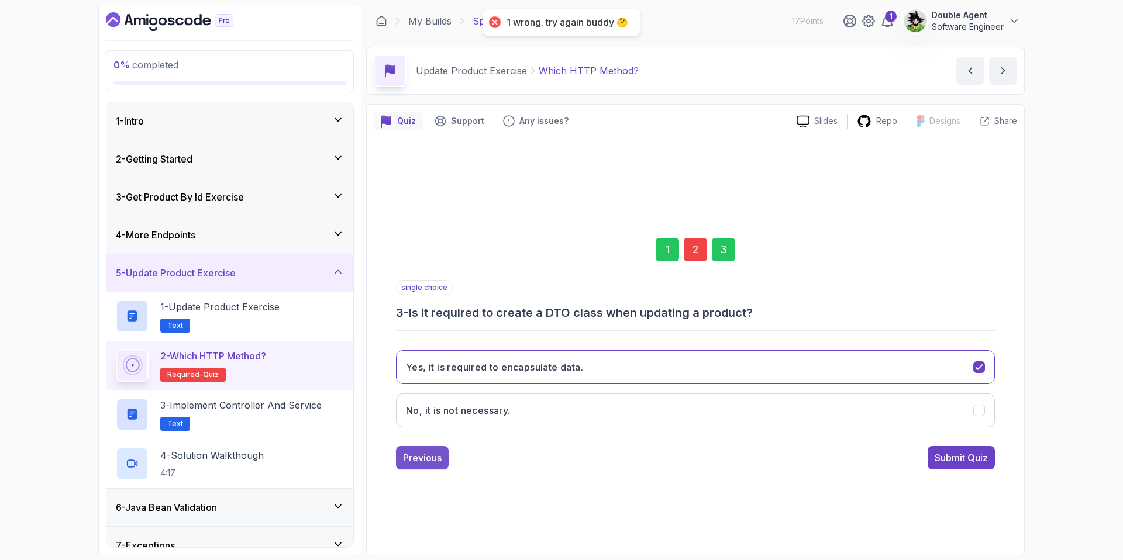
click at [431, 463] on div "Previous" at bounding box center [422, 458] width 39 height 14
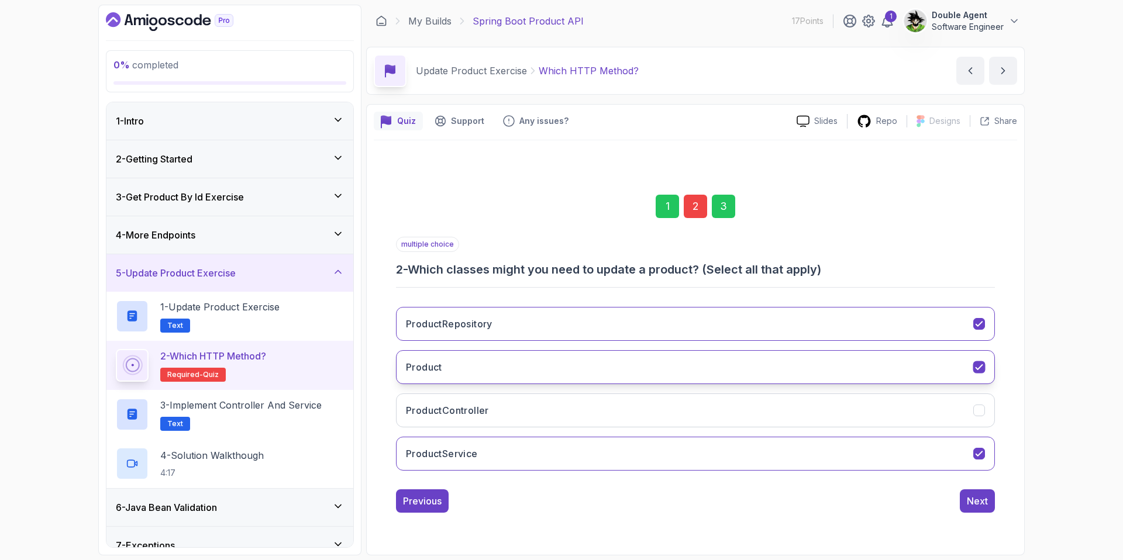
click at [884, 365] on icon "Product" at bounding box center [978, 367] width 6 height 5
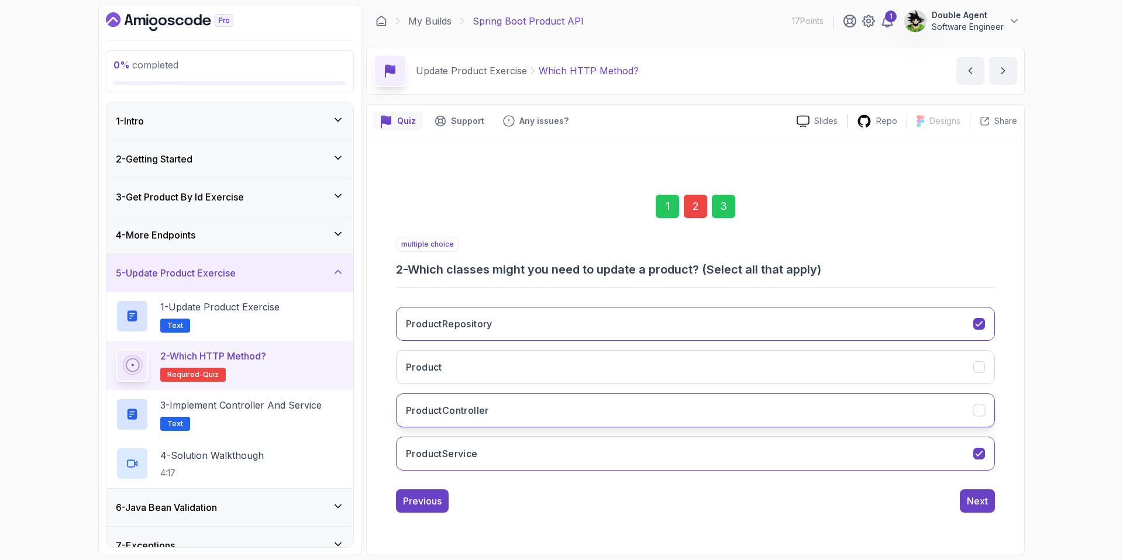
click at [884, 407] on button "ProductController" at bounding box center [695, 411] width 599 height 34
click at [884, 496] on div "Next" at bounding box center [977, 501] width 21 height 14
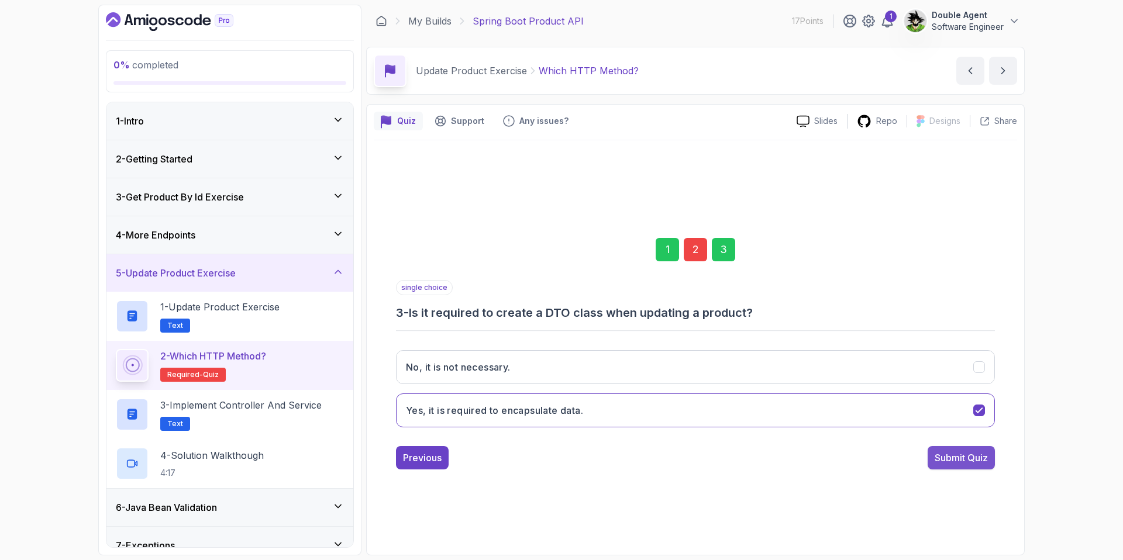
click at [884, 463] on div "Submit Quiz" at bounding box center [960, 458] width 53 height 14
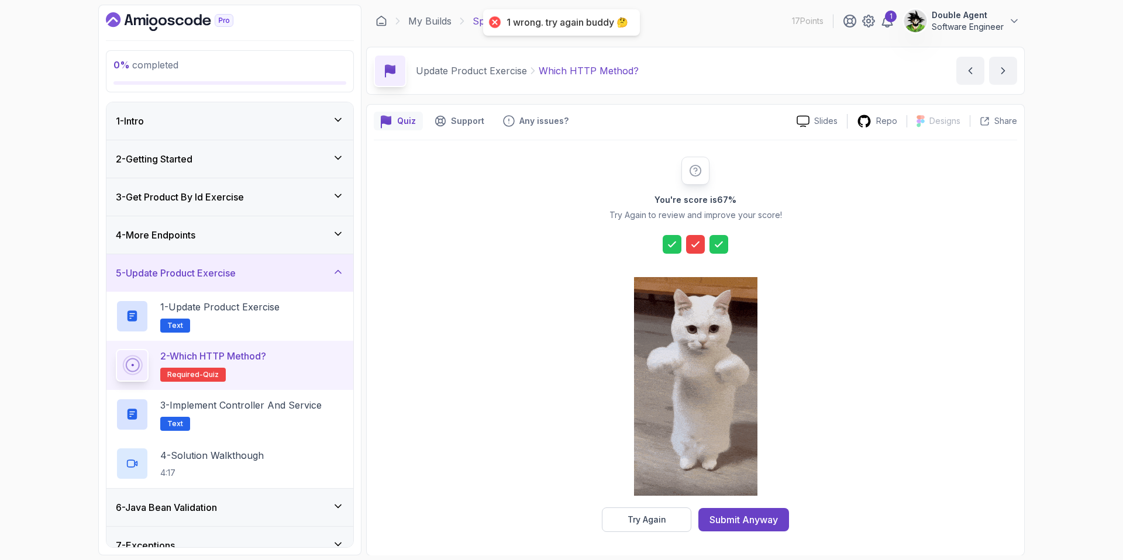
click at [640, 522] on div "Try Again" at bounding box center [646, 520] width 39 height 12
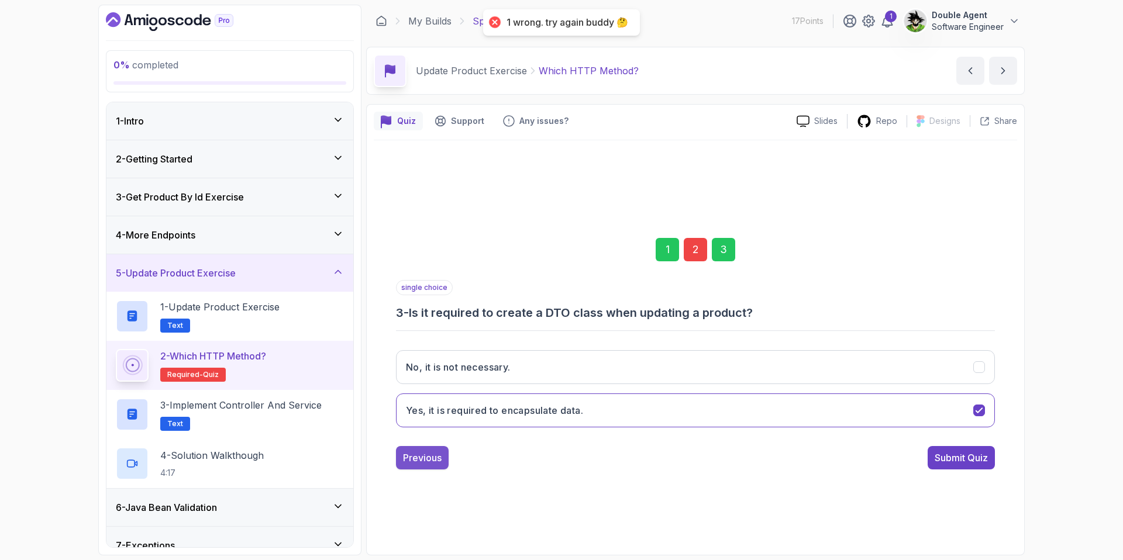
click at [411, 459] on div "Previous" at bounding box center [422, 458] width 39 height 14
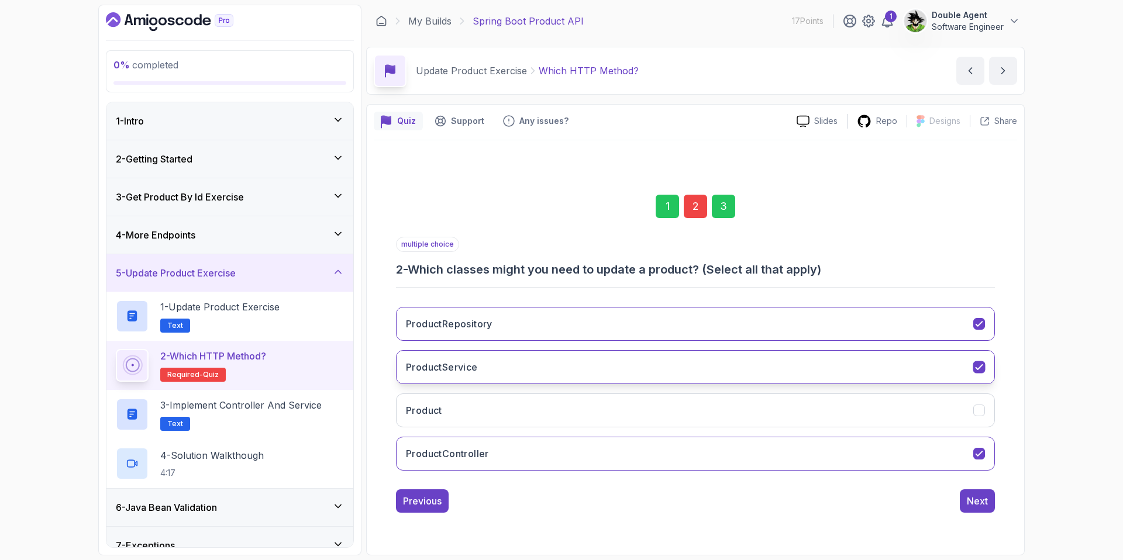
click at [884, 370] on icon "ProductService" at bounding box center [979, 366] width 11 height 11
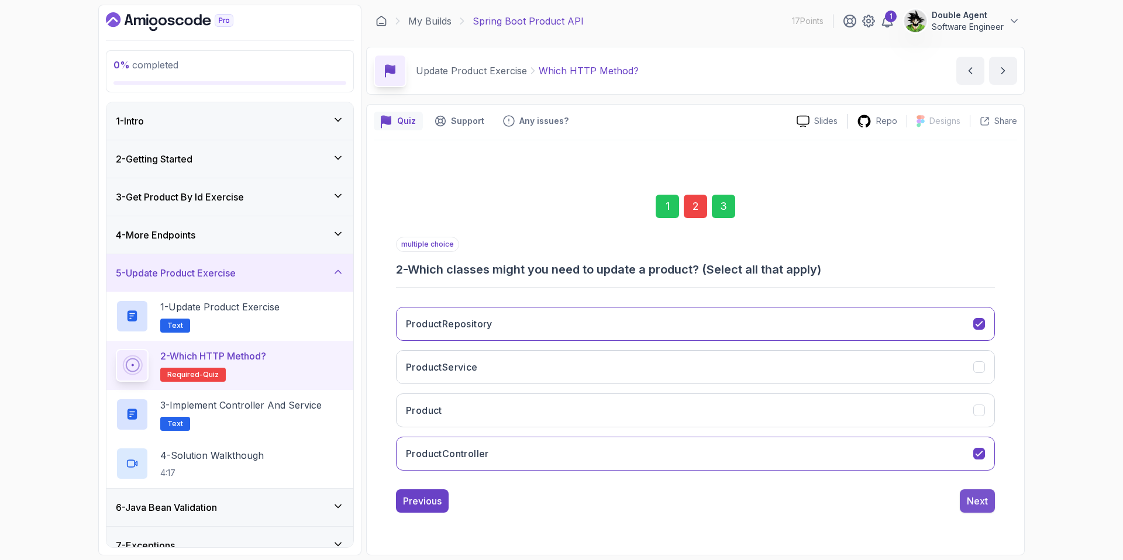
click at [884, 496] on div "Next" at bounding box center [977, 501] width 21 height 14
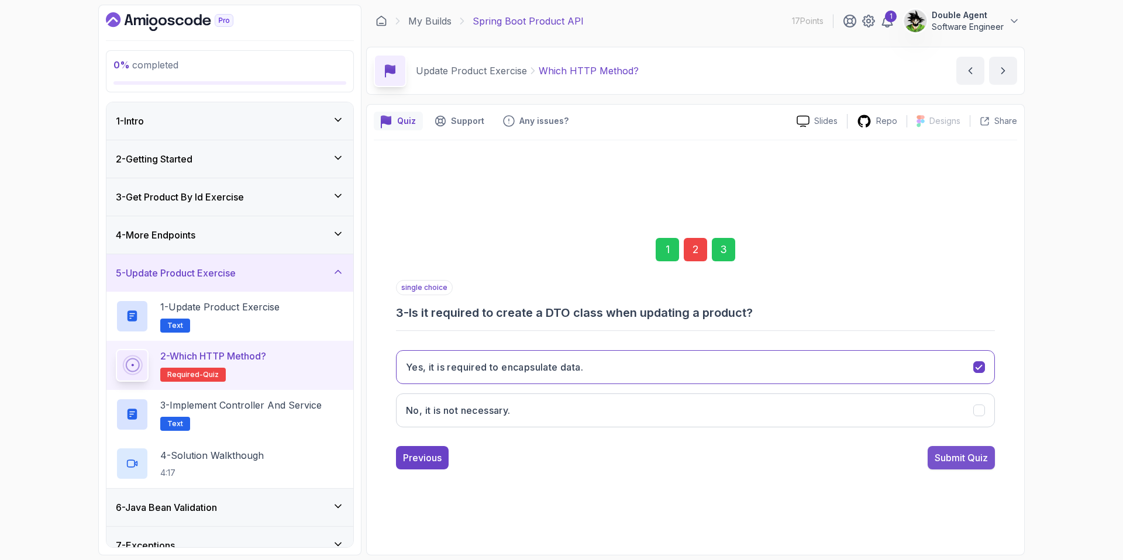
click at [884, 456] on div "Submit Quiz" at bounding box center [960, 458] width 53 height 14
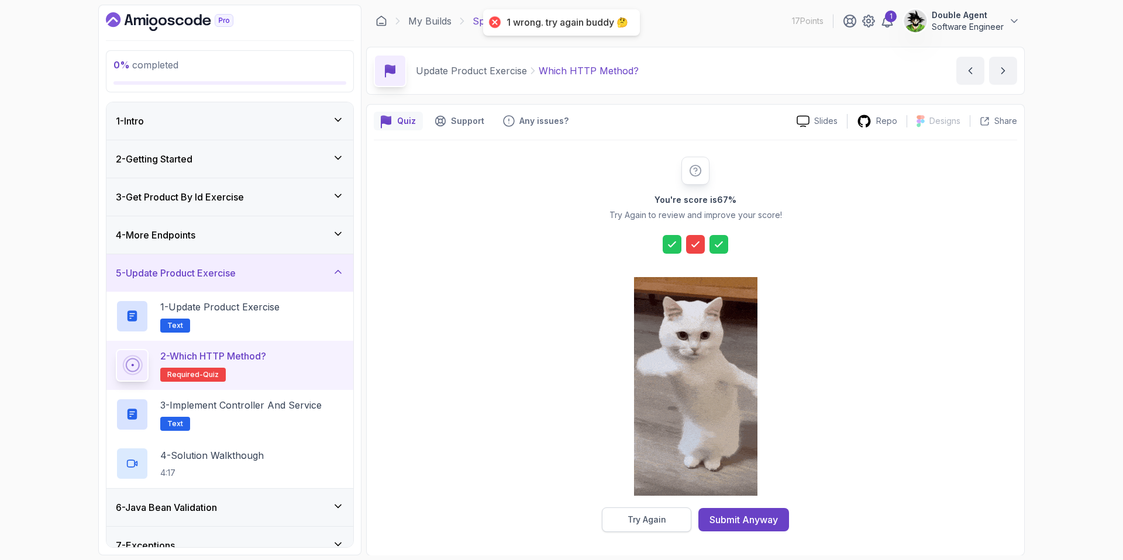
click at [633, 520] on div "Try Again" at bounding box center [646, 520] width 39 height 12
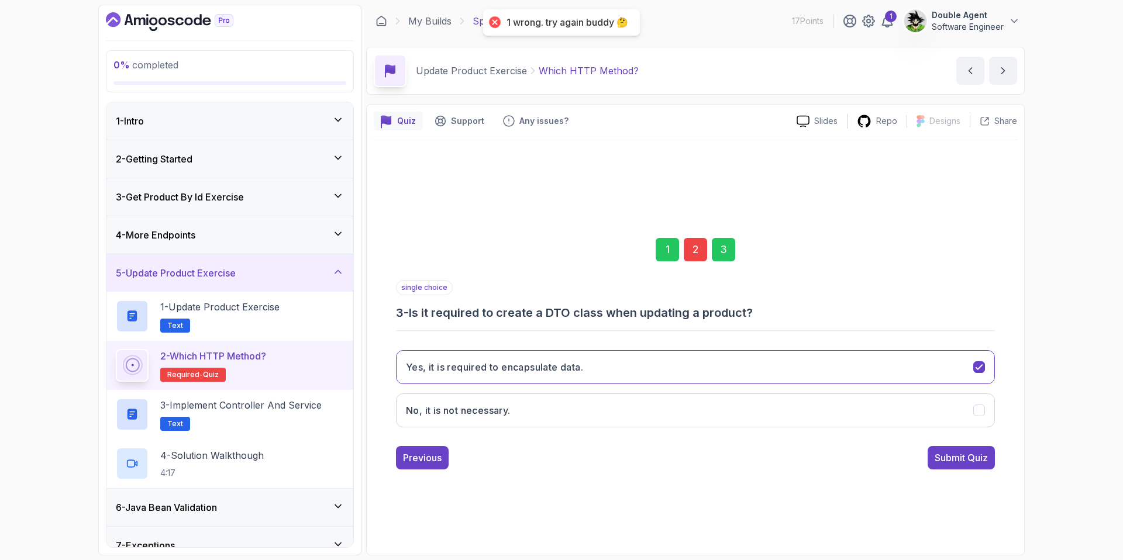
click at [421, 444] on div "single choice 3 - Is it required to create a DTO class when updating a product?…" at bounding box center [695, 374] width 599 height 189
click at [422, 451] on div "Previous" at bounding box center [422, 458] width 39 height 14
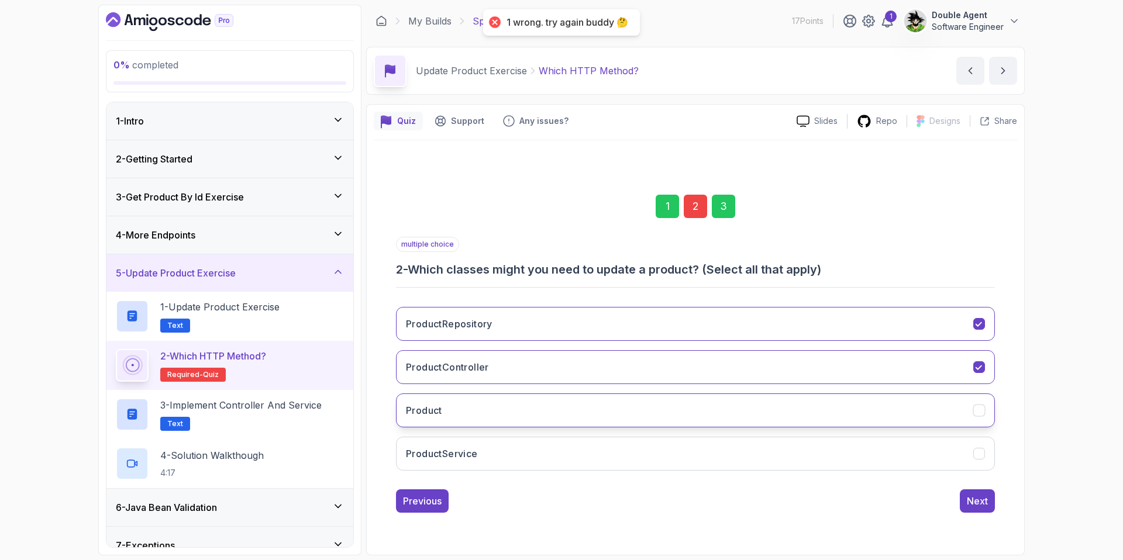
click at [471, 405] on button "Product" at bounding box center [695, 411] width 599 height 34
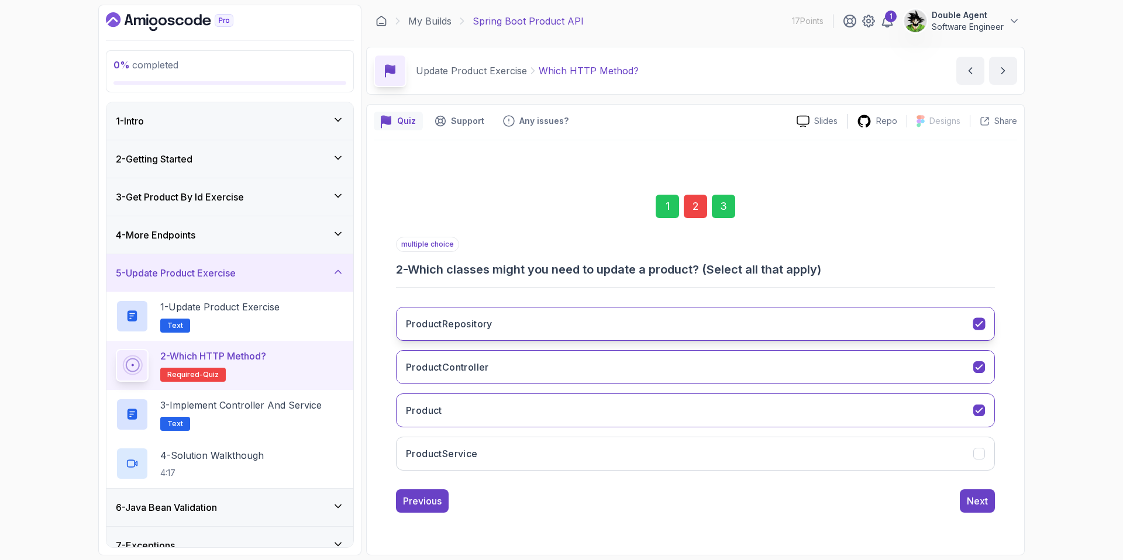
click at [726, 324] on button "ProductRepository" at bounding box center [695, 324] width 599 height 34
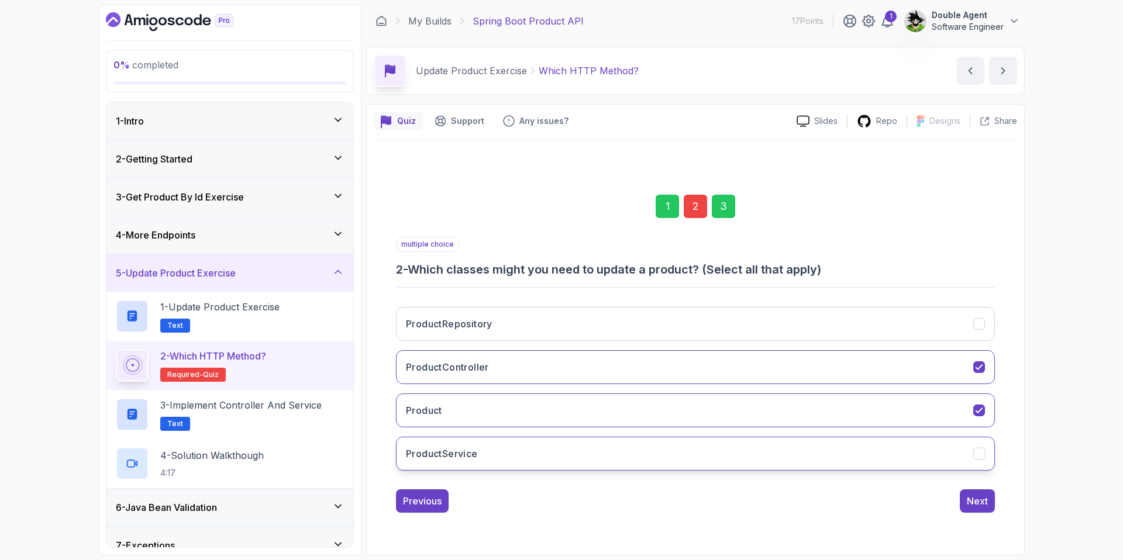
click at [884, 452] on icon "ProductService" at bounding box center [979, 453] width 11 height 11
click at [884, 491] on button "Next" at bounding box center [977, 500] width 35 height 23
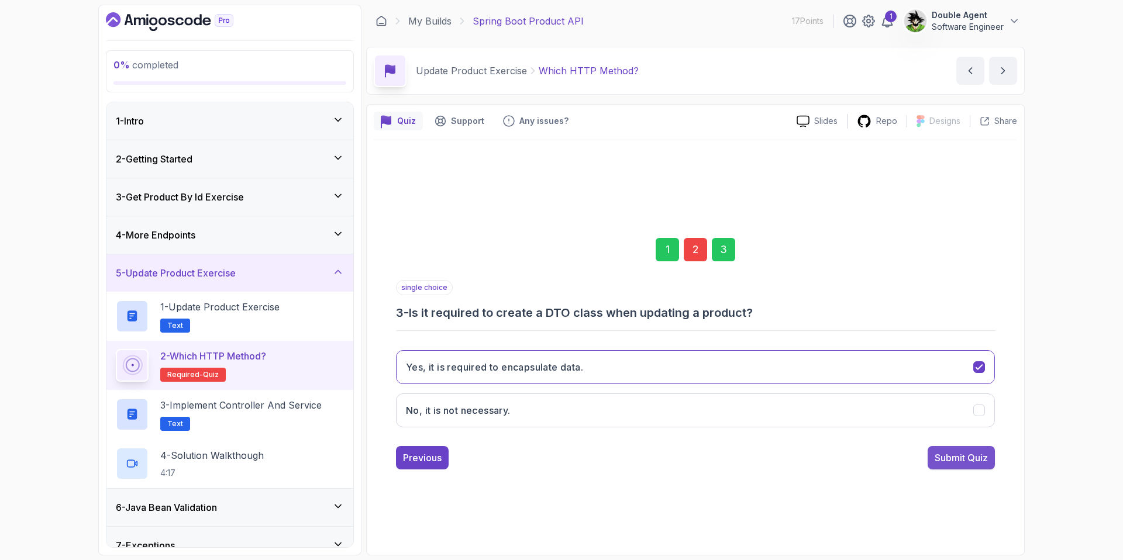
click at [884, 464] on div "Submit Quiz" at bounding box center [960, 458] width 53 height 14
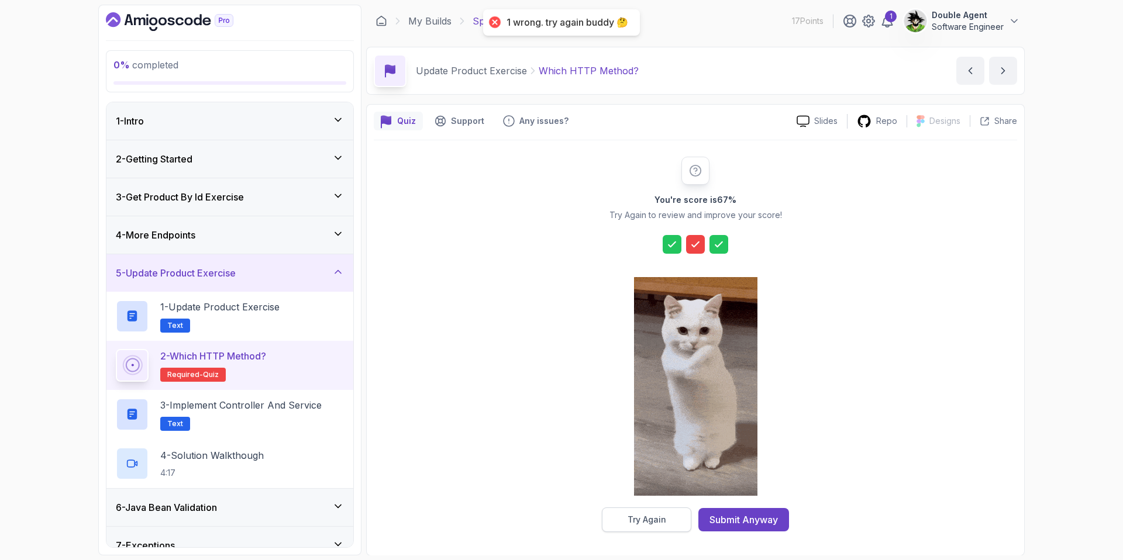
click at [622, 519] on button "Try Again" at bounding box center [646, 520] width 89 height 25
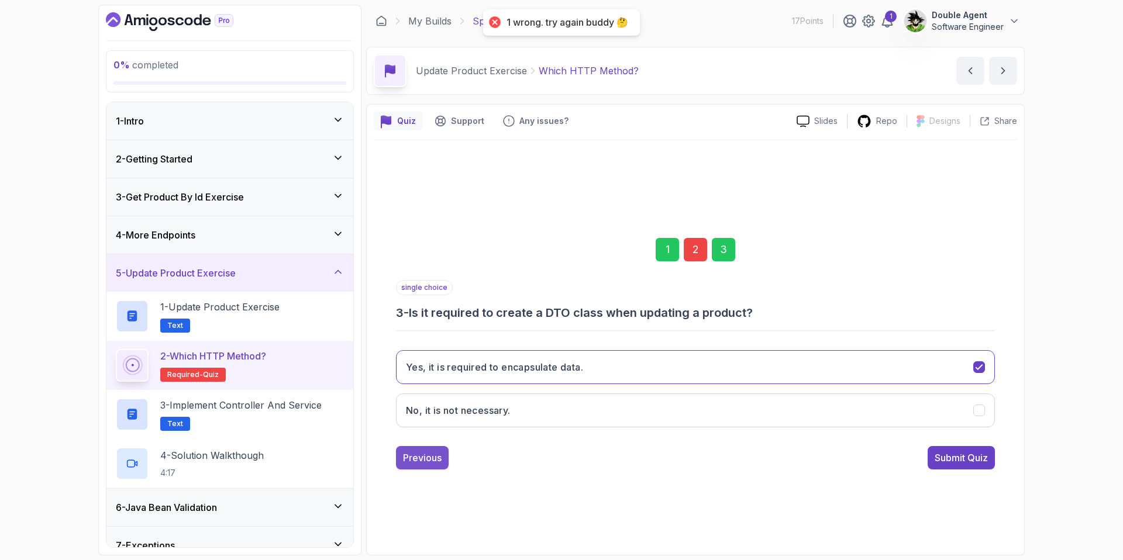
click at [428, 457] on div "Previous" at bounding box center [422, 458] width 39 height 14
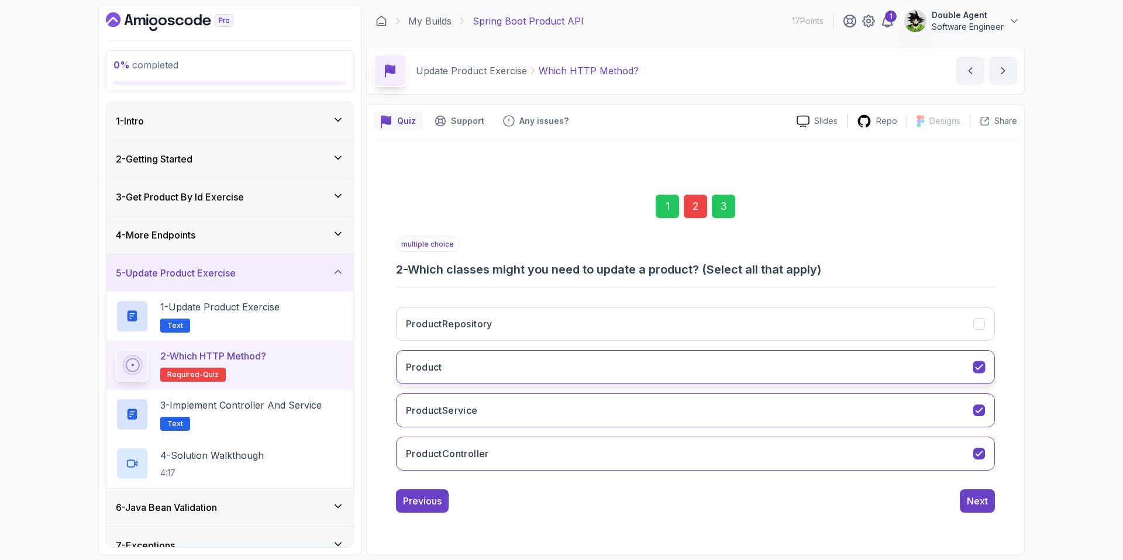
click at [884, 365] on icon "Product" at bounding box center [979, 366] width 11 height 11
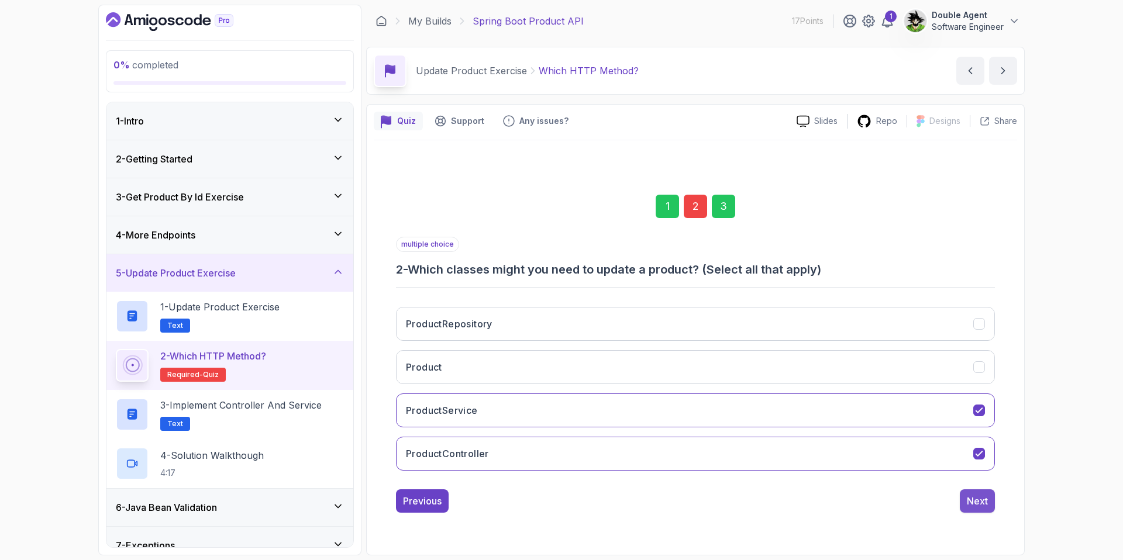
click at [884, 504] on div "Next" at bounding box center [977, 501] width 21 height 14
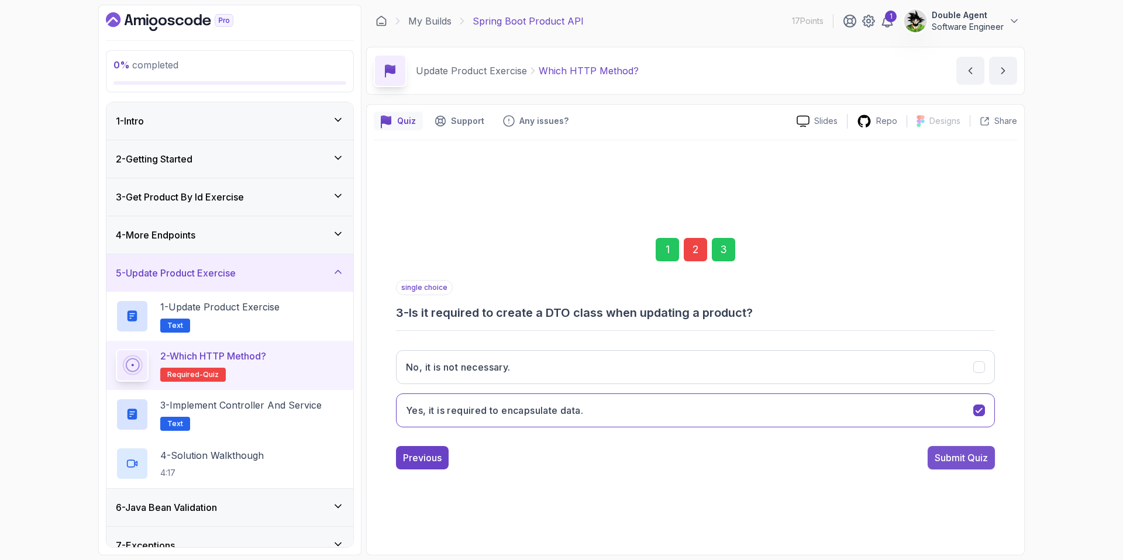
click at [884, 465] on button "Submit Quiz" at bounding box center [960, 457] width 67 height 23
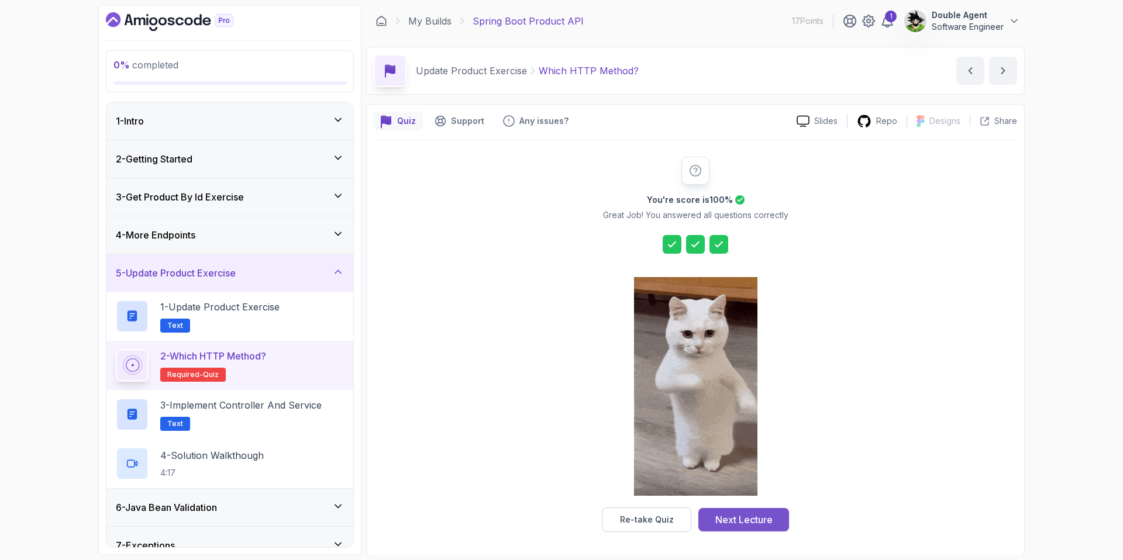
click at [727, 517] on div "Next Lecture" at bounding box center [743, 520] width 57 height 14
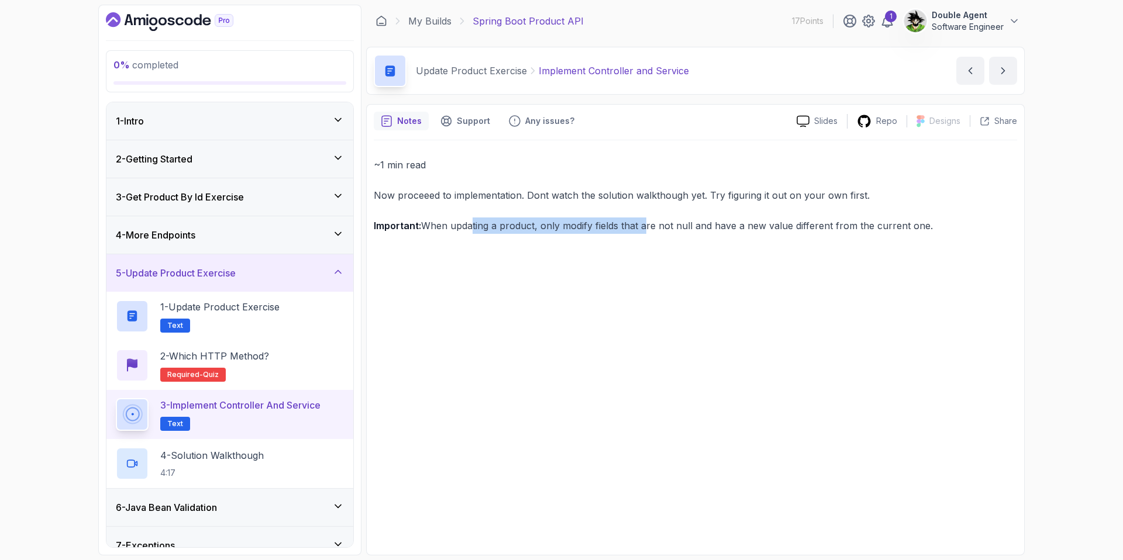
drag, startPoint x: 467, startPoint y: 225, endPoint x: 643, endPoint y: 233, distance: 175.6
click at [643, 233] on p "Important: When updating a product, only modify fields that are not null and ha…" at bounding box center [695, 226] width 643 height 16
drag, startPoint x: 700, startPoint y: 229, endPoint x: 906, endPoint y: 240, distance: 206.7
click at [884, 240] on div "~1 min read Now proceeed to implementation. Dont watch the solution walkthough …" at bounding box center [695, 344] width 643 height 408
drag, startPoint x: 800, startPoint y: 287, endPoint x: 665, endPoint y: 337, distance: 143.9
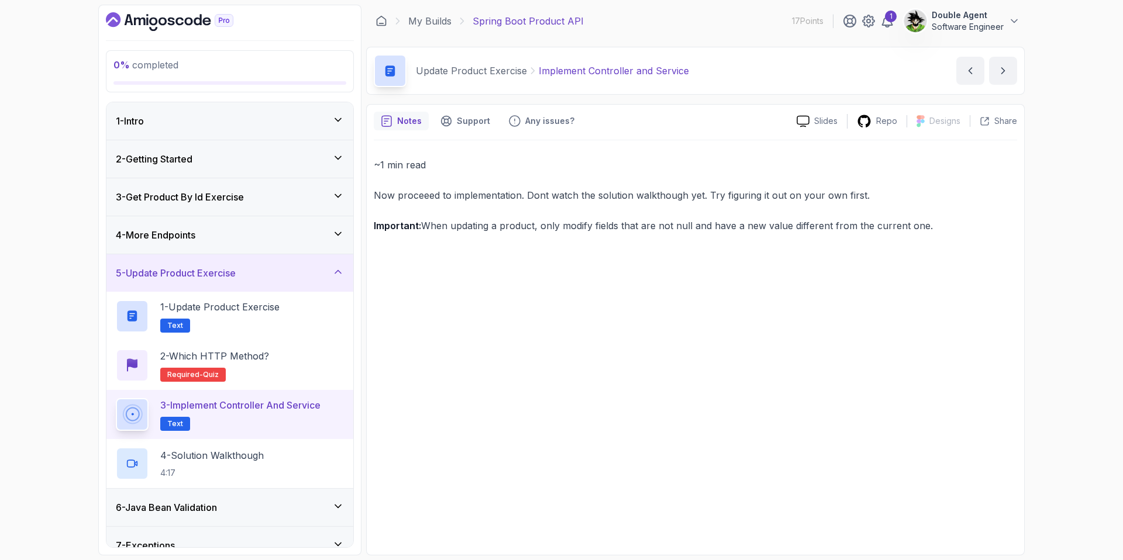
click at [800, 287] on div "~1 min read Now proceeed to implementation. Dont watch the solution walkthough …" at bounding box center [695, 344] width 643 height 408
click at [246, 456] on p "4 - Solution Walkthough" at bounding box center [212, 456] width 104 height 14
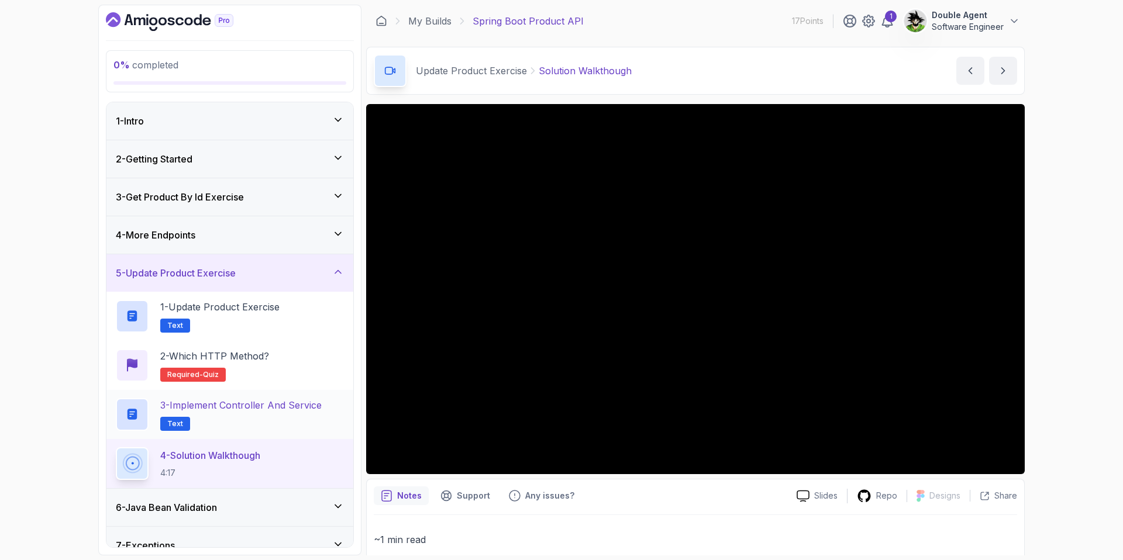
scroll to position [55, 0]
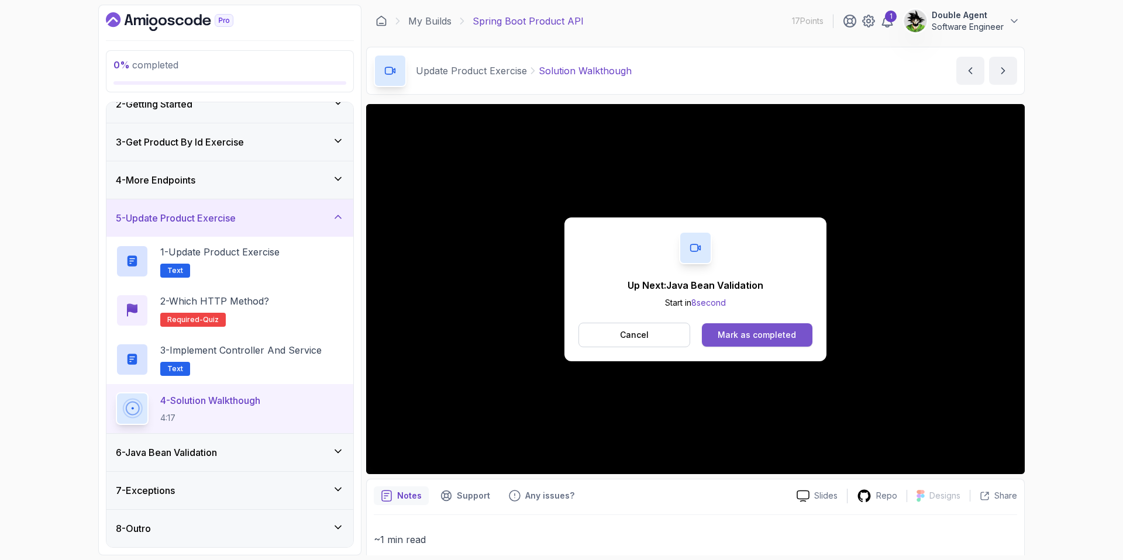
click at [715, 333] on button "Mark as completed" at bounding box center [757, 334] width 111 height 23
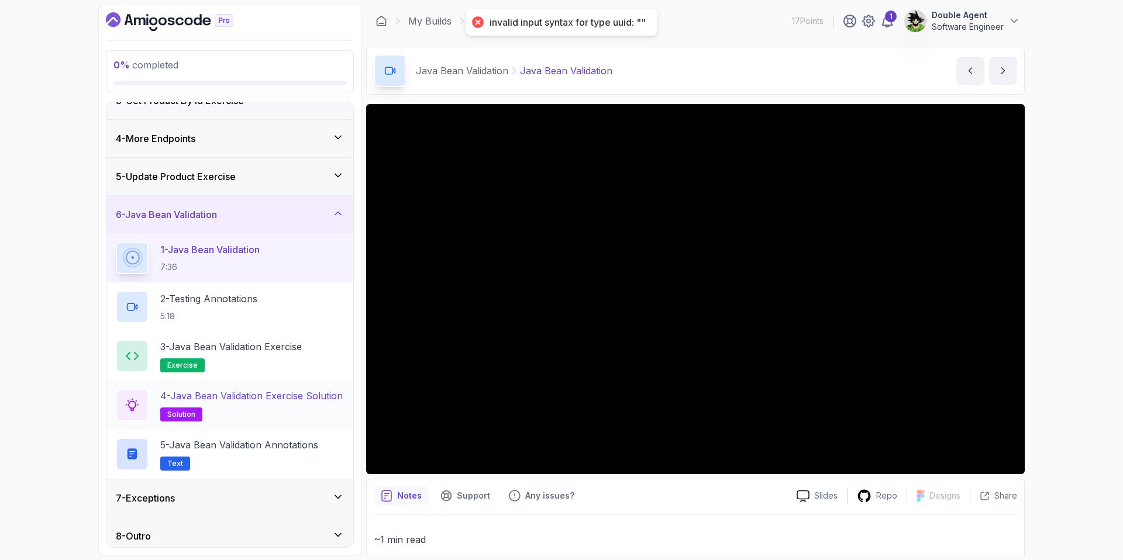
scroll to position [104, 0]
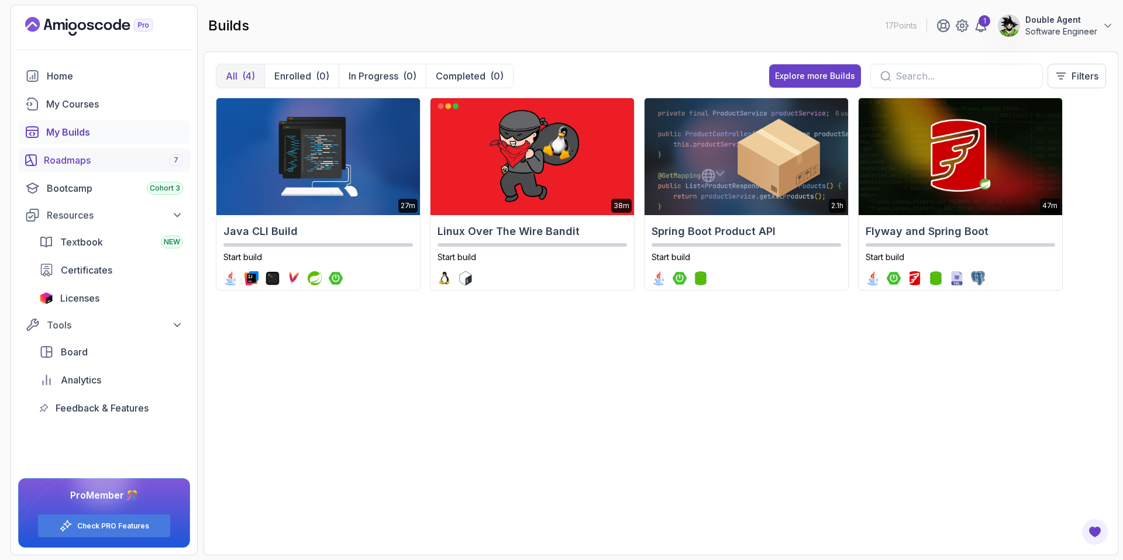
click at [76, 157] on div "Roadmaps 7" at bounding box center [113, 160] width 139 height 14
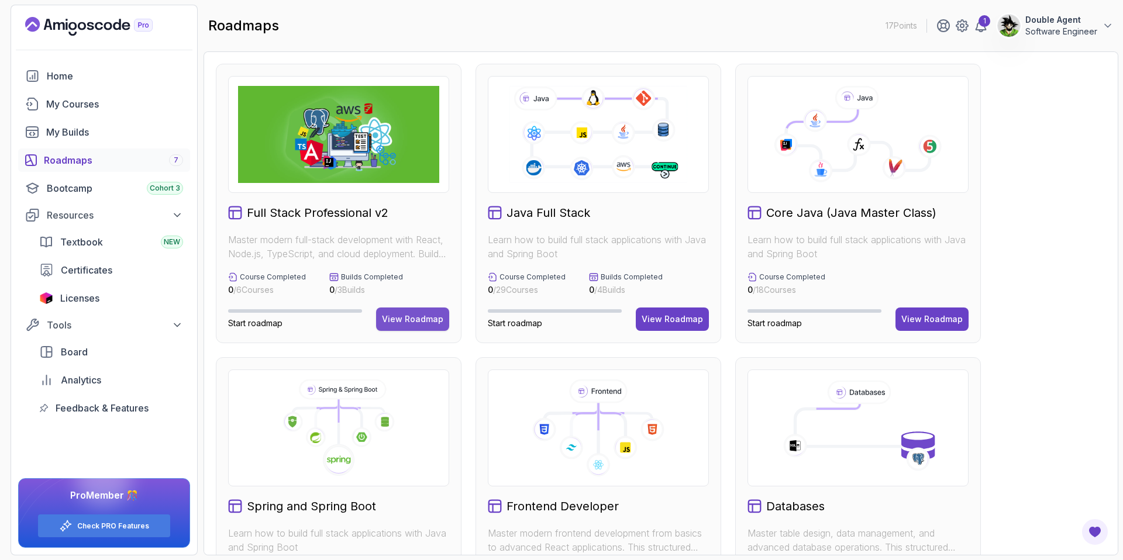
click at [421, 312] on button "View Roadmap" at bounding box center [412, 319] width 73 height 23
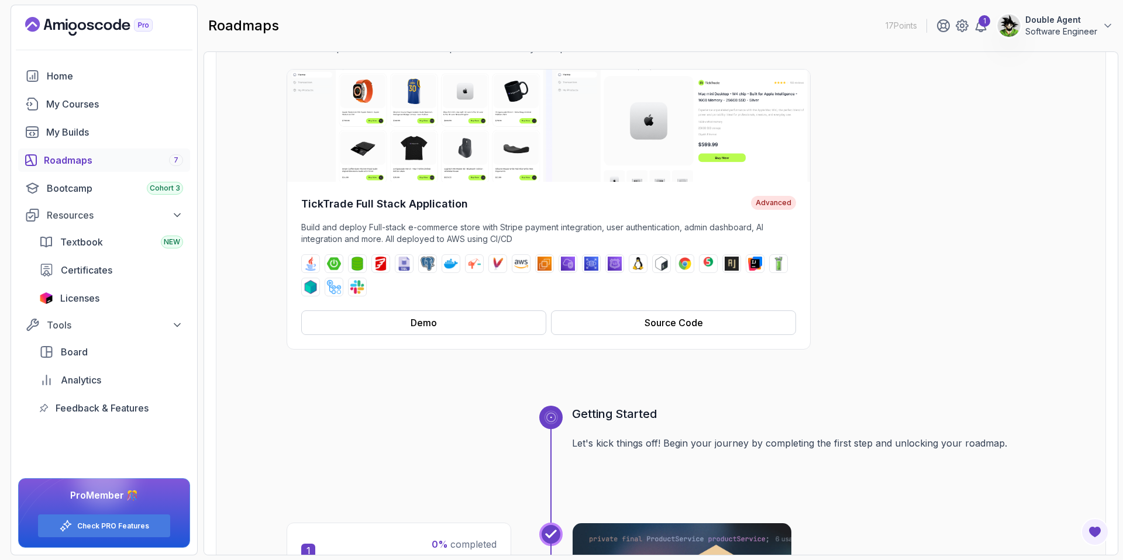
scroll to position [134, 0]
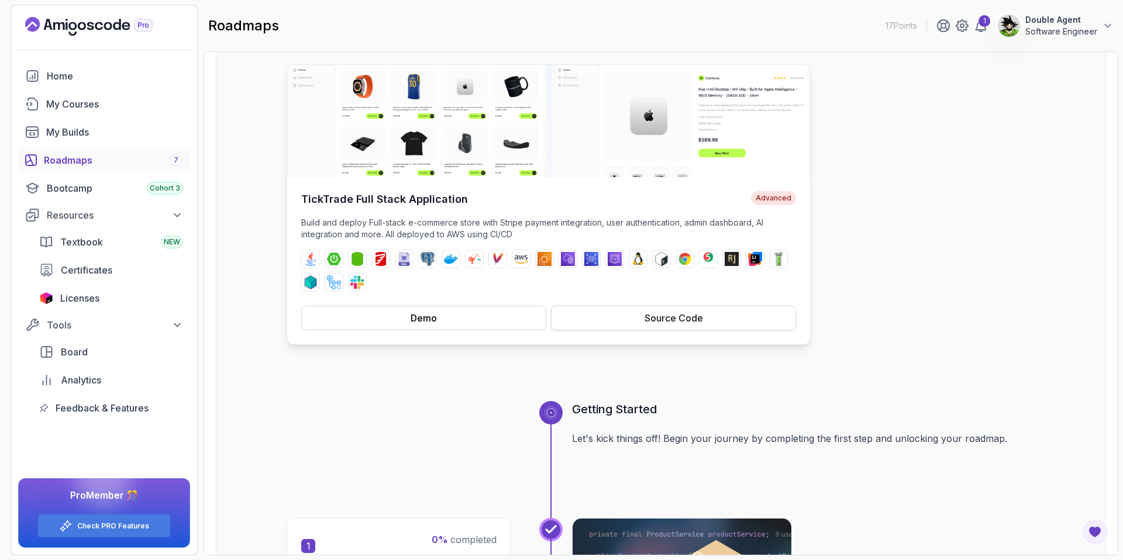
click at [726, 316] on button "Source Code" at bounding box center [673, 318] width 245 height 25
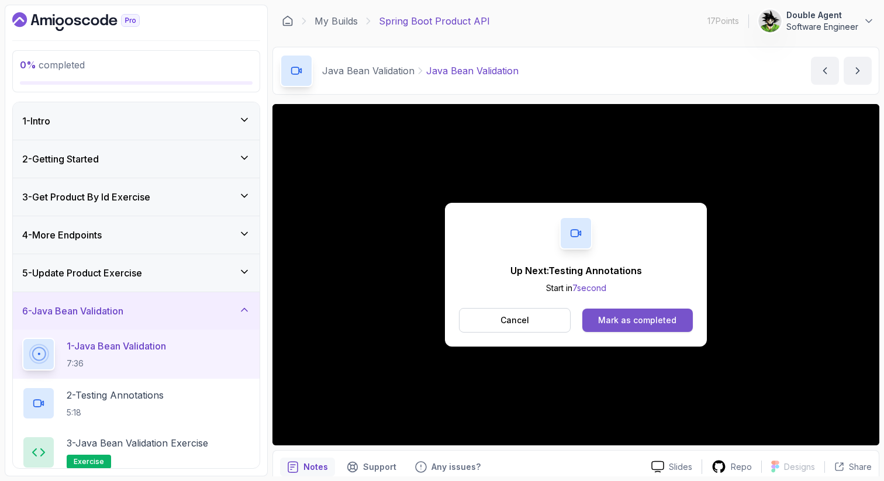
click at [668, 322] on div "Mark as completed" at bounding box center [637, 321] width 78 height 12
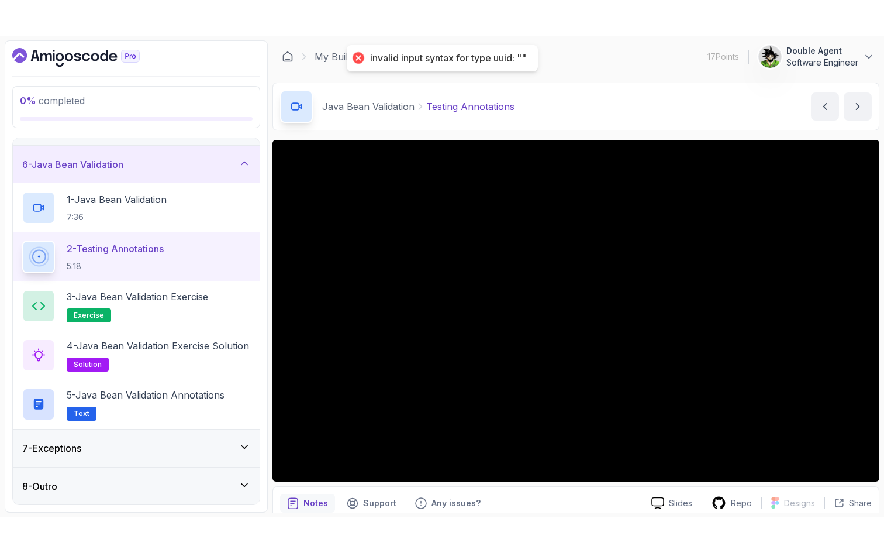
scroll to position [112, 0]
